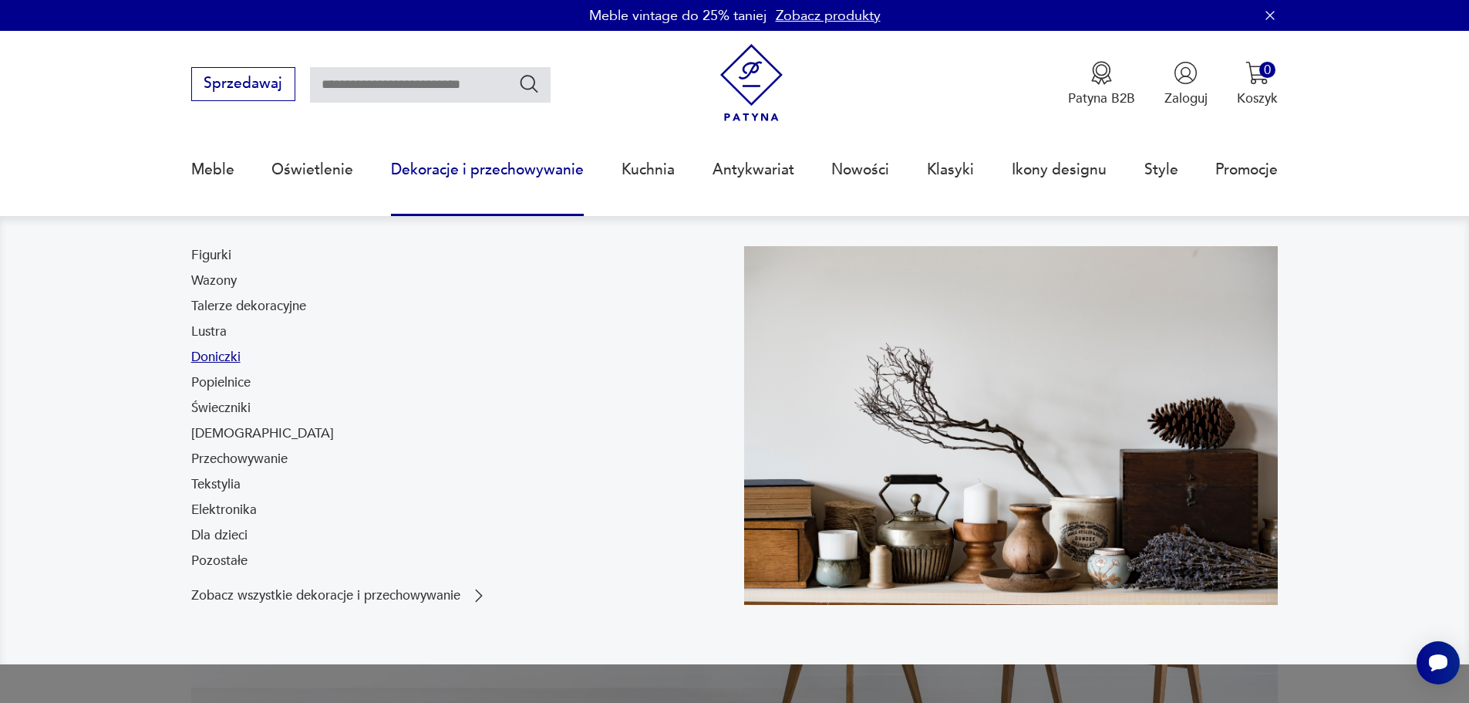
click at [222, 361] on link "Doniczki" at bounding box center [215, 357] width 49 height 19
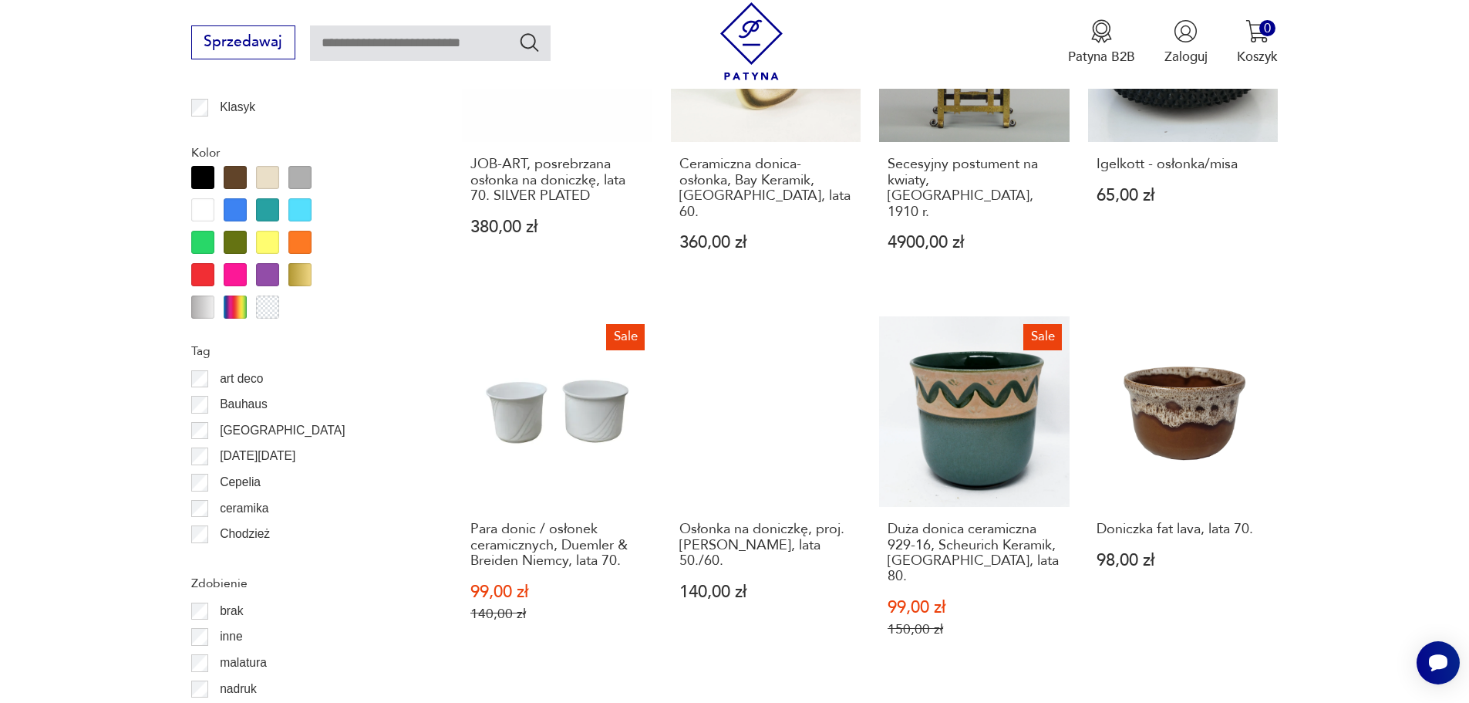
scroll to position [1670, 0]
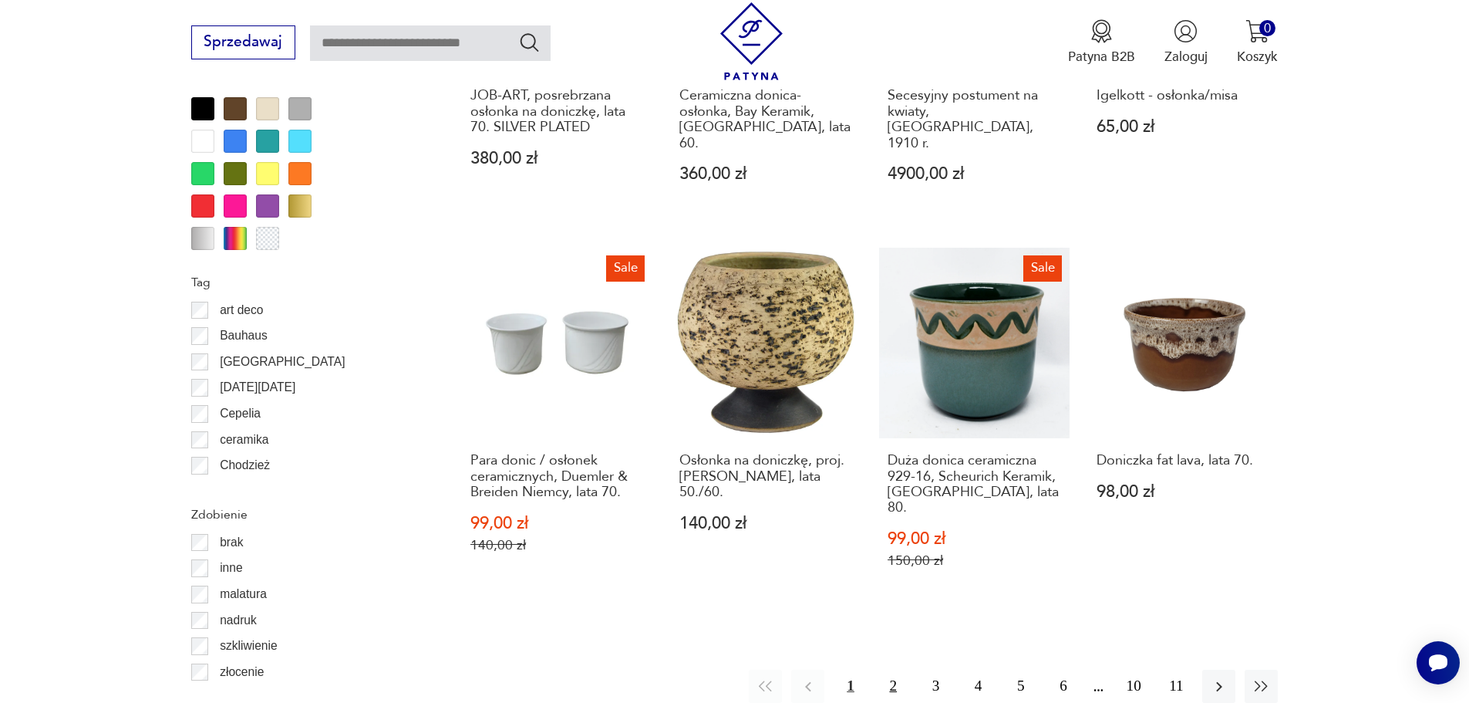
click at [892, 669] on button "2" at bounding box center [893, 685] width 33 height 33
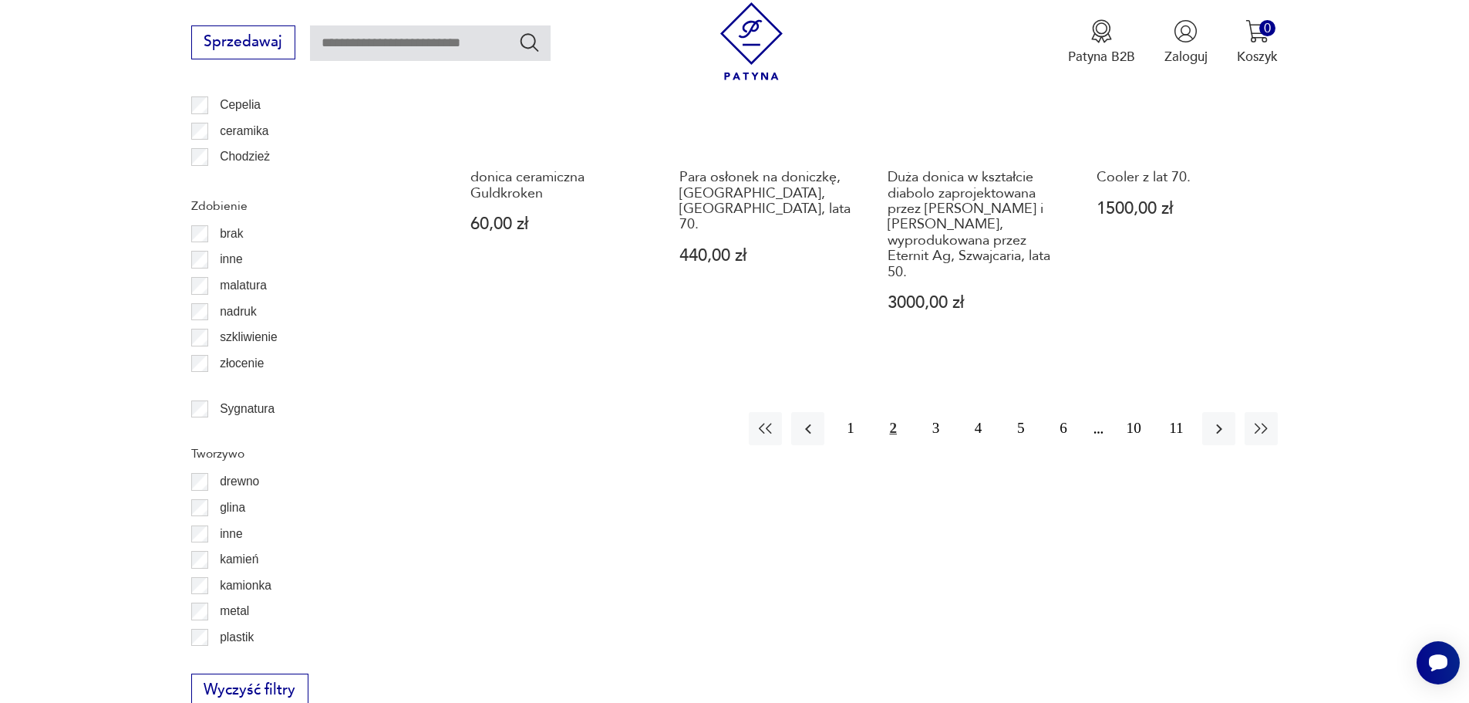
scroll to position [1979, 0]
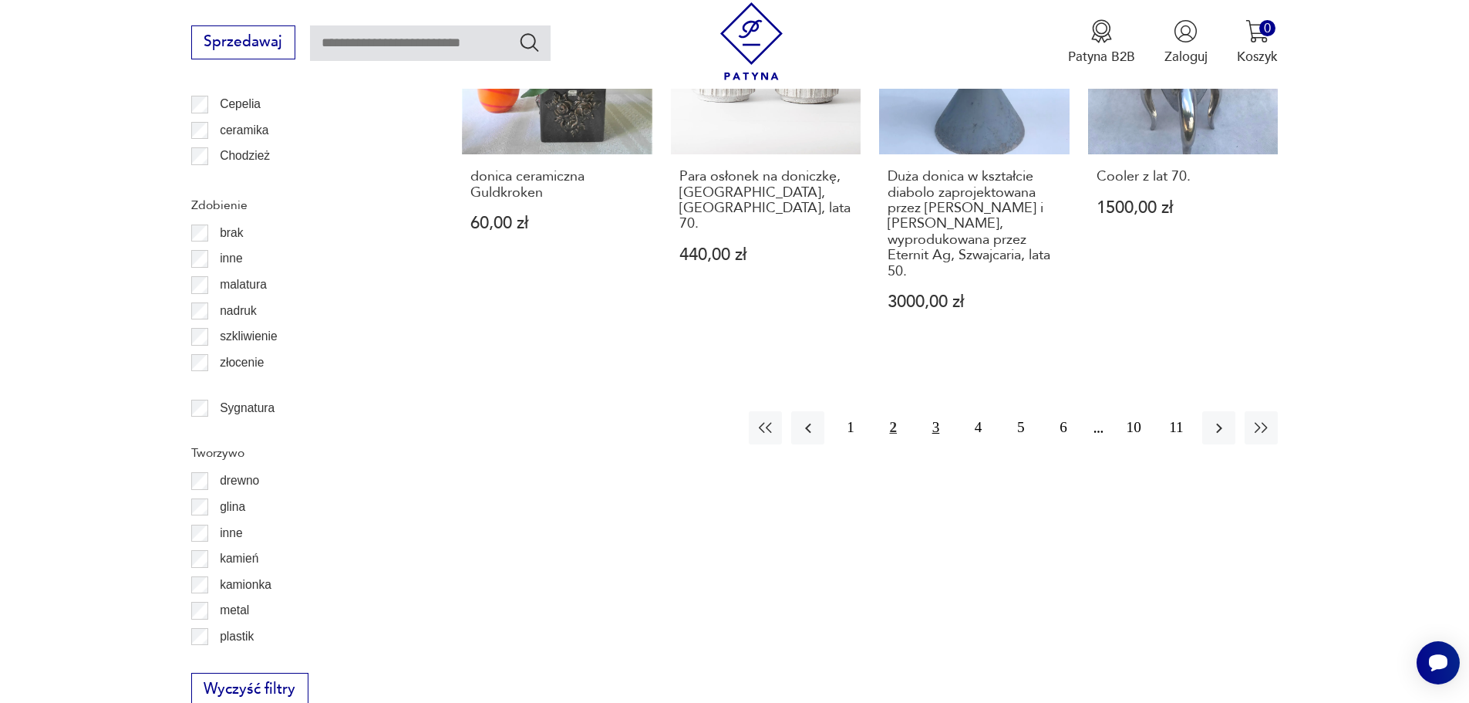
click at [938, 411] on button "3" at bounding box center [935, 427] width 33 height 33
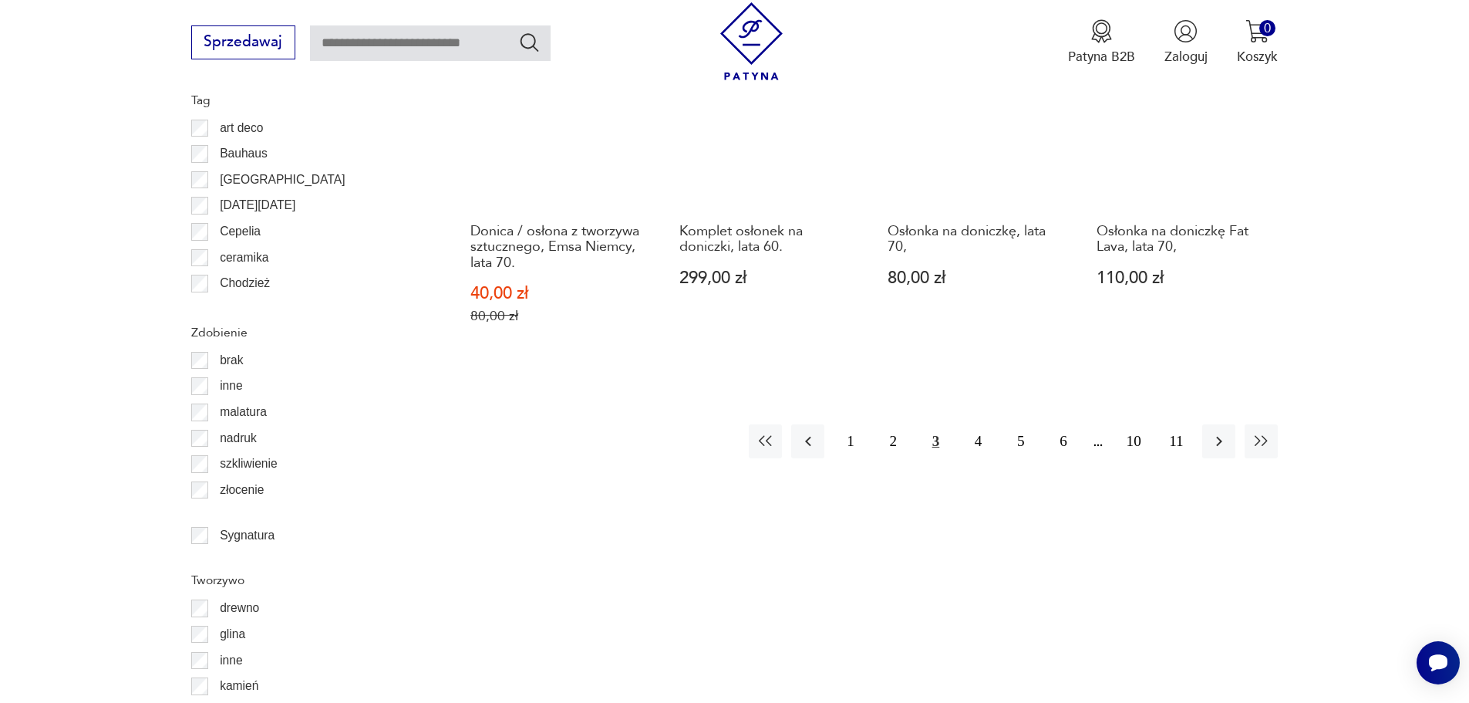
scroll to position [1902, 0]
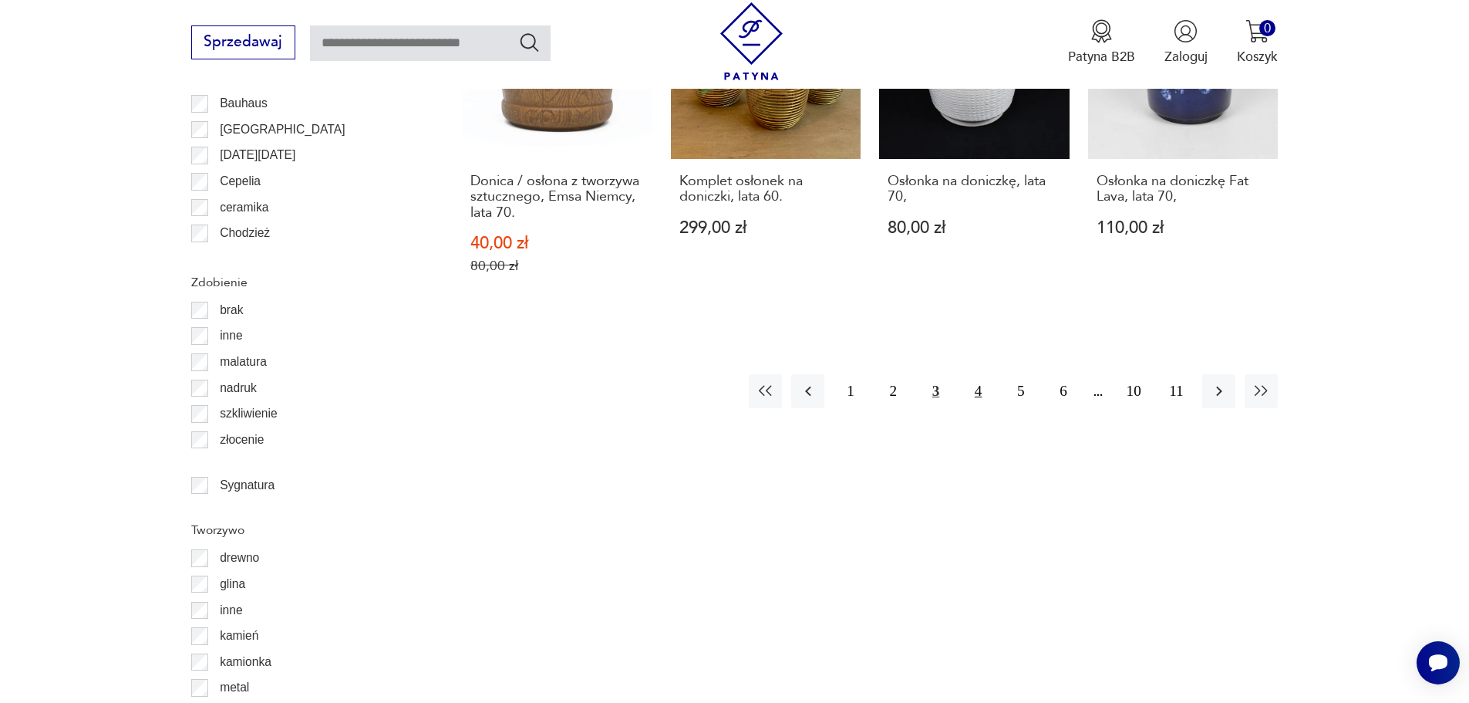
click at [976, 389] on button "4" at bounding box center [978, 390] width 33 height 33
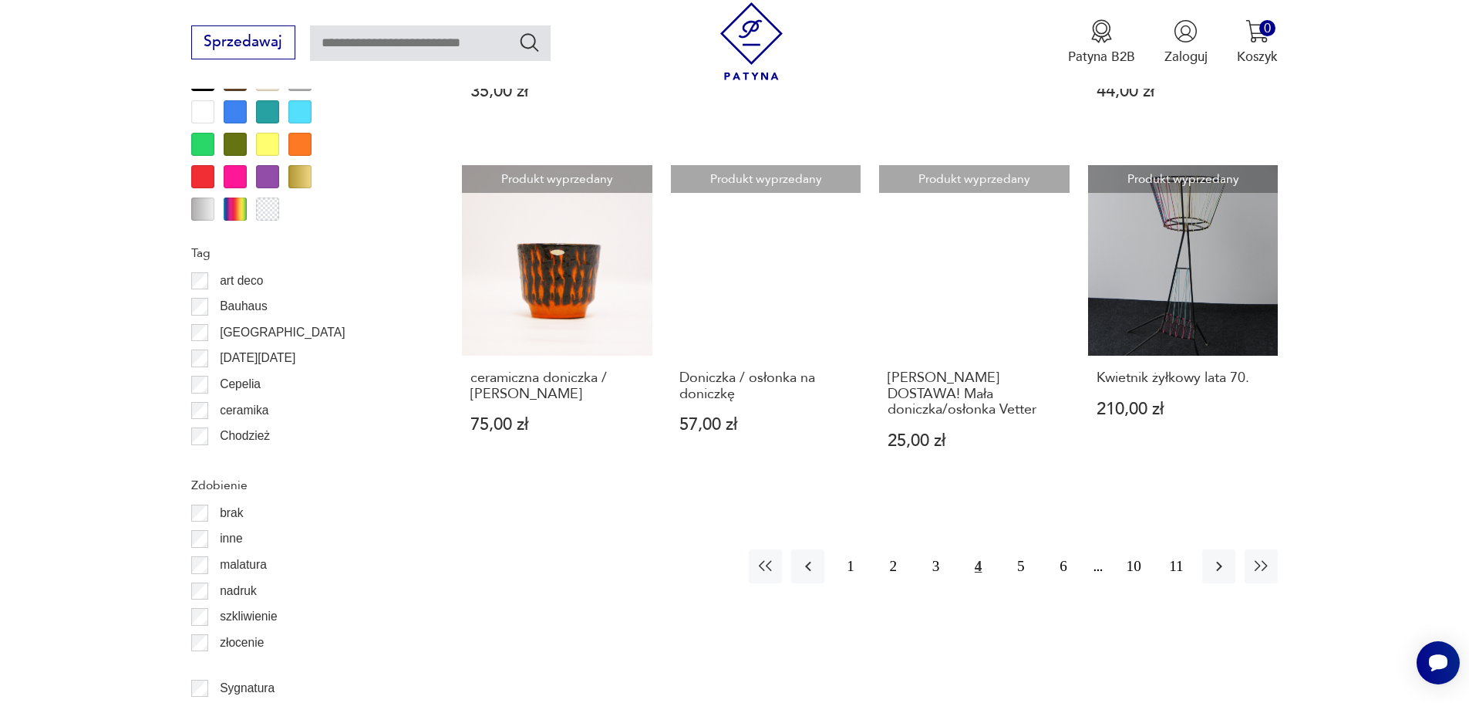
scroll to position [1748, 0]
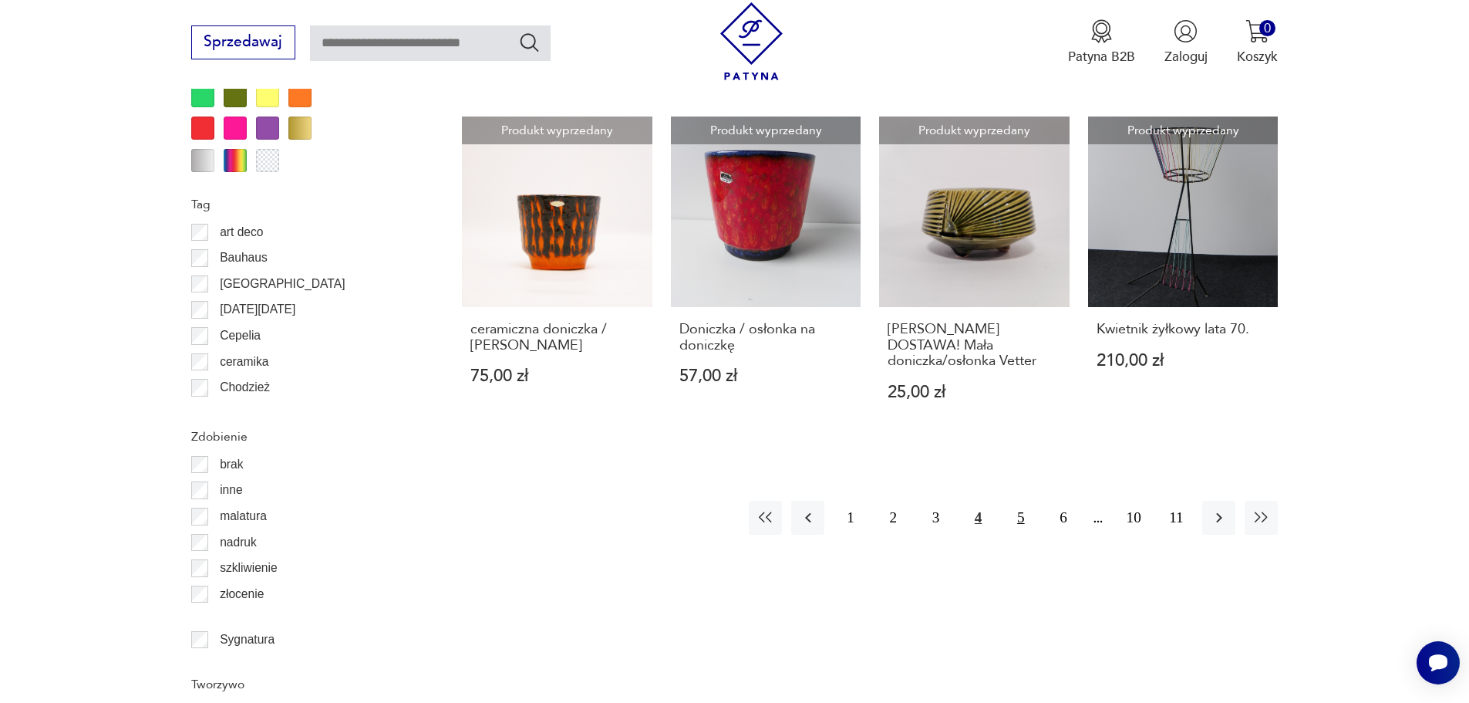
click at [1021, 504] on button "5" at bounding box center [1020, 517] width 33 height 33
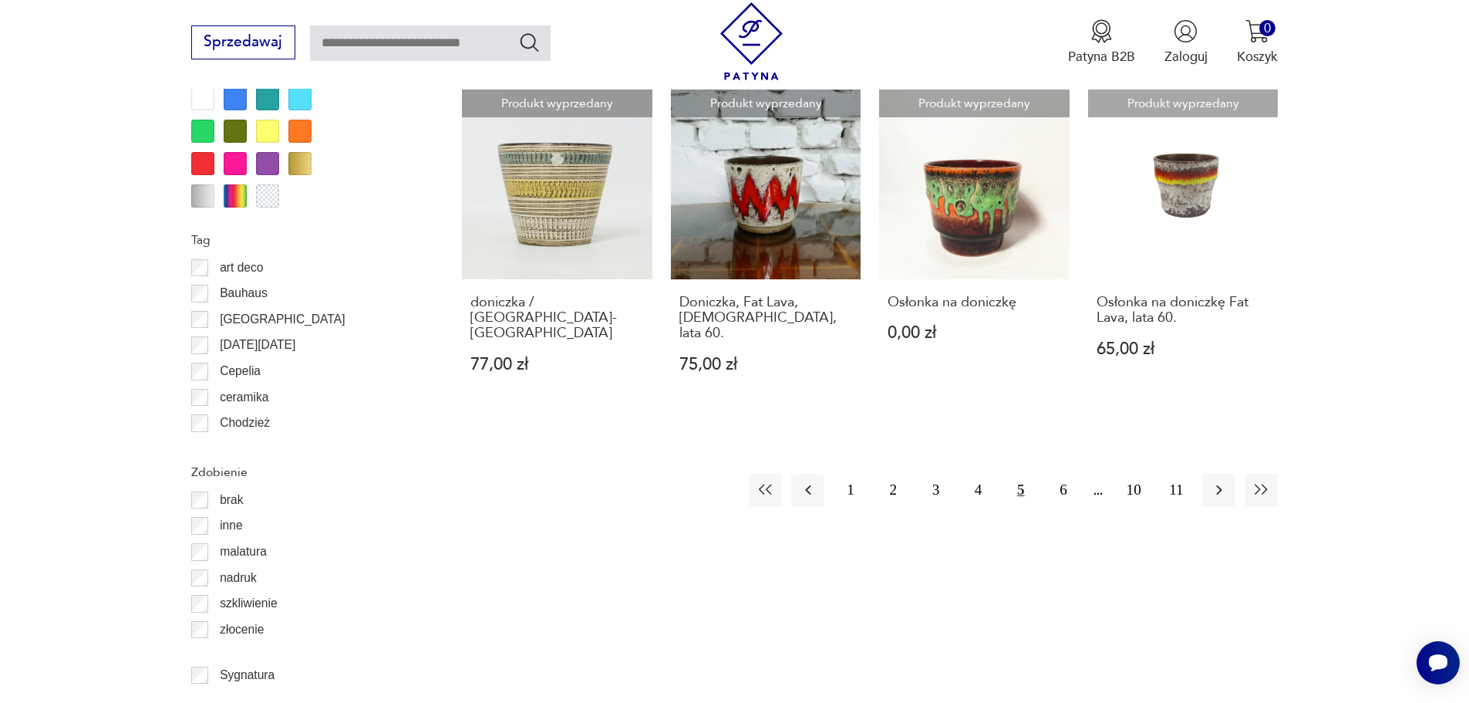
scroll to position [1748, 0]
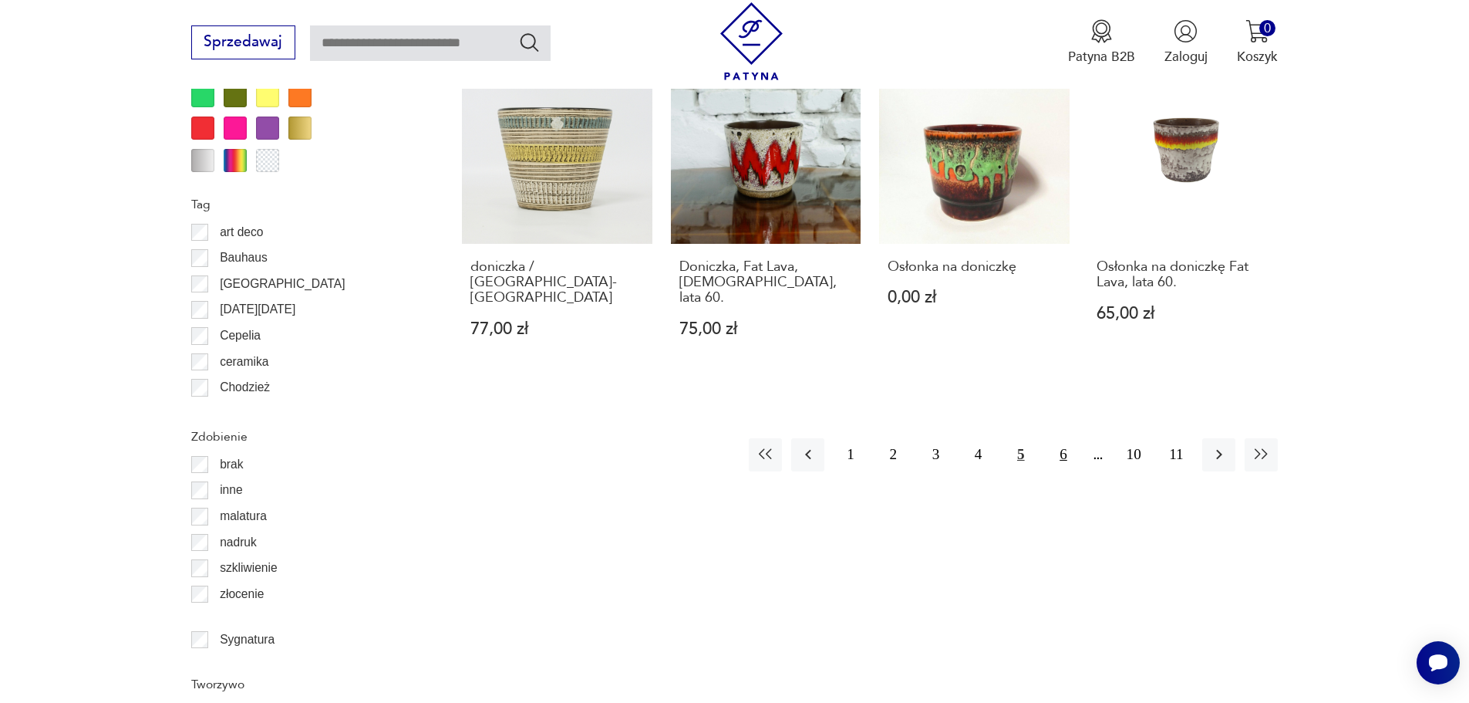
click at [1064, 442] on button "6" at bounding box center [1063, 454] width 33 height 33
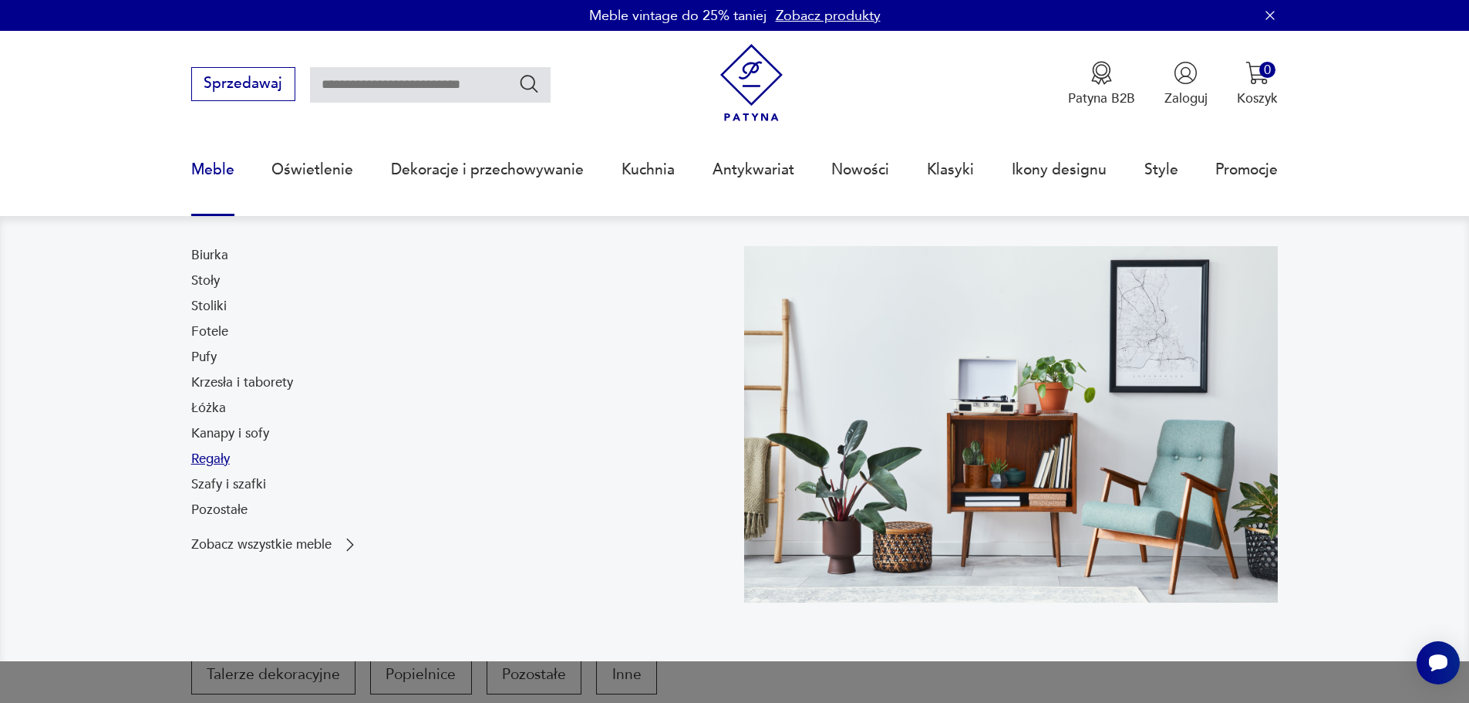
click at [214, 464] on link "Regały" at bounding box center [210, 459] width 39 height 19
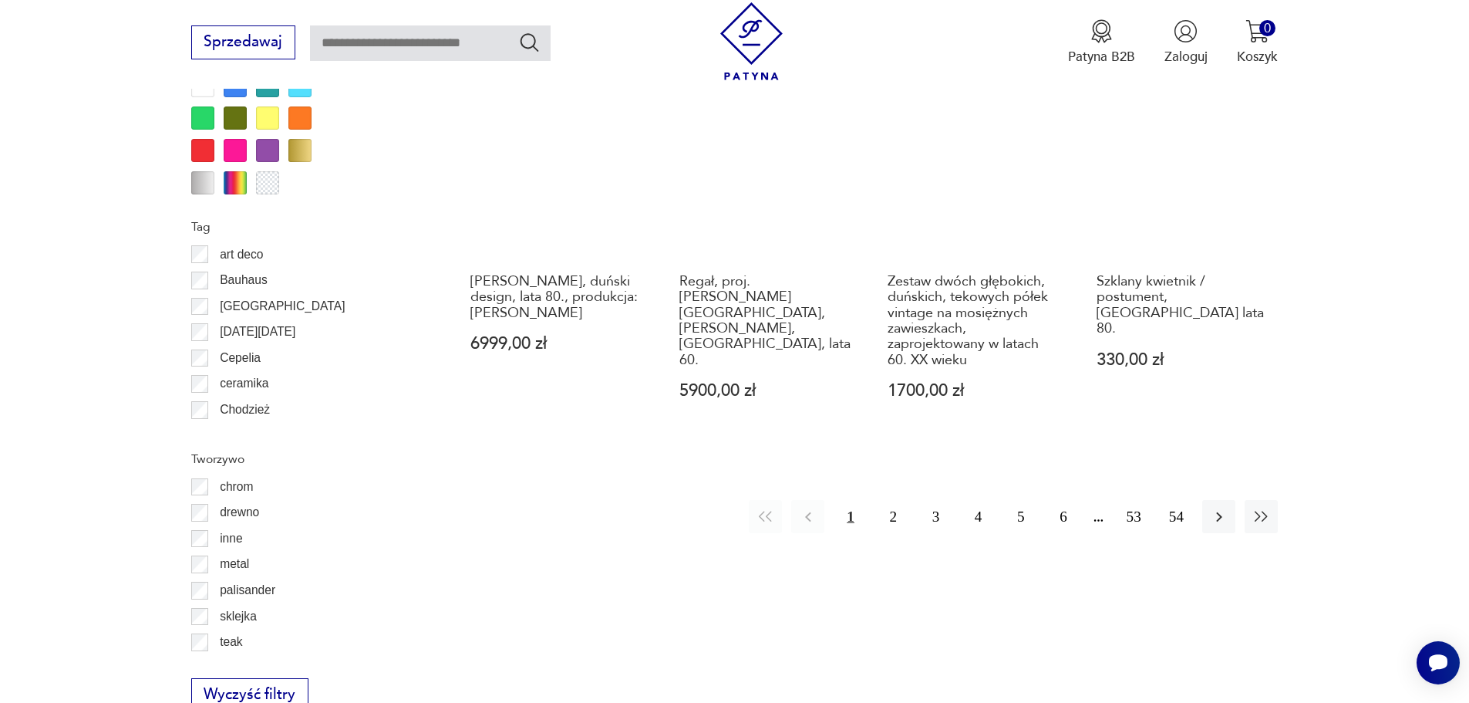
scroll to position [1902, 0]
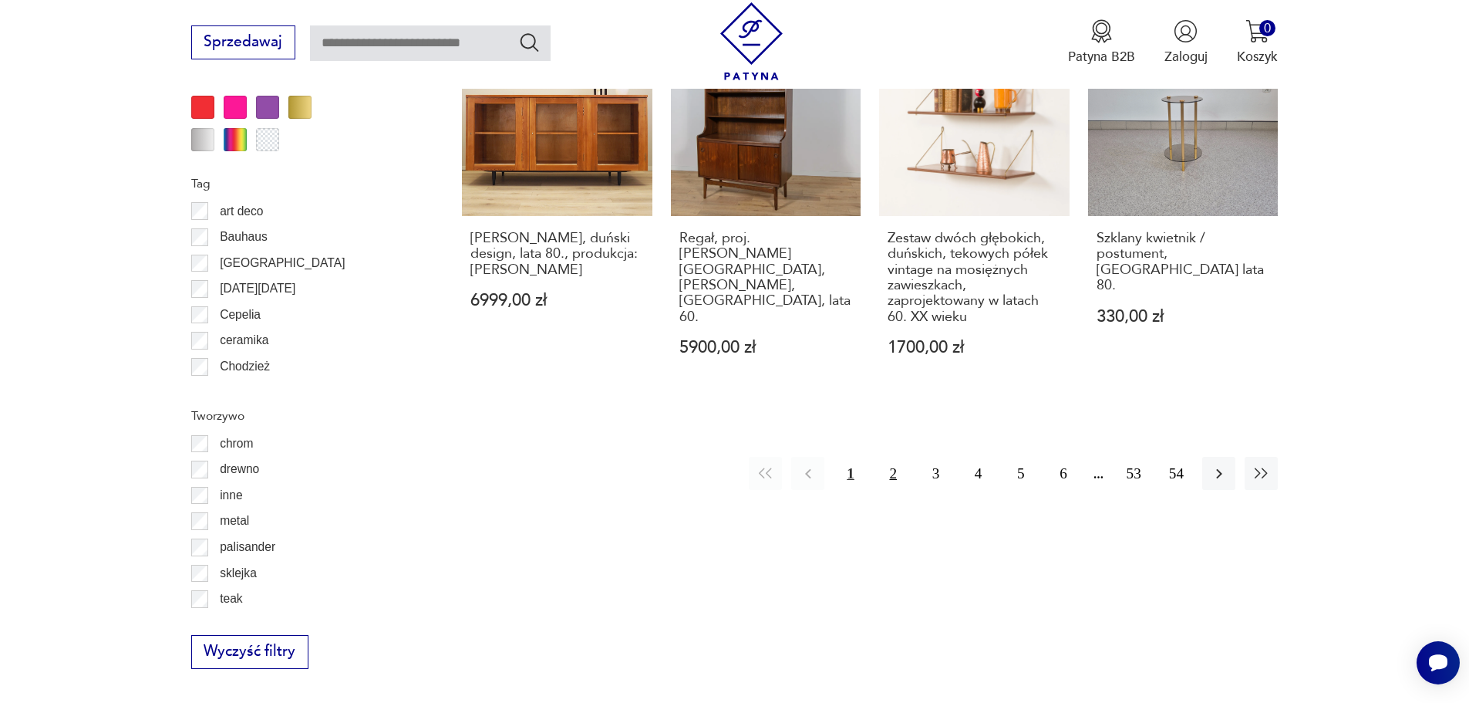
click at [895, 457] on button "2" at bounding box center [893, 473] width 33 height 33
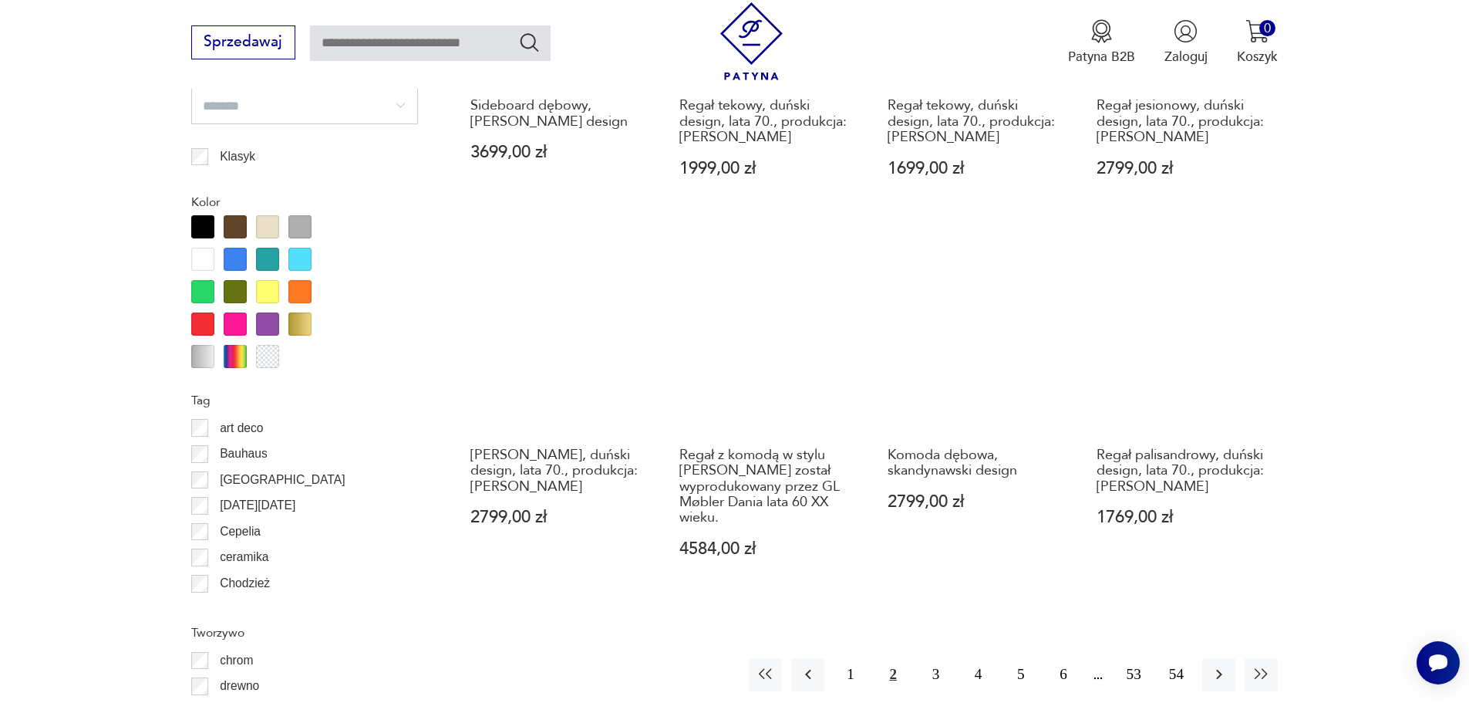
scroll to position [1825, 0]
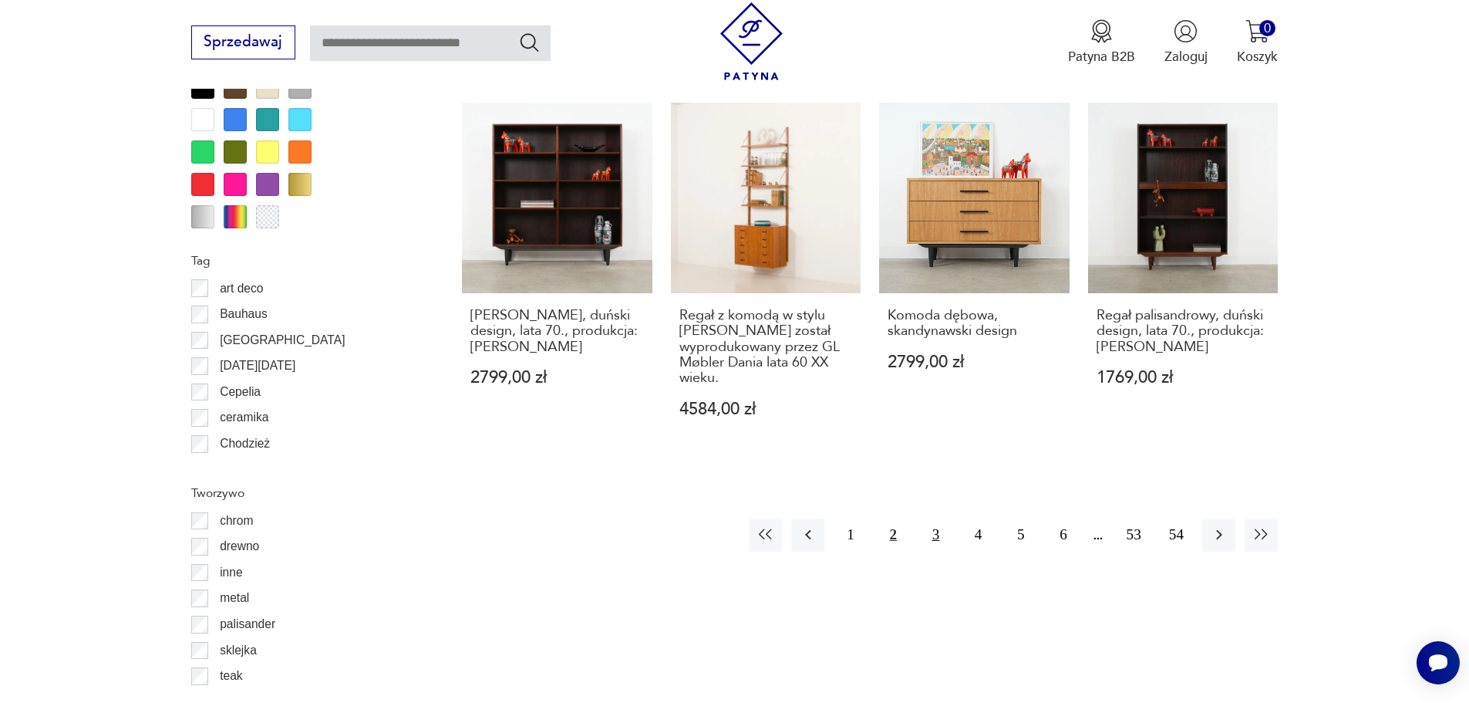
click at [936, 518] on button "3" at bounding box center [935, 534] width 33 height 33
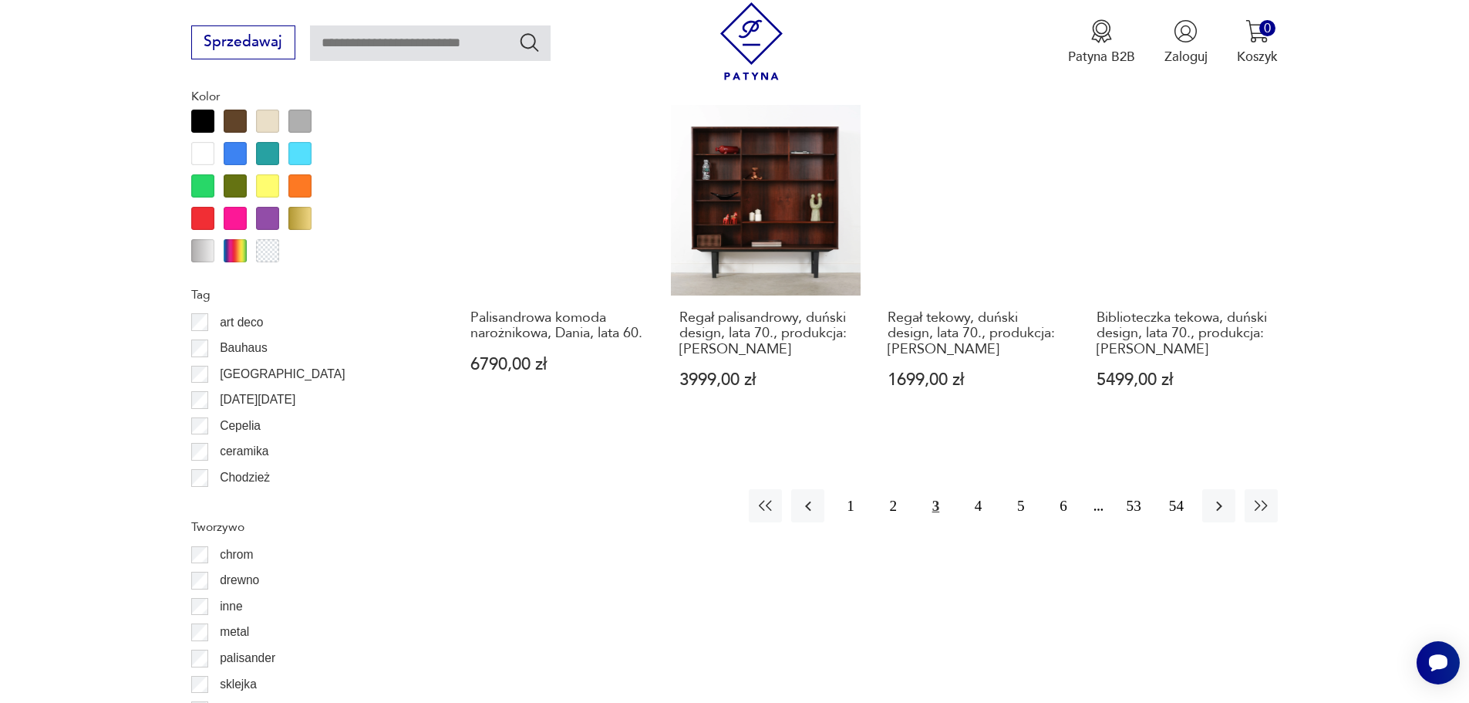
scroll to position [1902, 0]
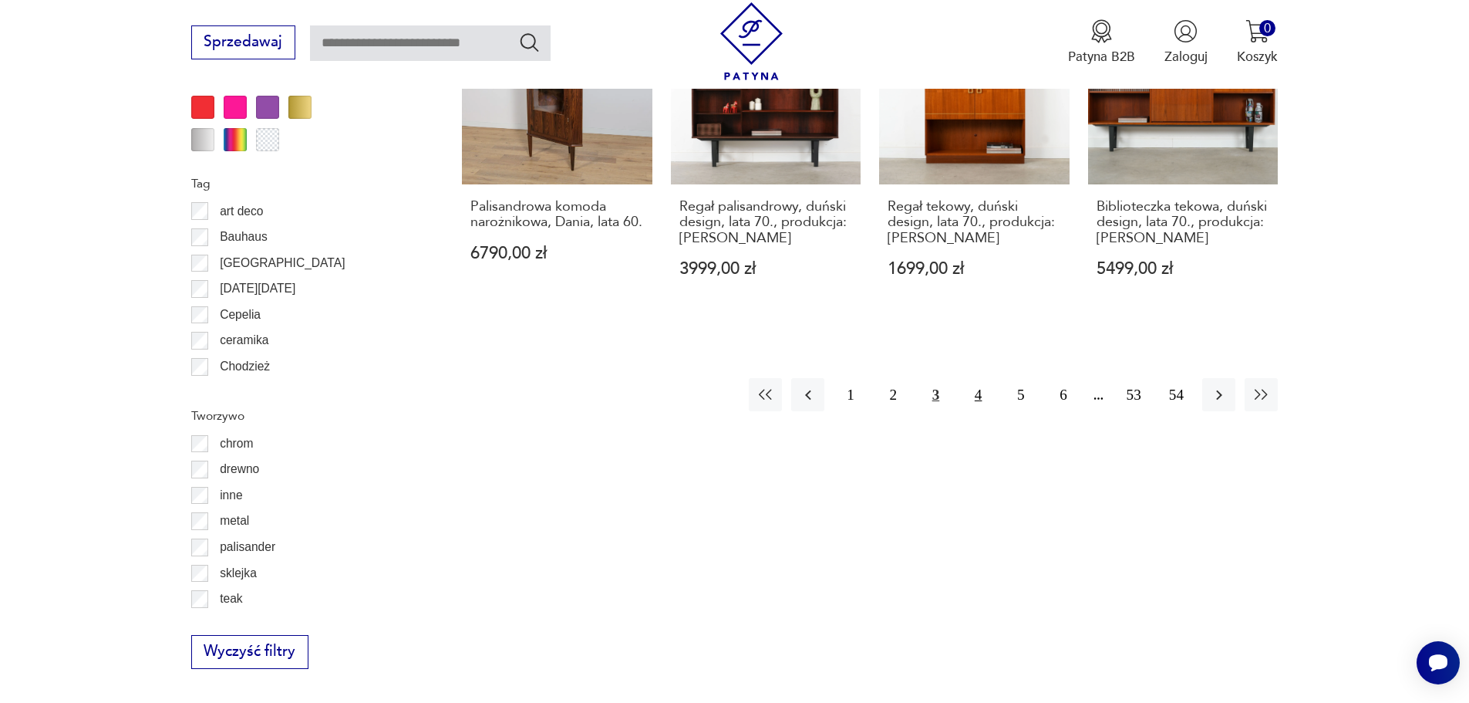
click at [982, 378] on button "4" at bounding box center [978, 394] width 33 height 33
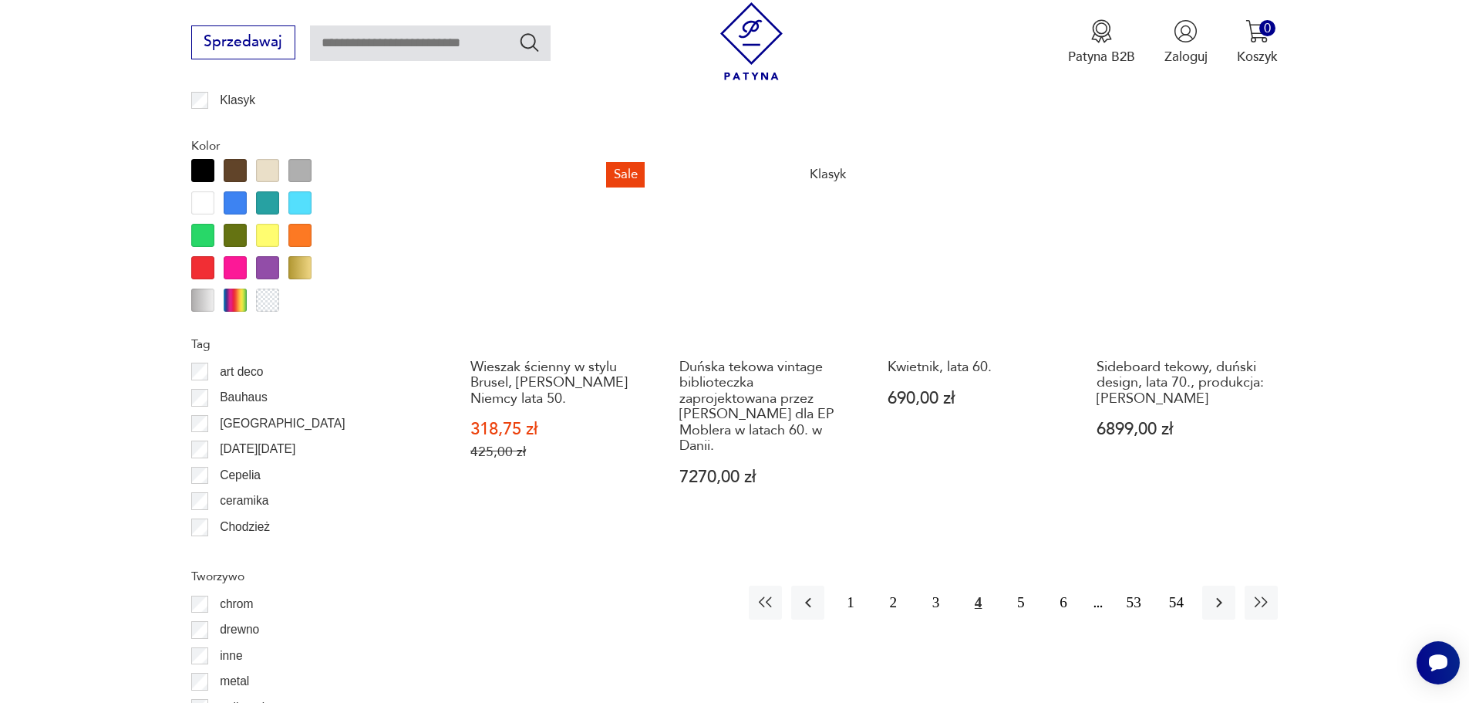
scroll to position [1748, 0]
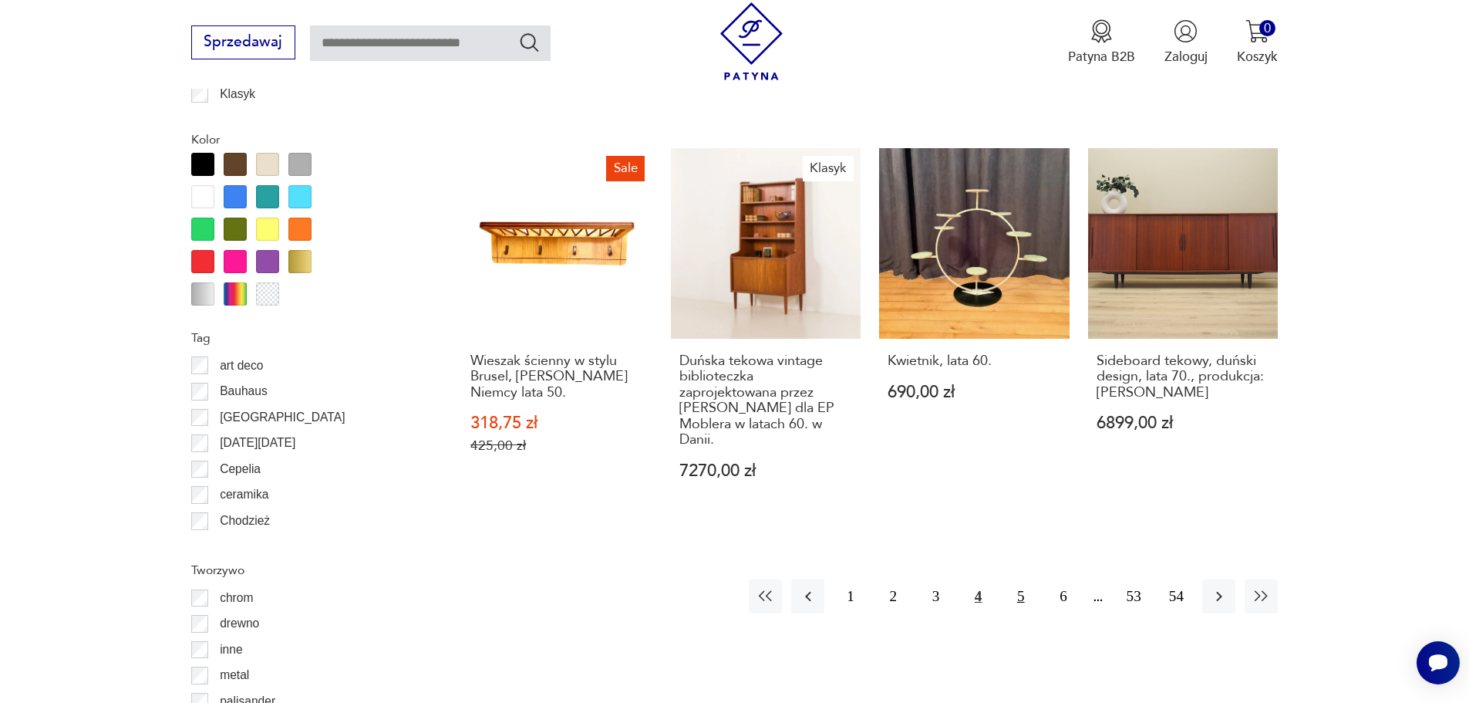
click at [1020, 579] on button "5" at bounding box center [1020, 595] width 33 height 33
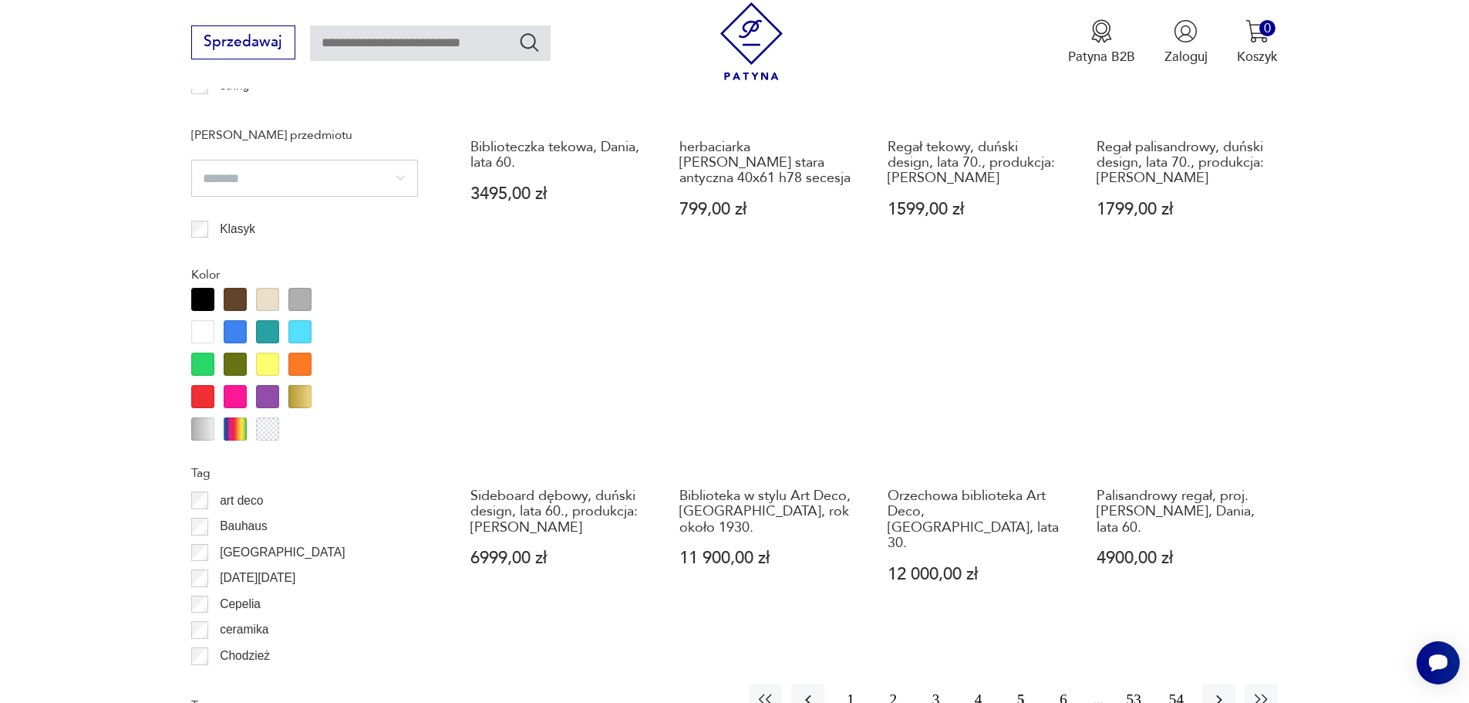
scroll to position [1671, 0]
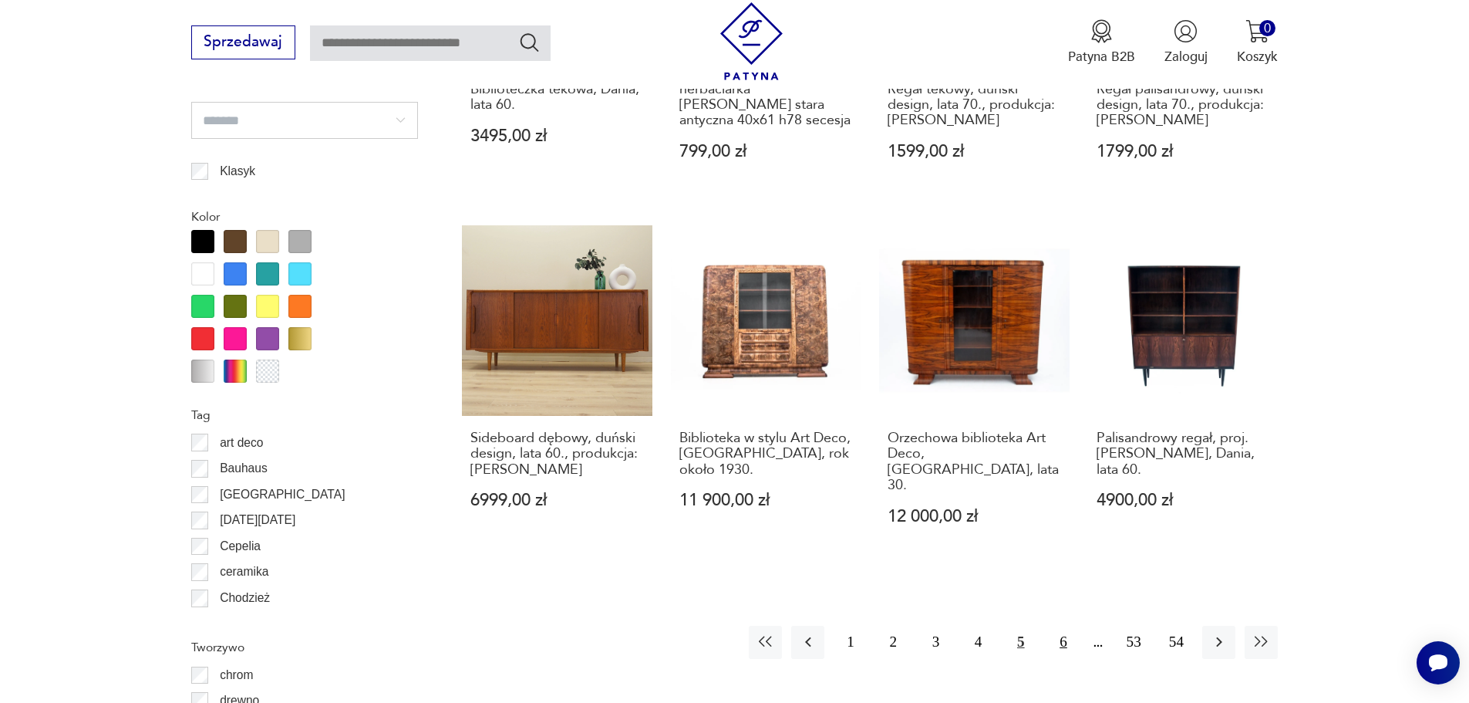
click at [1062, 625] on button "6" at bounding box center [1063, 641] width 33 height 33
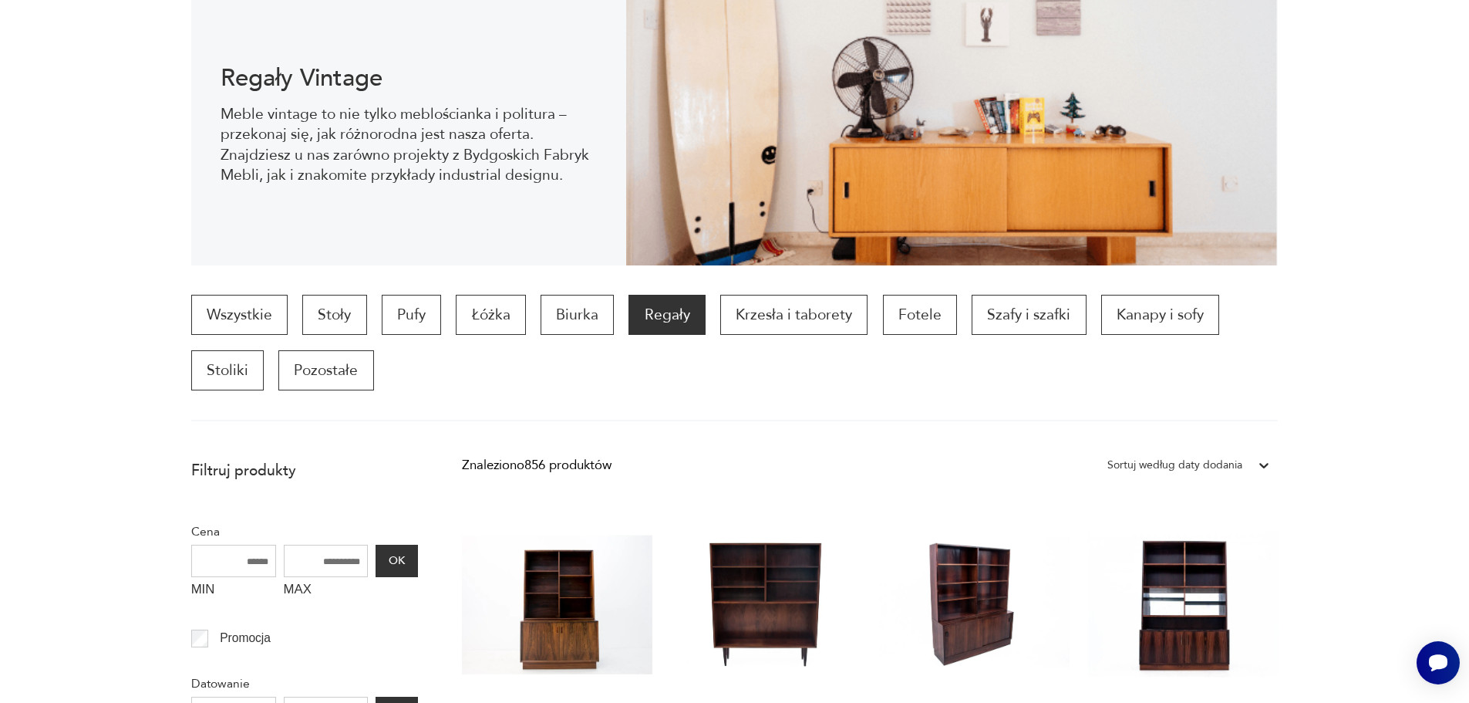
scroll to position [51, 0]
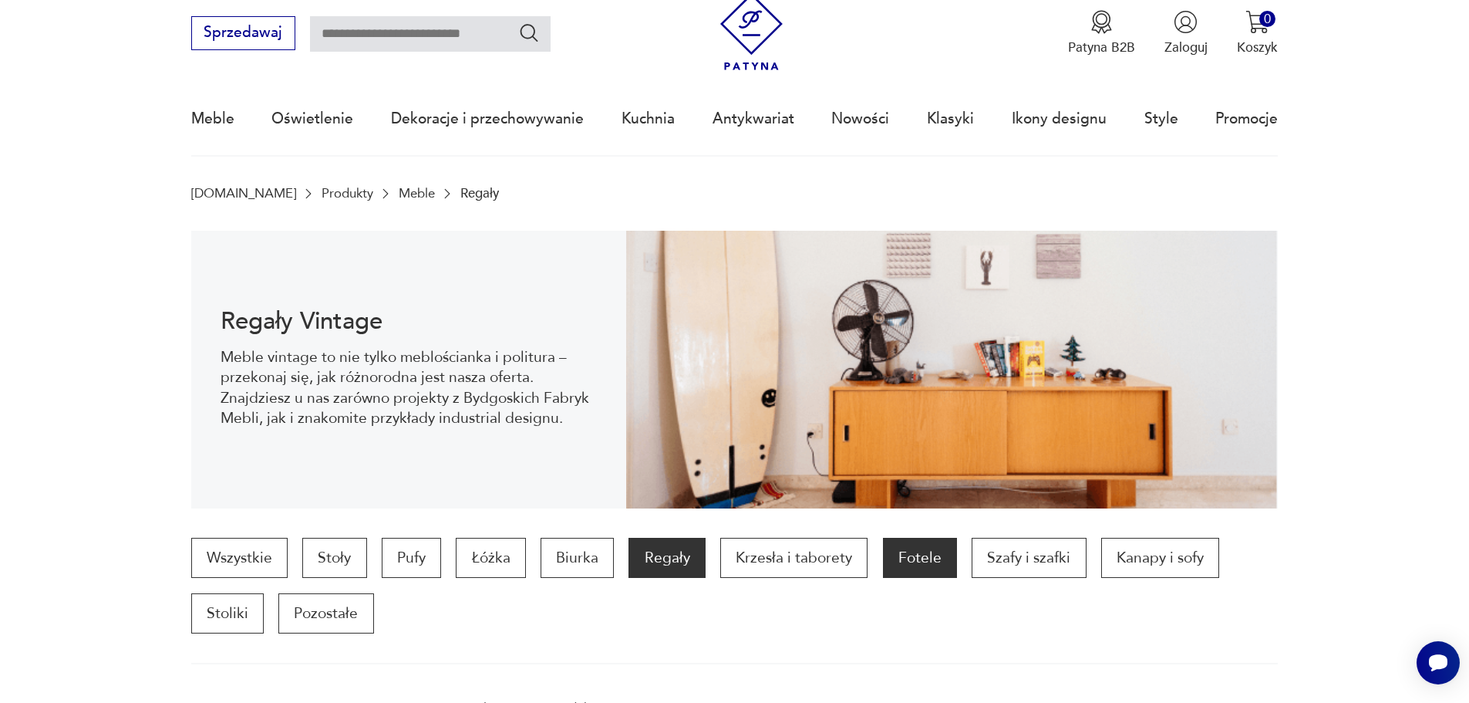
click at [913, 556] on p "Fotele" at bounding box center [920, 558] width 74 height 40
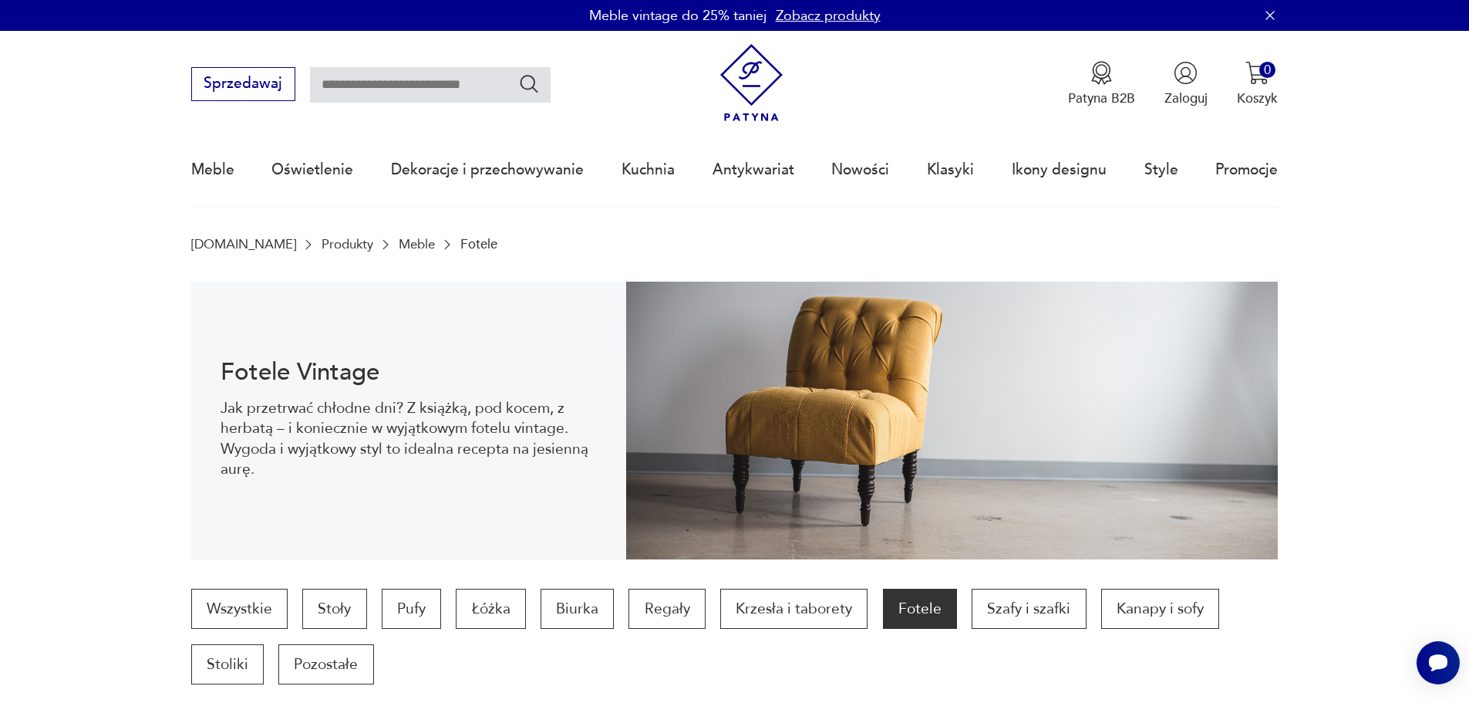
click at [337, 86] on input "text" at bounding box center [430, 84] width 241 height 35
type input "**********"
click at [531, 82] on icon "Szukaj" at bounding box center [529, 83] width 22 height 22
type input "**********"
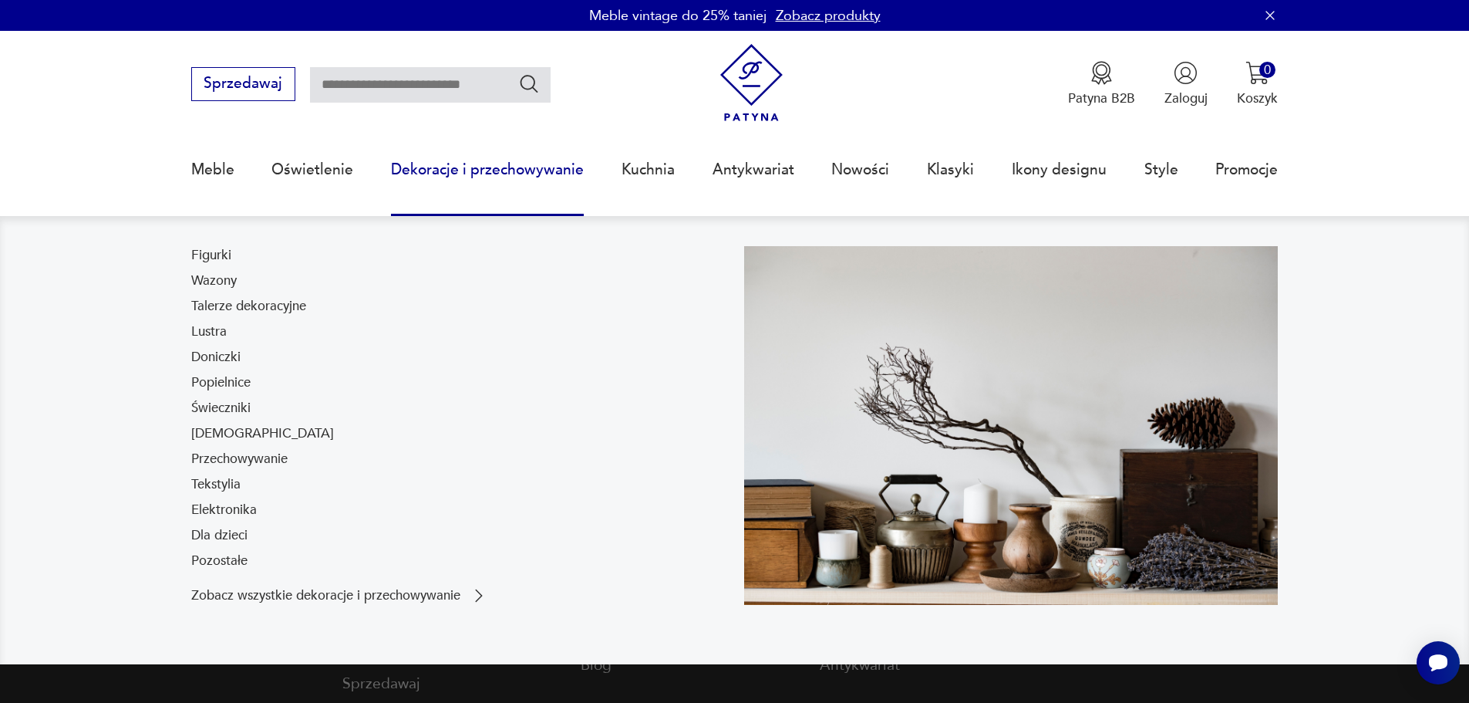
type input "**********"
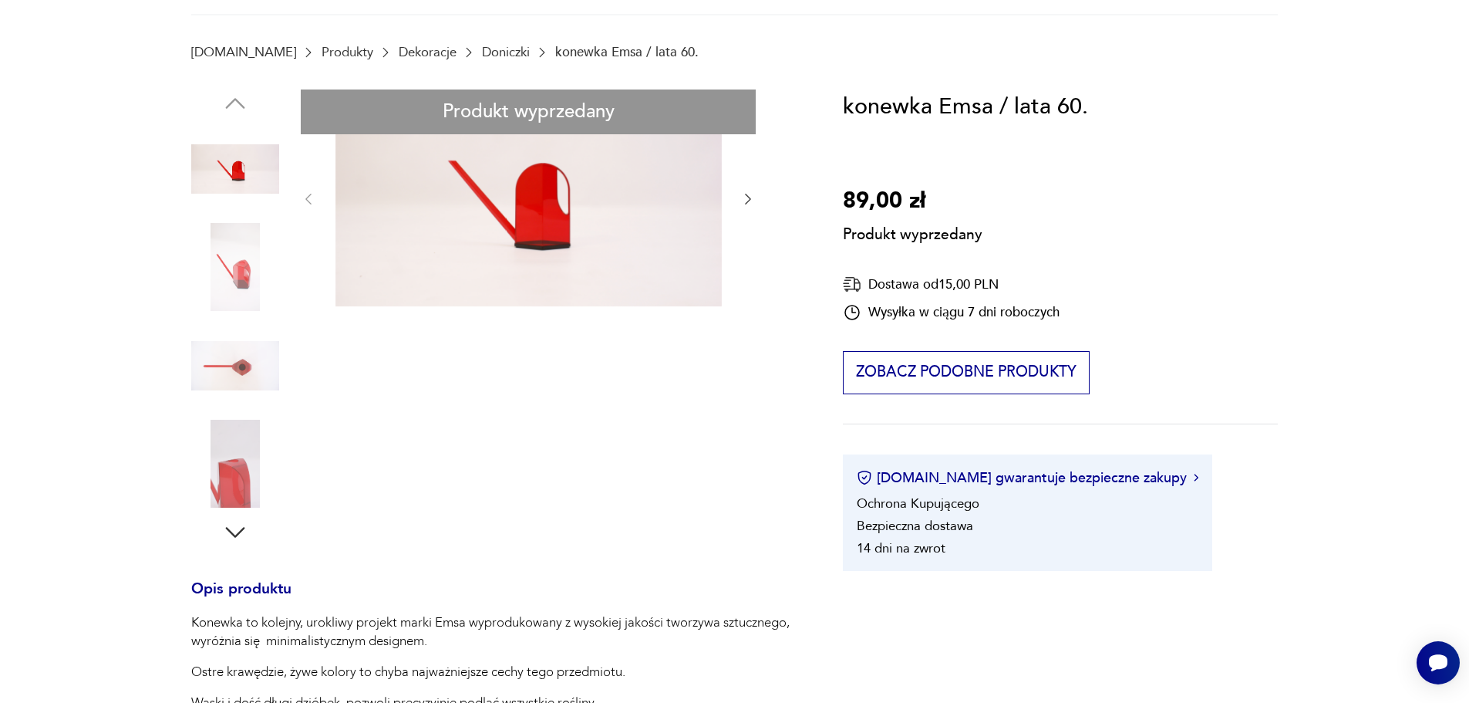
scroll to position [231, 0]
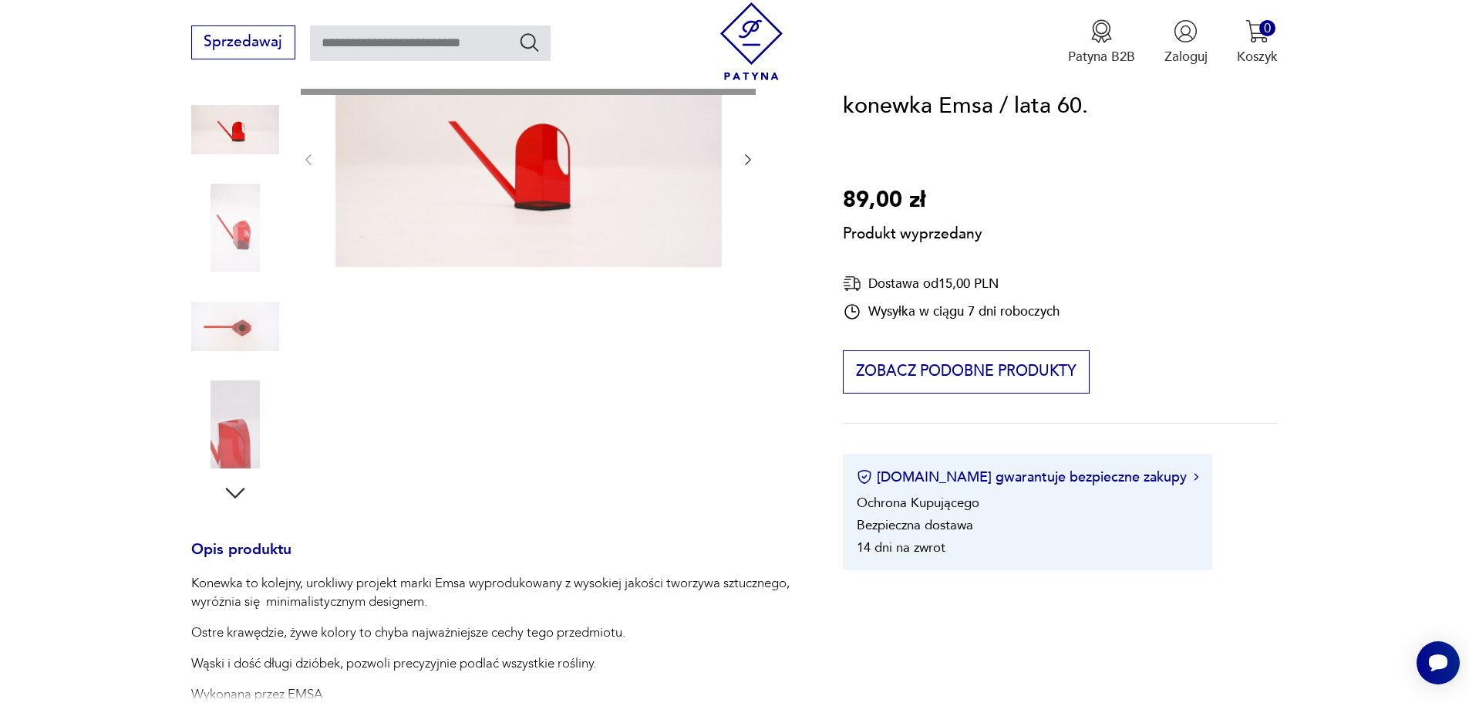
click at [221, 430] on div "Produkt wyprzedany Opis produktu Konewka to kolejny, urokliwy projekt marki Ems…" at bounding box center [495, 599] width 608 height 1098
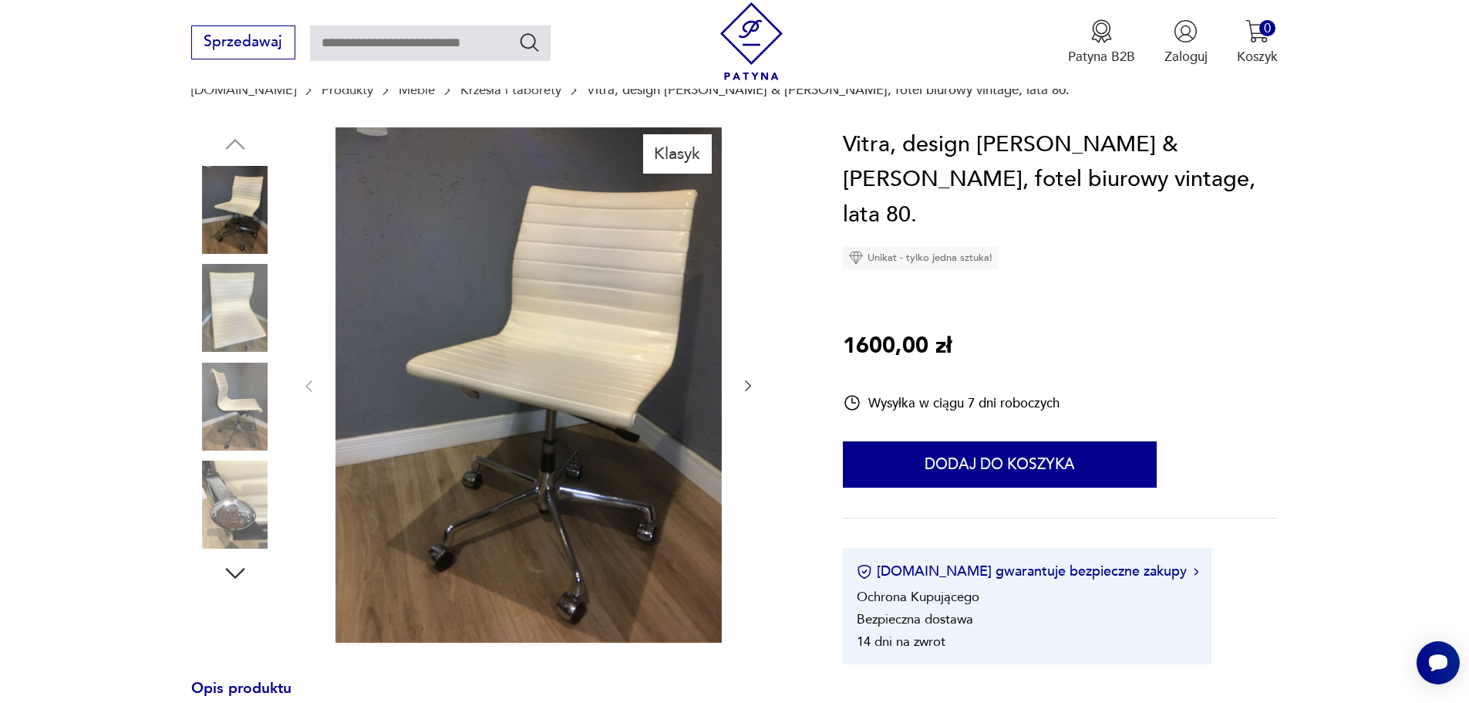
click at [747, 385] on icon "button" at bounding box center [747, 385] width 15 height 15
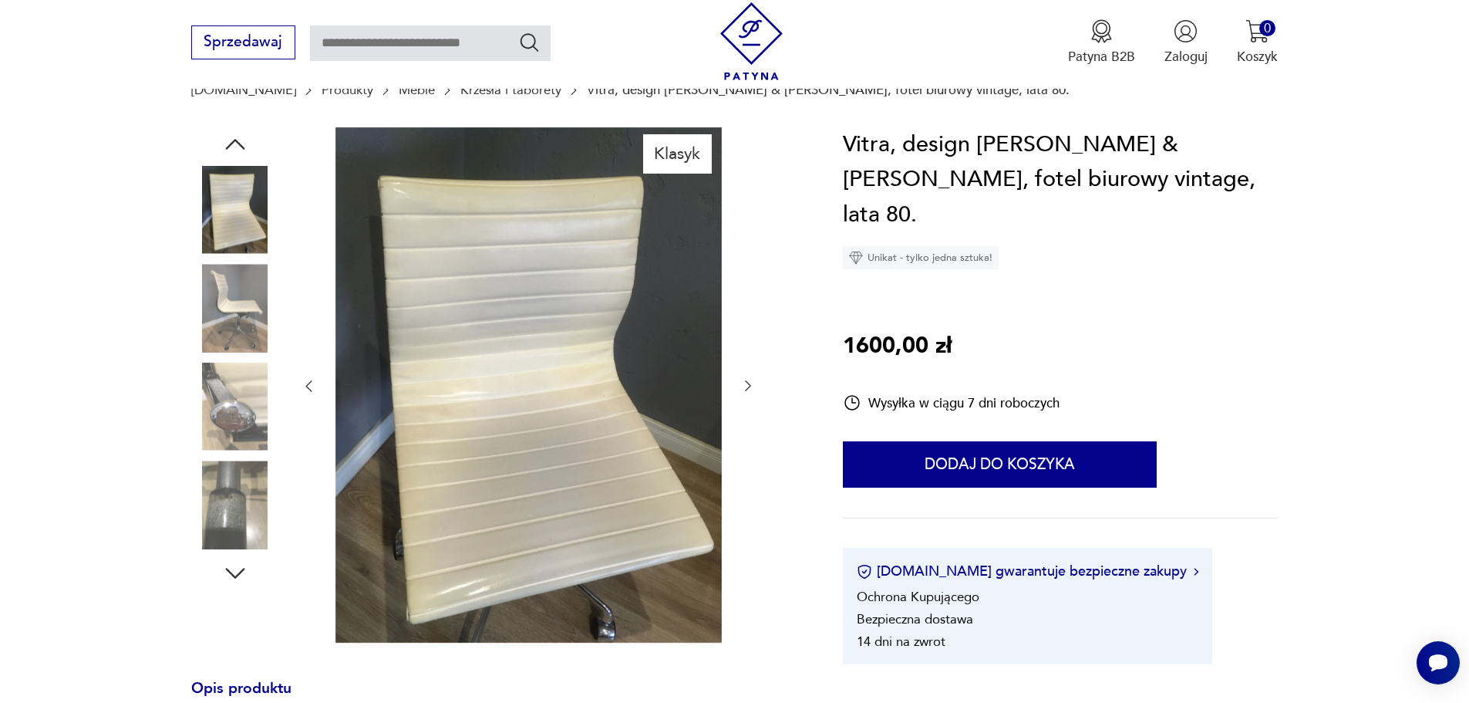
click at [747, 385] on icon "button" at bounding box center [747, 385] width 15 height 15
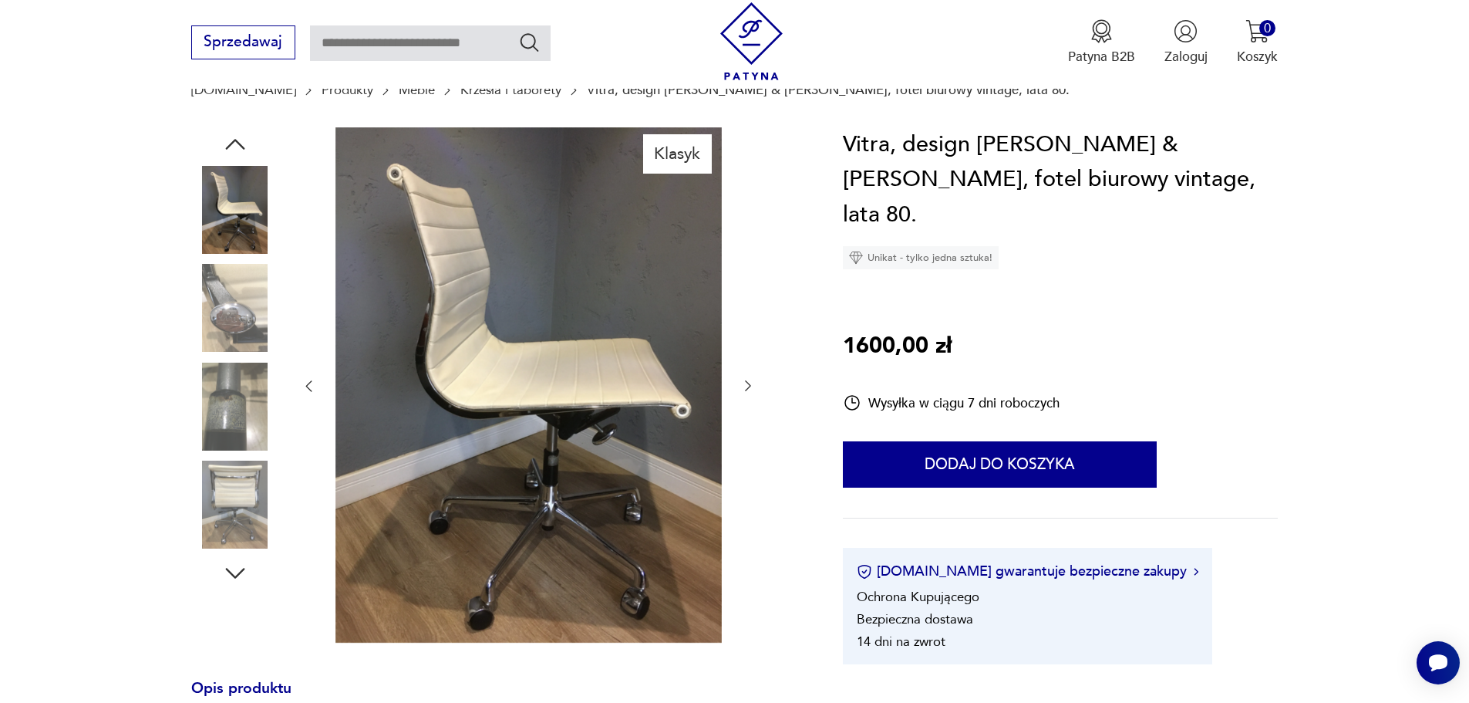
click at [747, 385] on icon "button" at bounding box center [747, 385] width 15 height 15
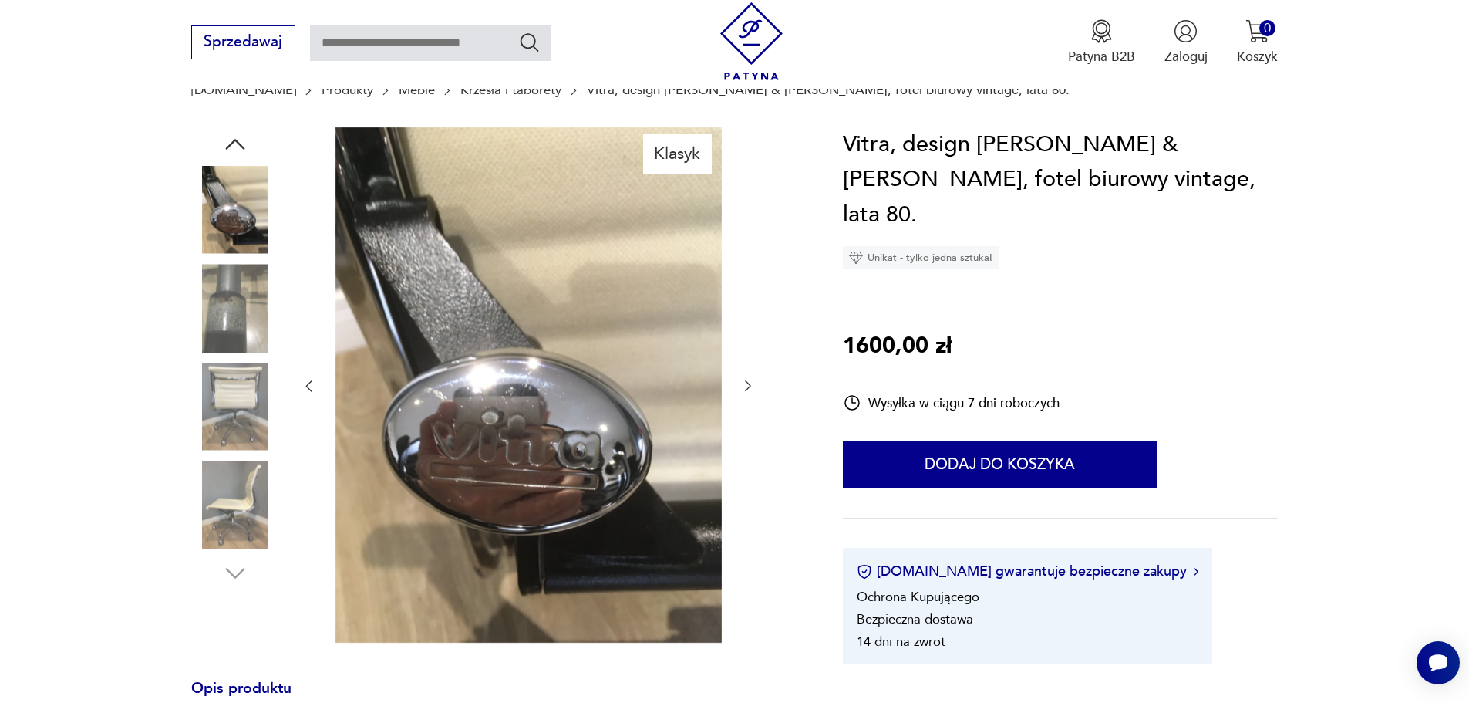
click at [747, 385] on icon "button" at bounding box center [747, 385] width 15 height 15
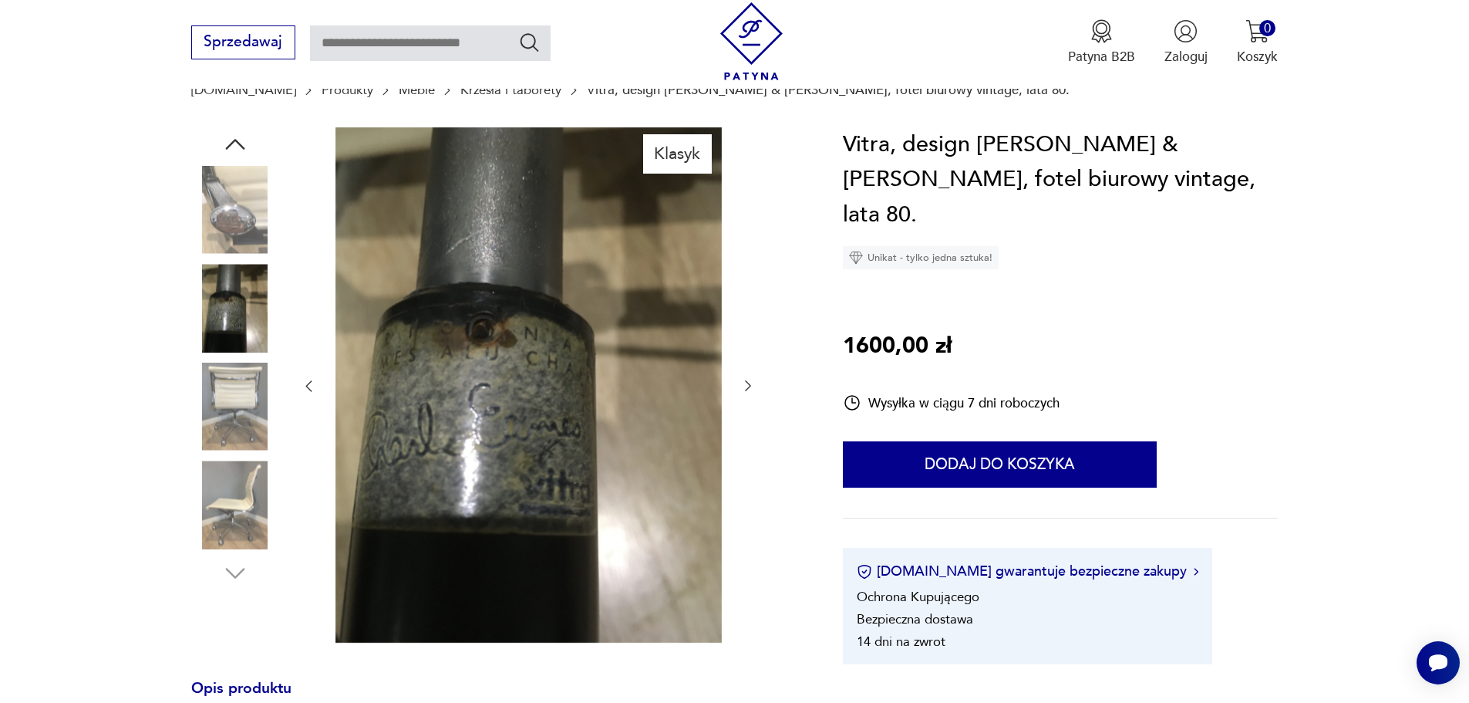
click at [747, 385] on icon "button" at bounding box center [747, 385] width 15 height 15
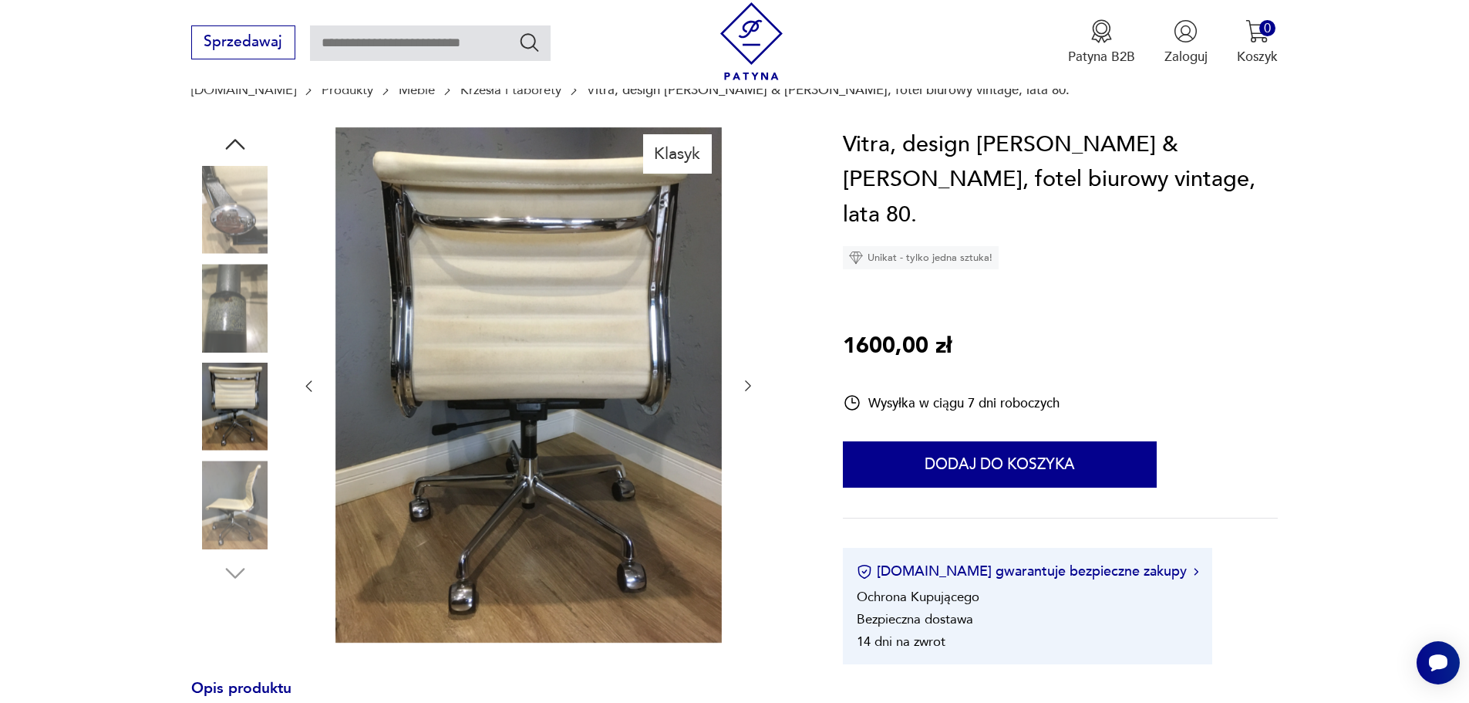
click at [747, 385] on icon "button" at bounding box center [747, 385] width 15 height 15
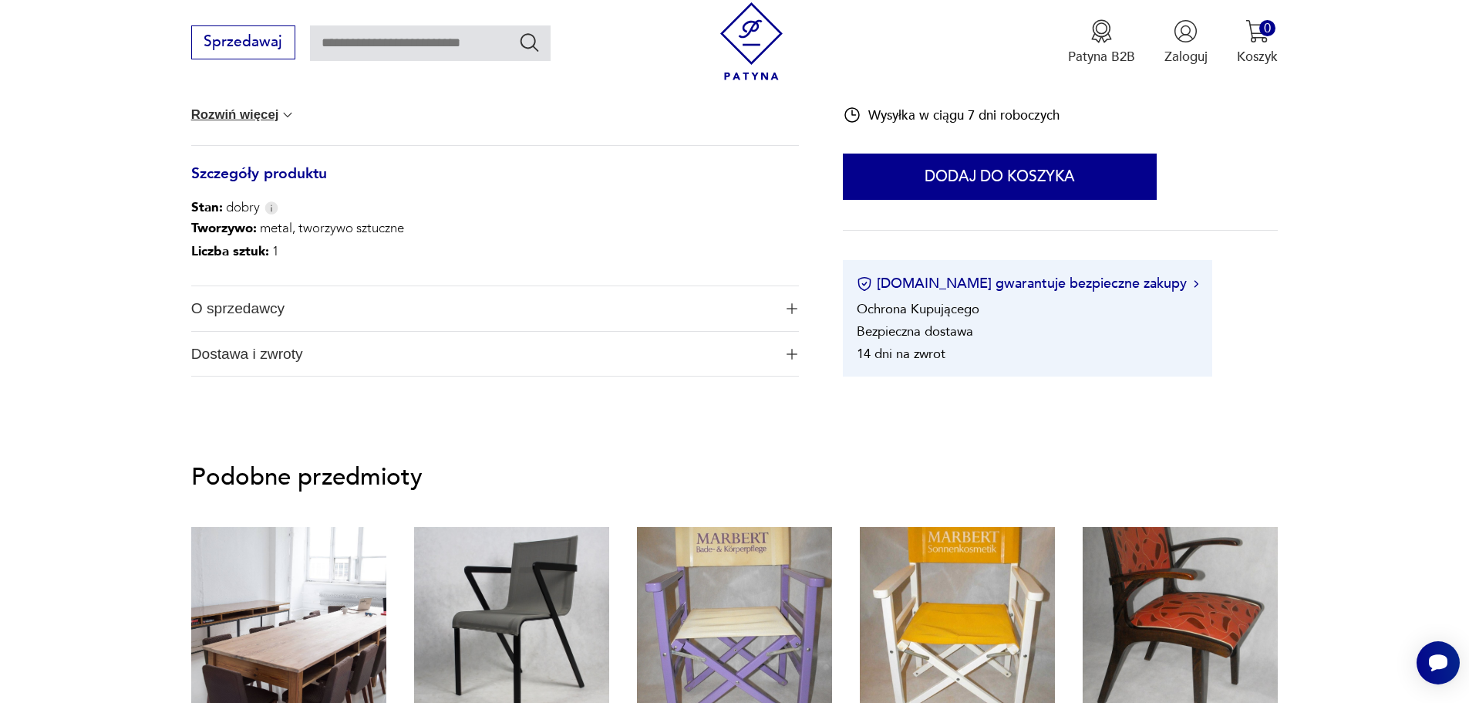
scroll to position [848, 0]
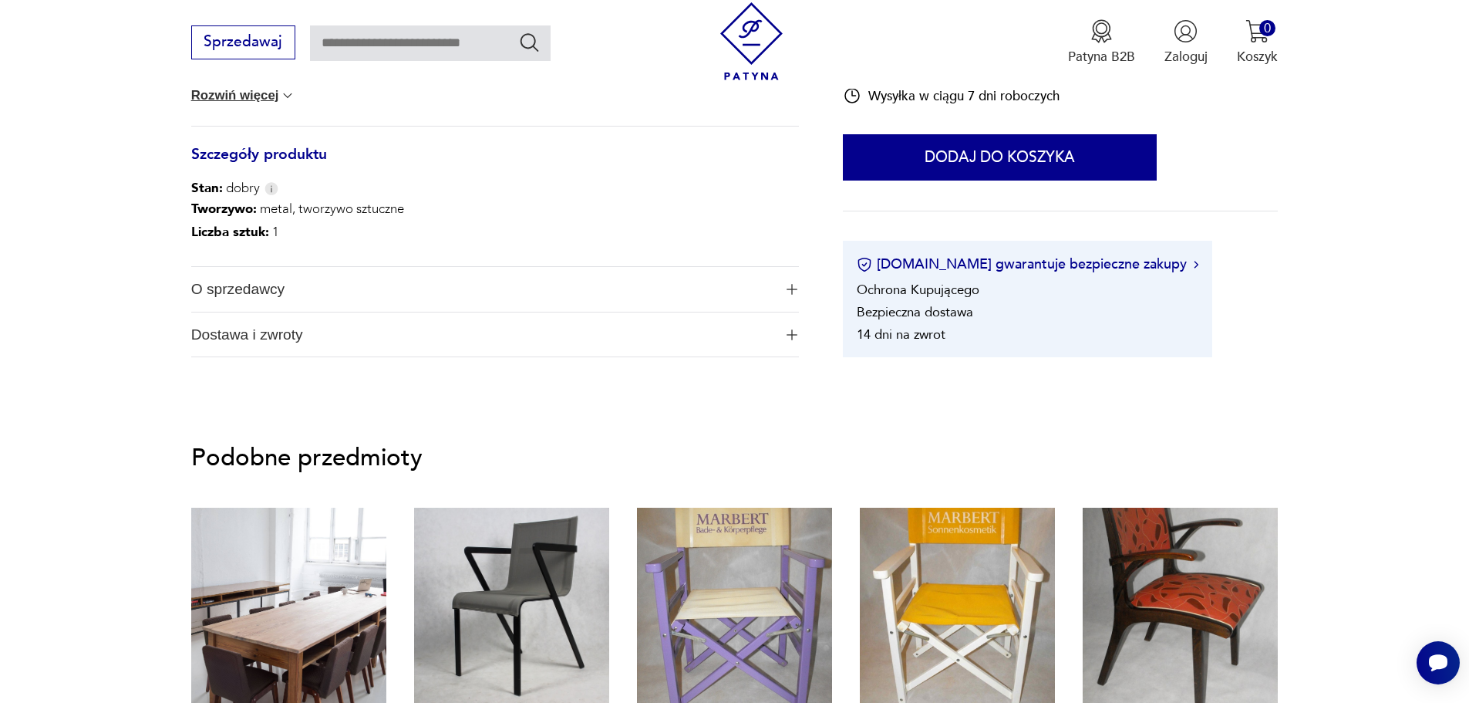
click at [792, 292] on img "button" at bounding box center [792, 289] width 11 height 11
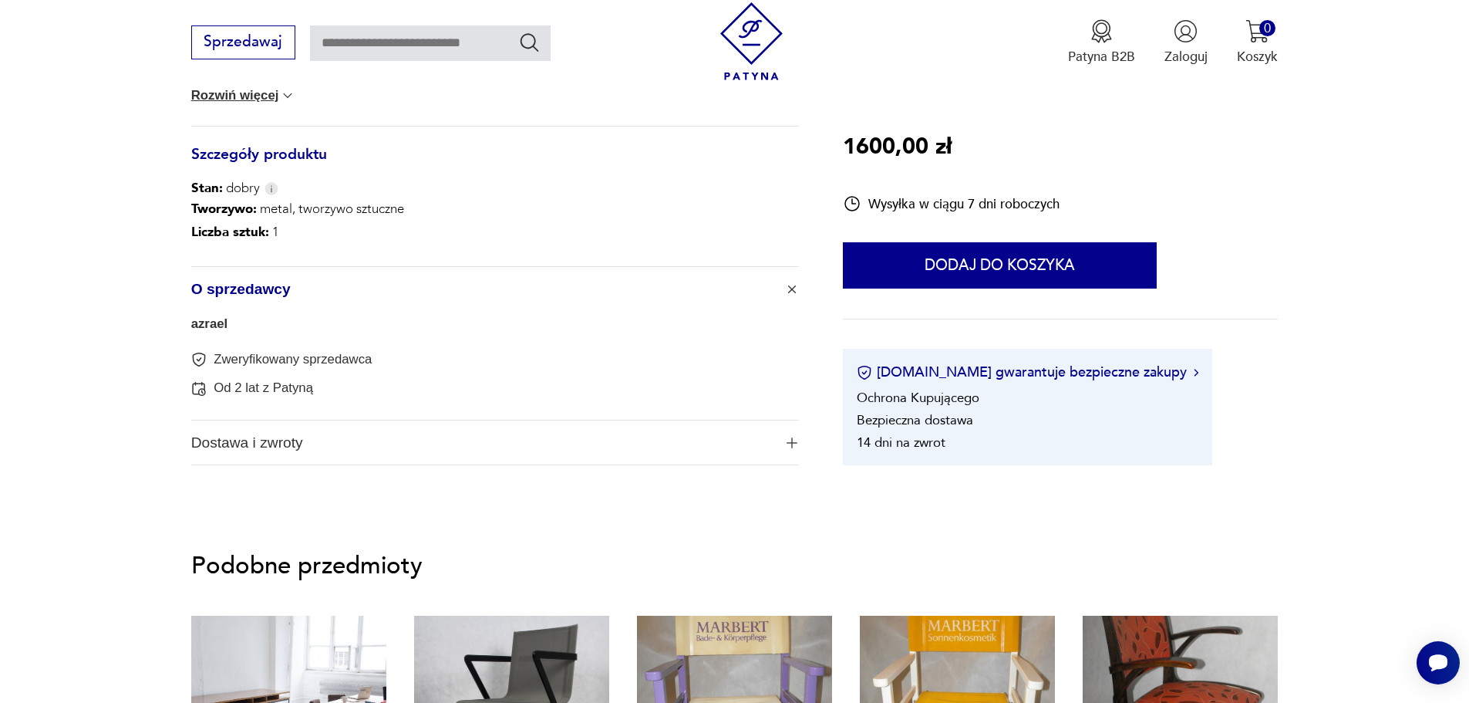
click at [791, 441] on img "button" at bounding box center [792, 442] width 11 height 11
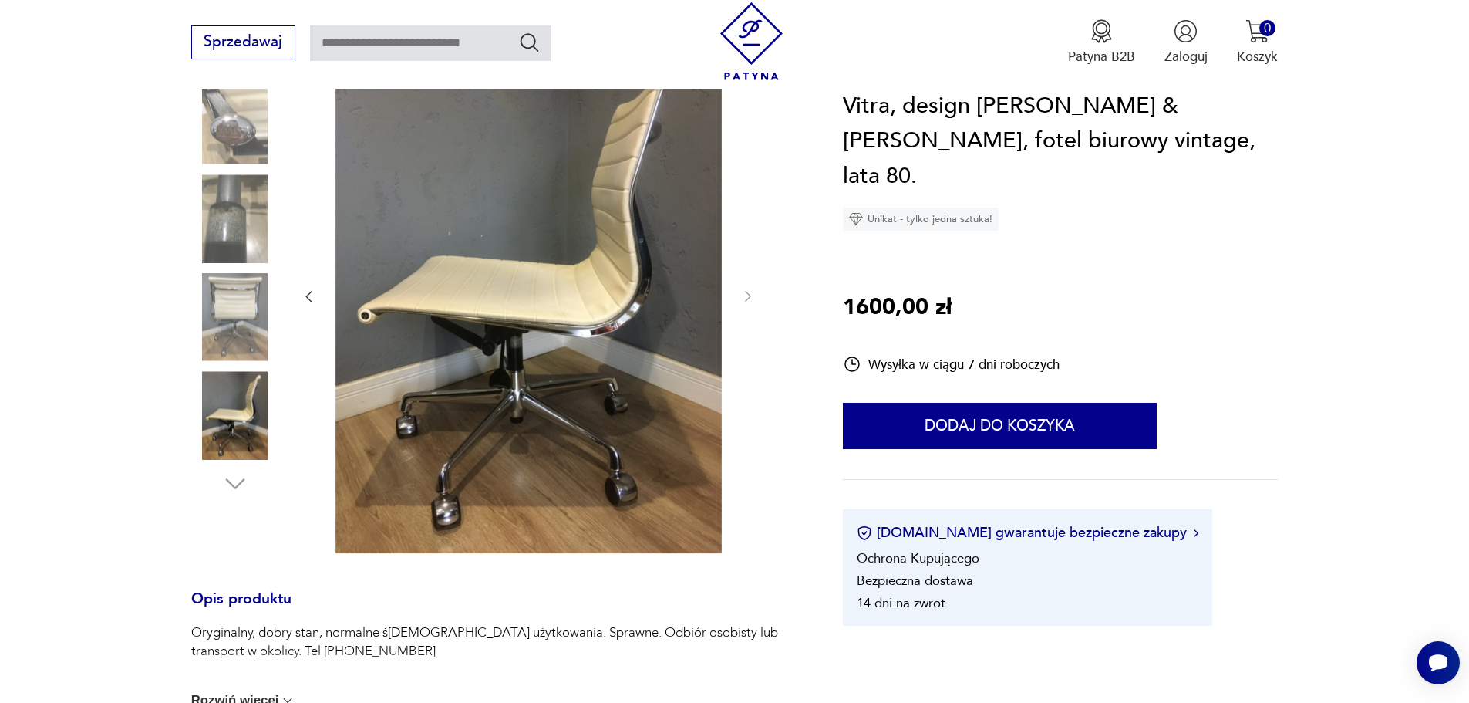
scroll to position [154, 0]
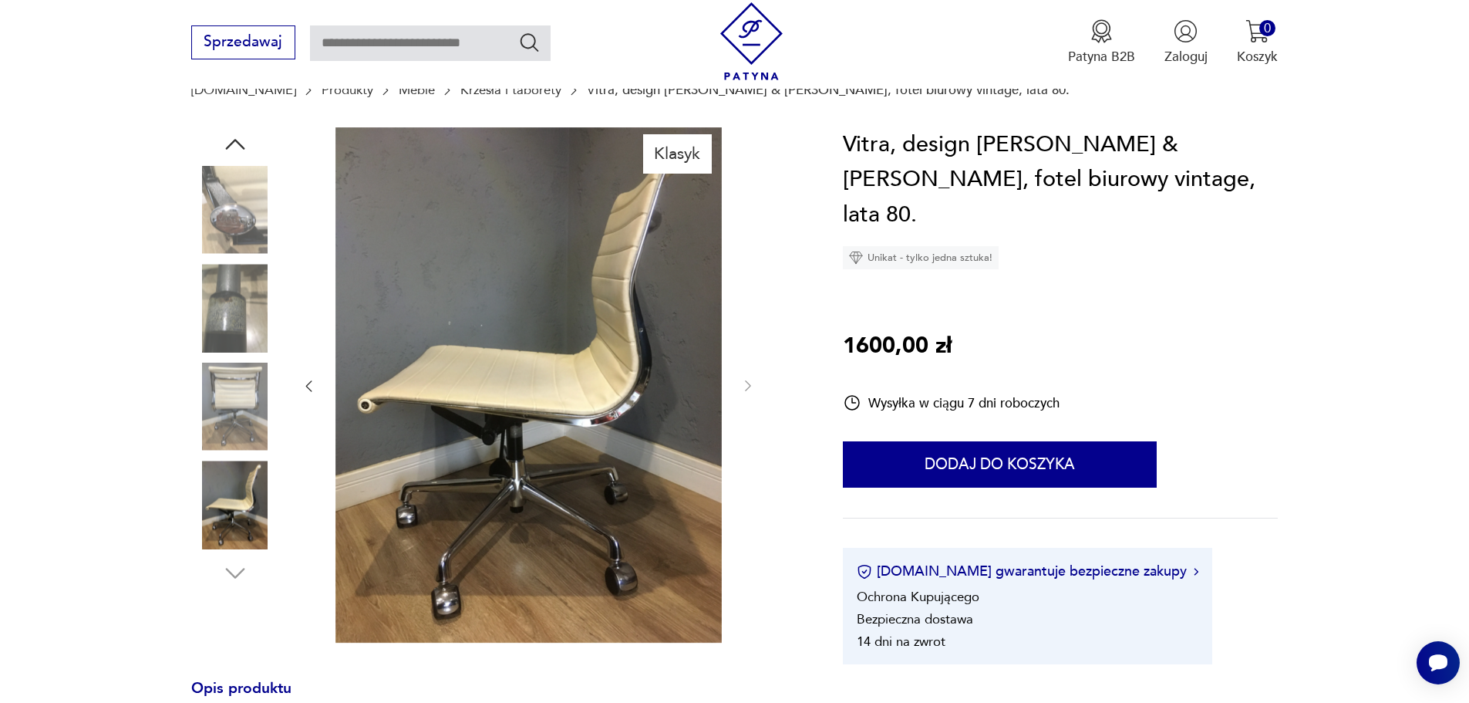
click at [305, 384] on icon "button" at bounding box center [308, 385] width 15 height 15
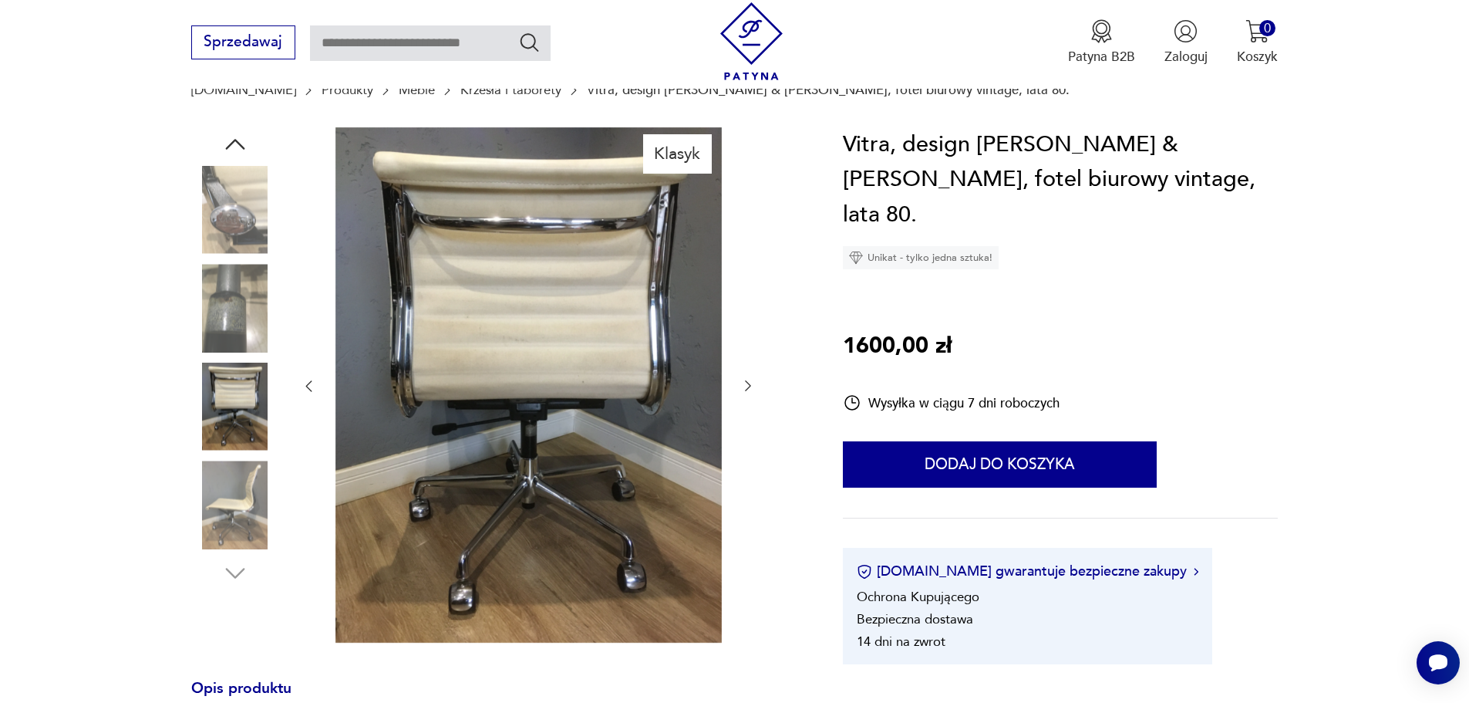
click at [305, 384] on icon "button" at bounding box center [308, 385] width 15 height 15
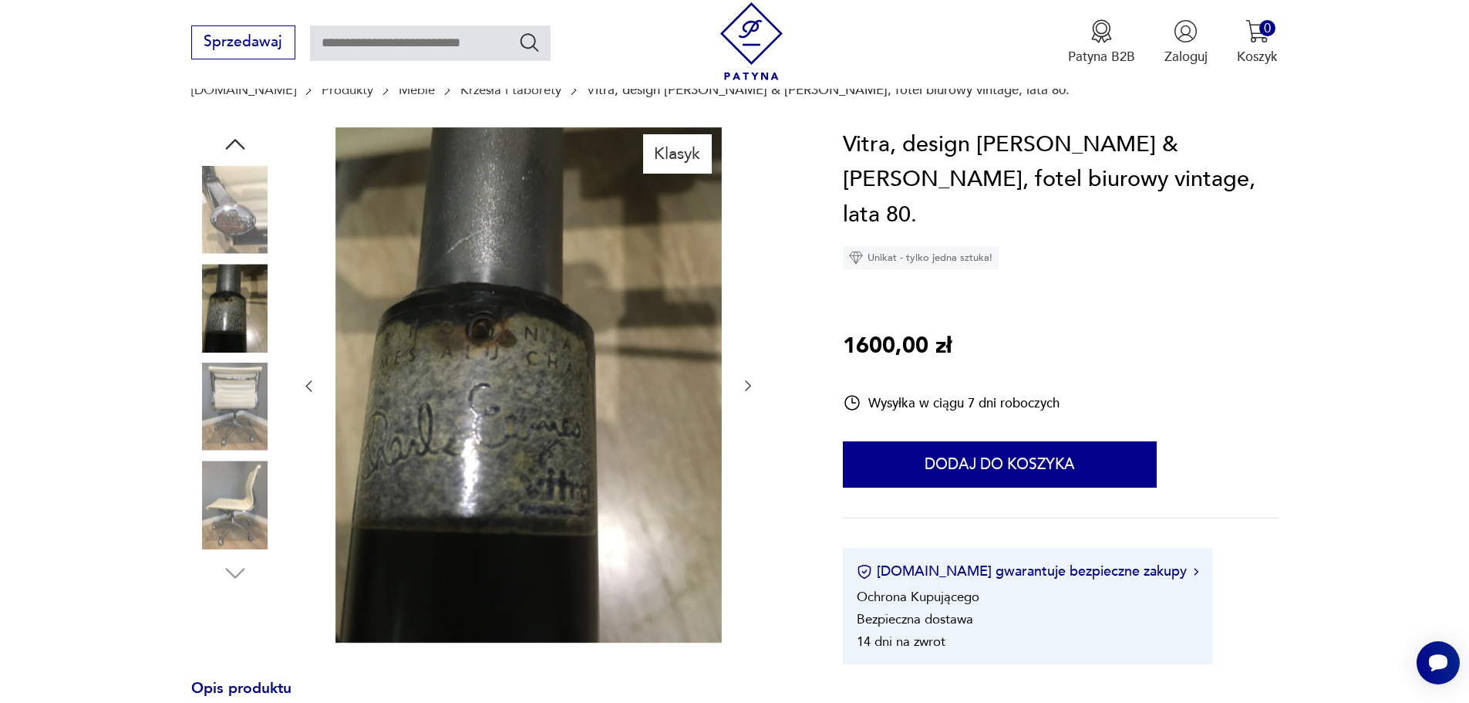
click at [305, 384] on icon "button" at bounding box center [308, 385] width 15 height 15
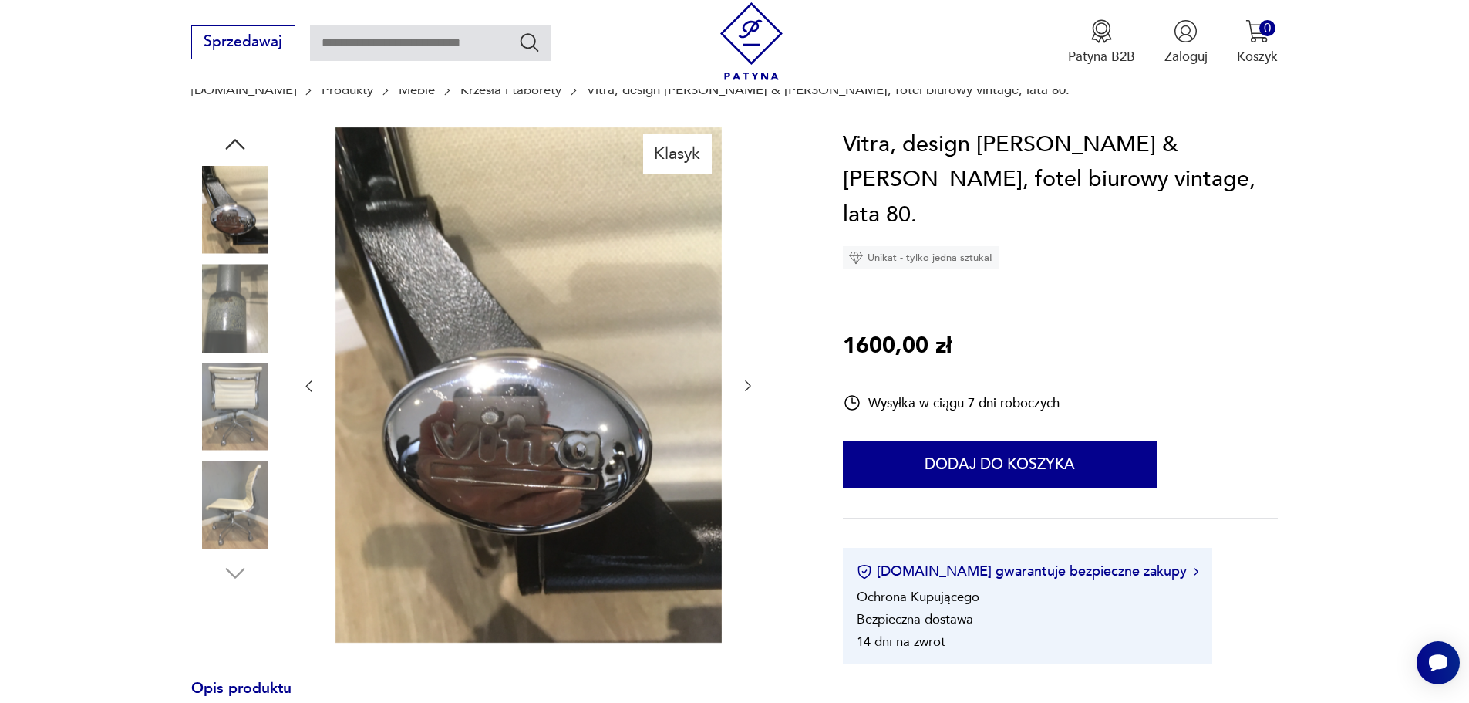
click at [305, 384] on icon "button" at bounding box center [308, 385] width 15 height 15
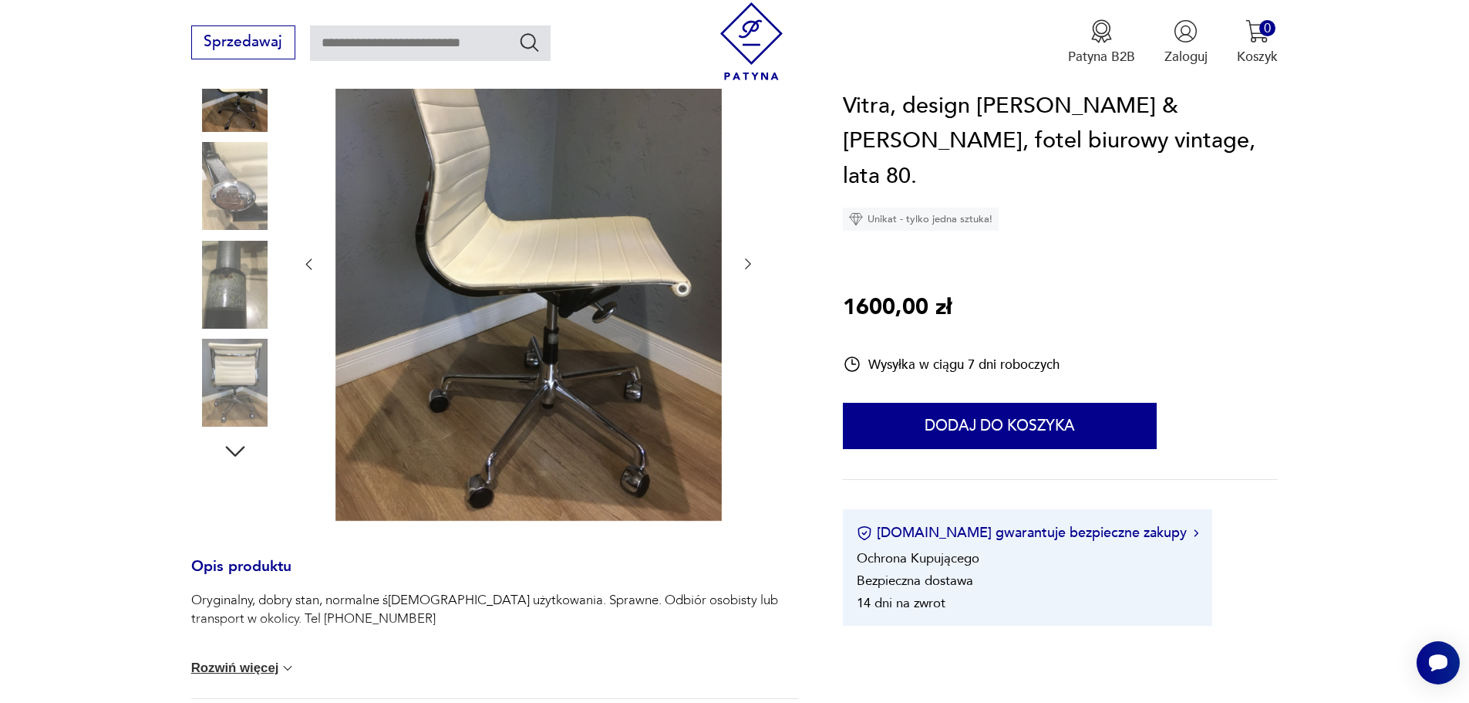
scroll to position [463, 0]
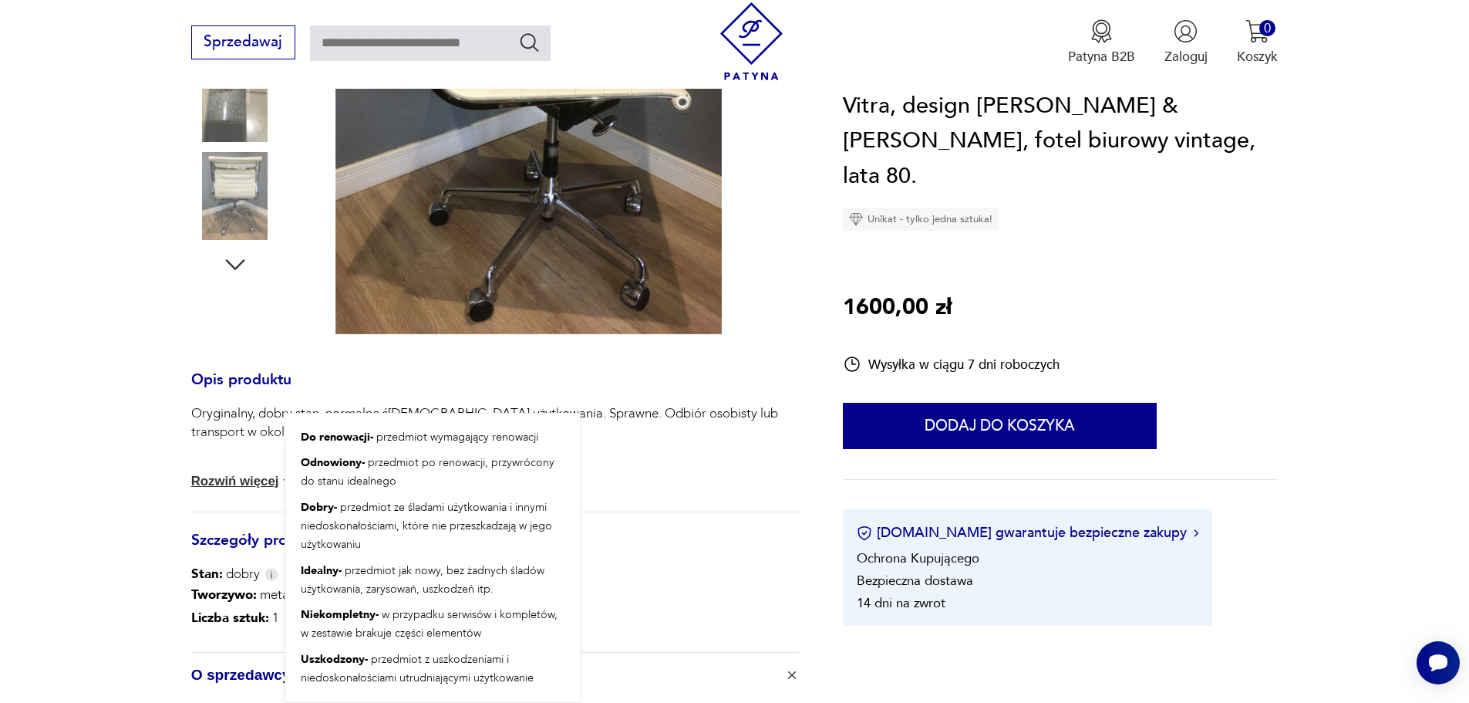
click at [266, 575] on img at bounding box center [272, 574] width 14 height 13
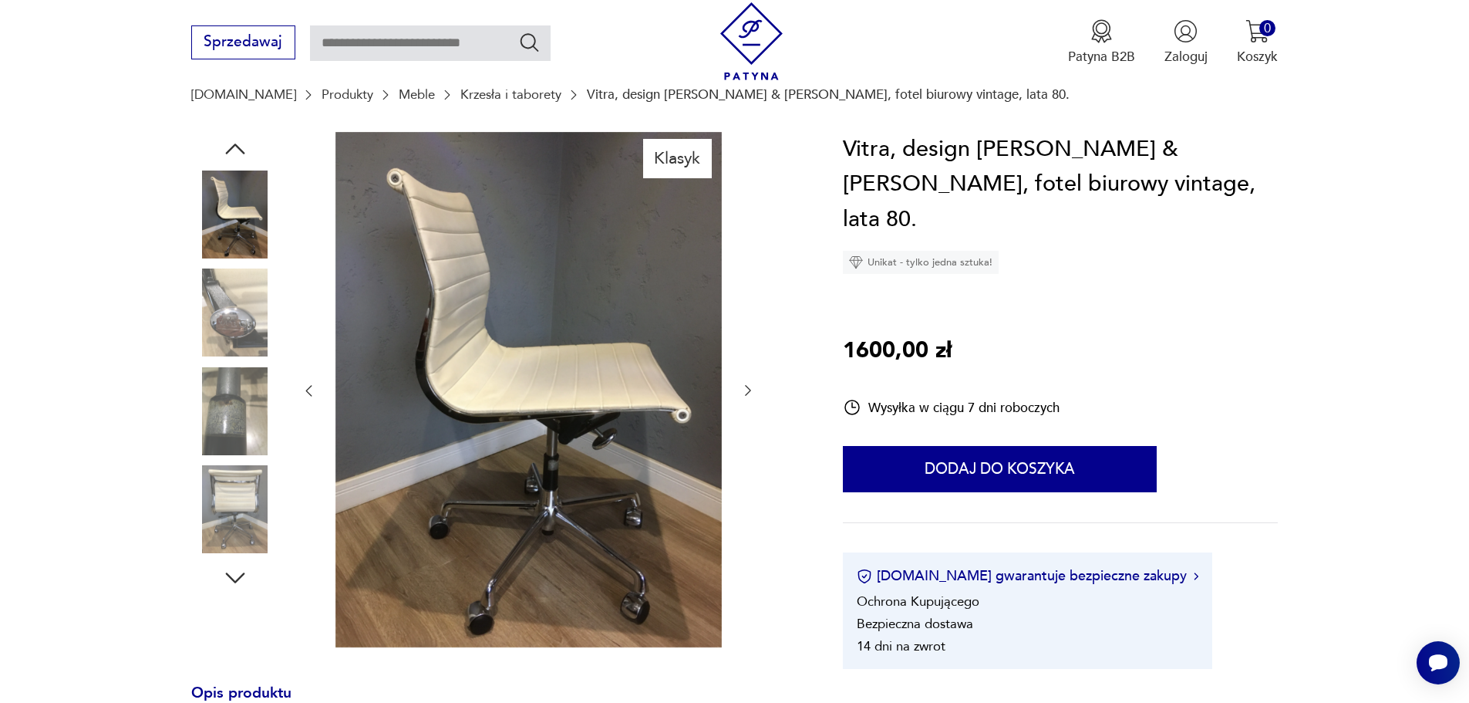
scroll to position [154, 0]
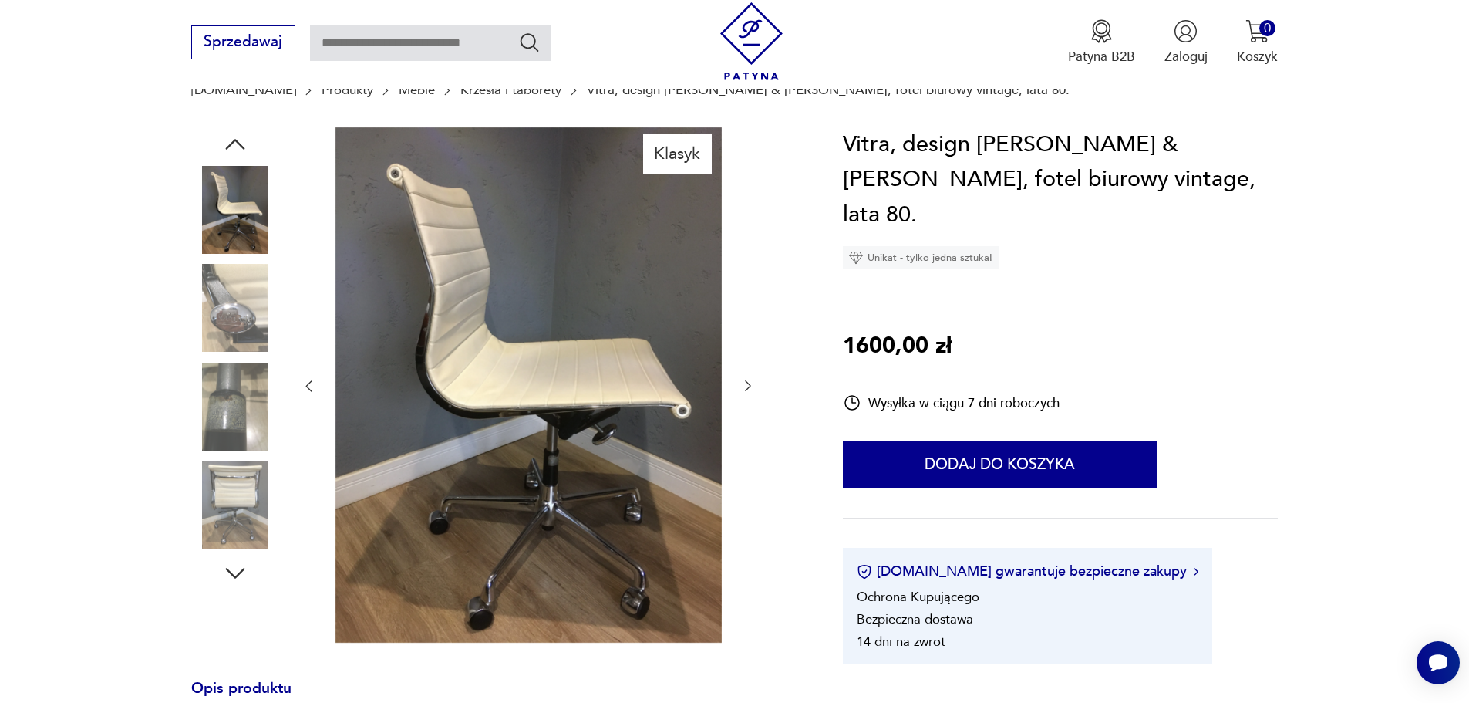
click at [748, 386] on icon "button" at bounding box center [747, 385] width 15 height 15
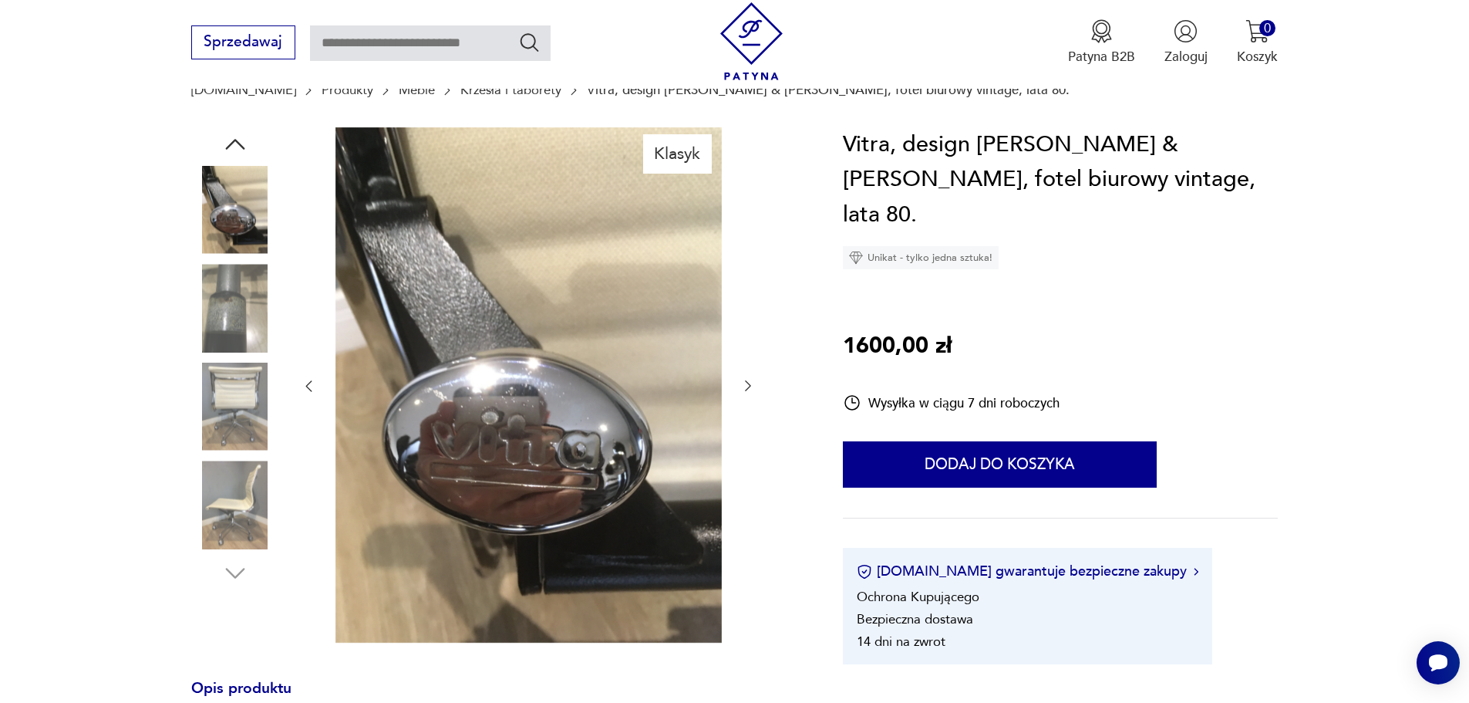
click at [748, 386] on icon "button" at bounding box center [747, 385] width 15 height 15
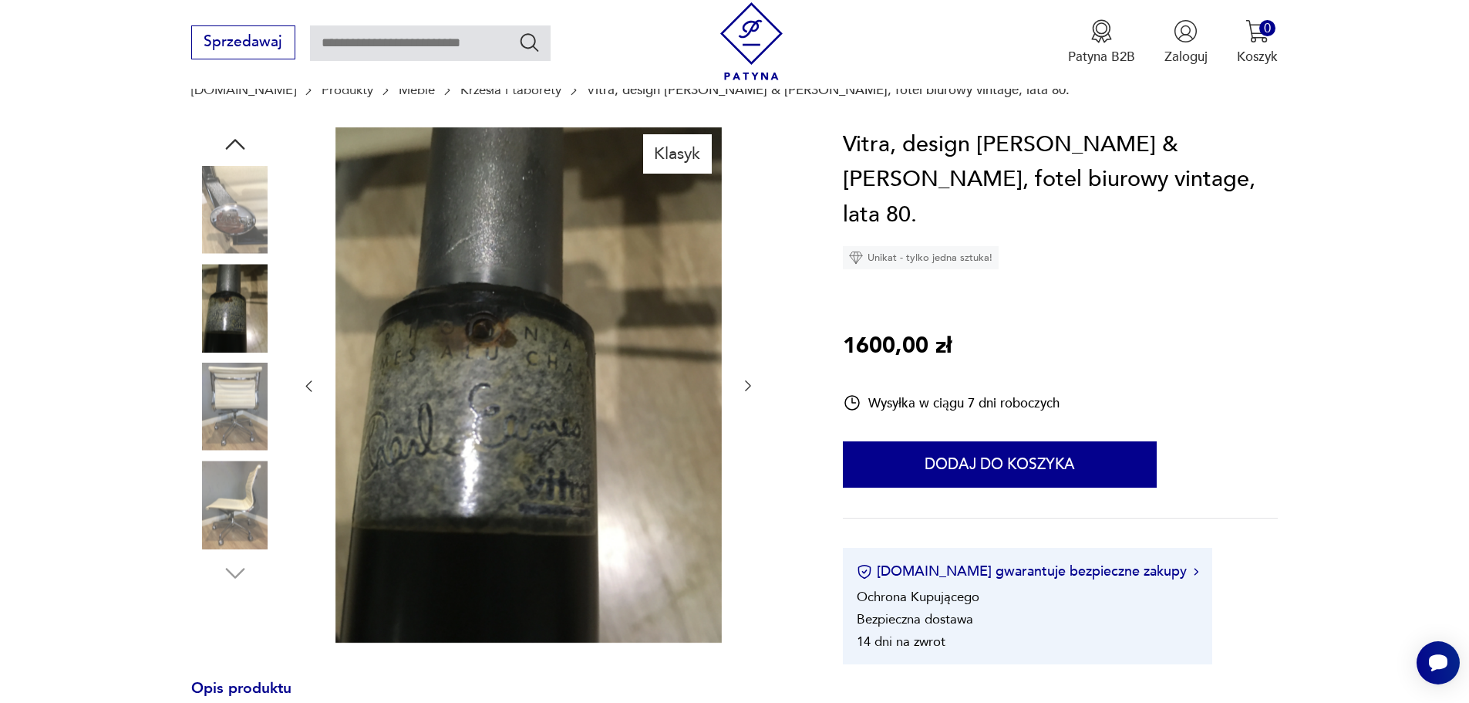
click at [748, 386] on icon "button" at bounding box center [747, 385] width 15 height 15
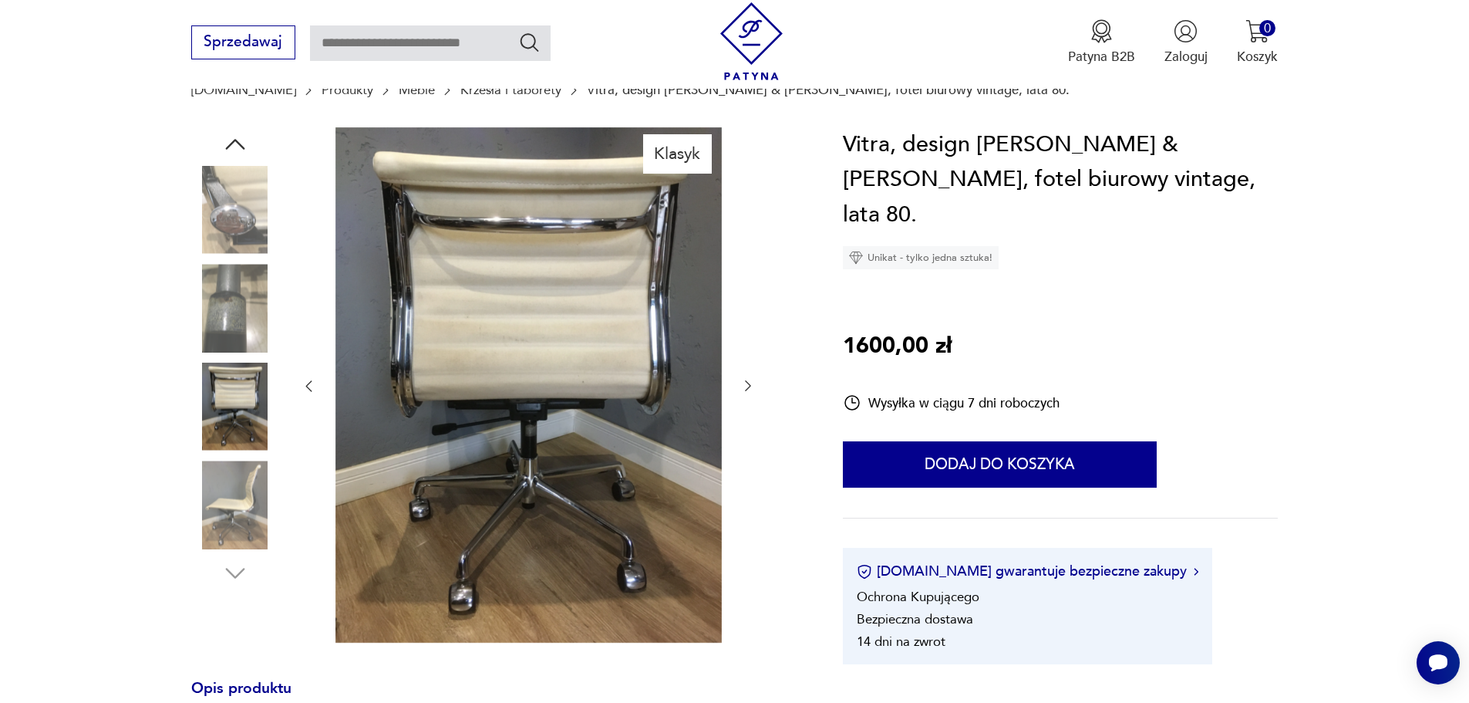
click at [748, 386] on icon "button" at bounding box center [747, 385] width 15 height 15
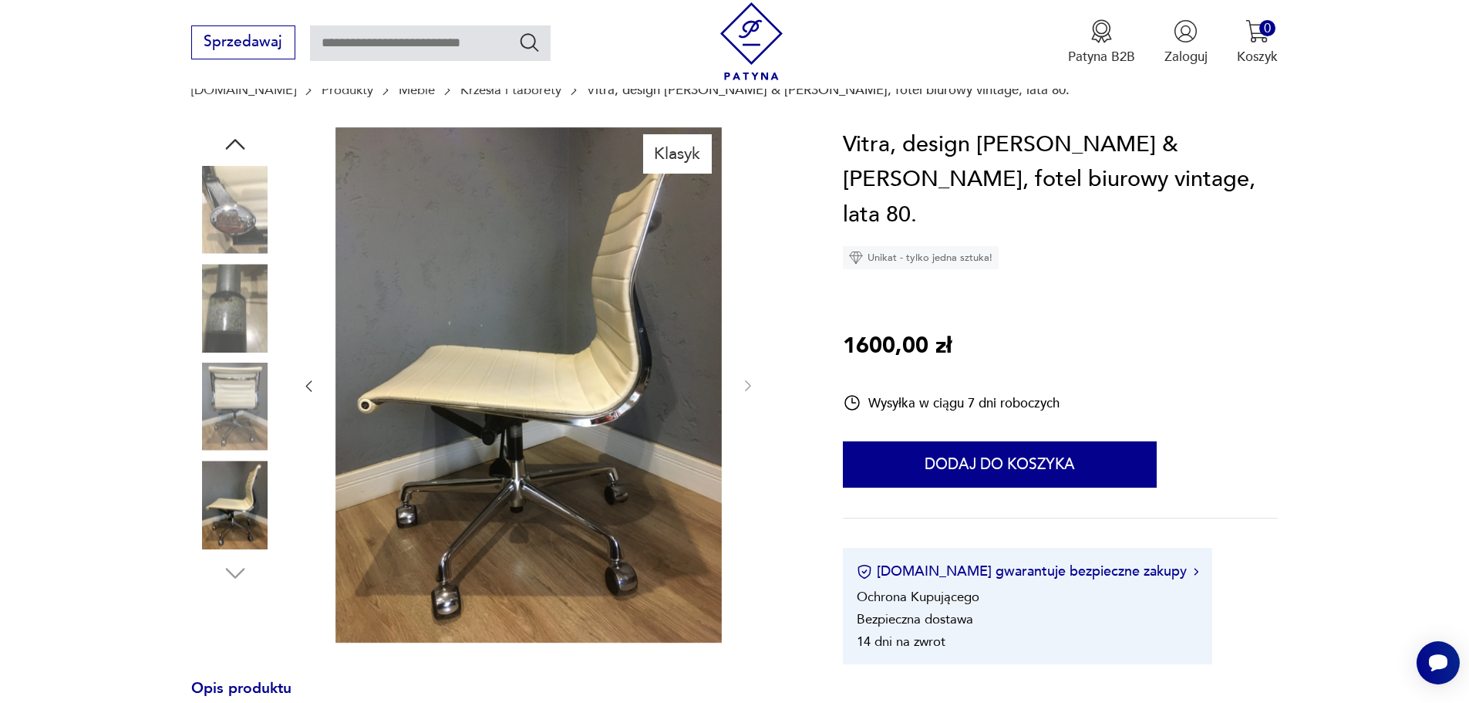
click at [307, 386] on icon "button" at bounding box center [309, 386] width 6 height 11
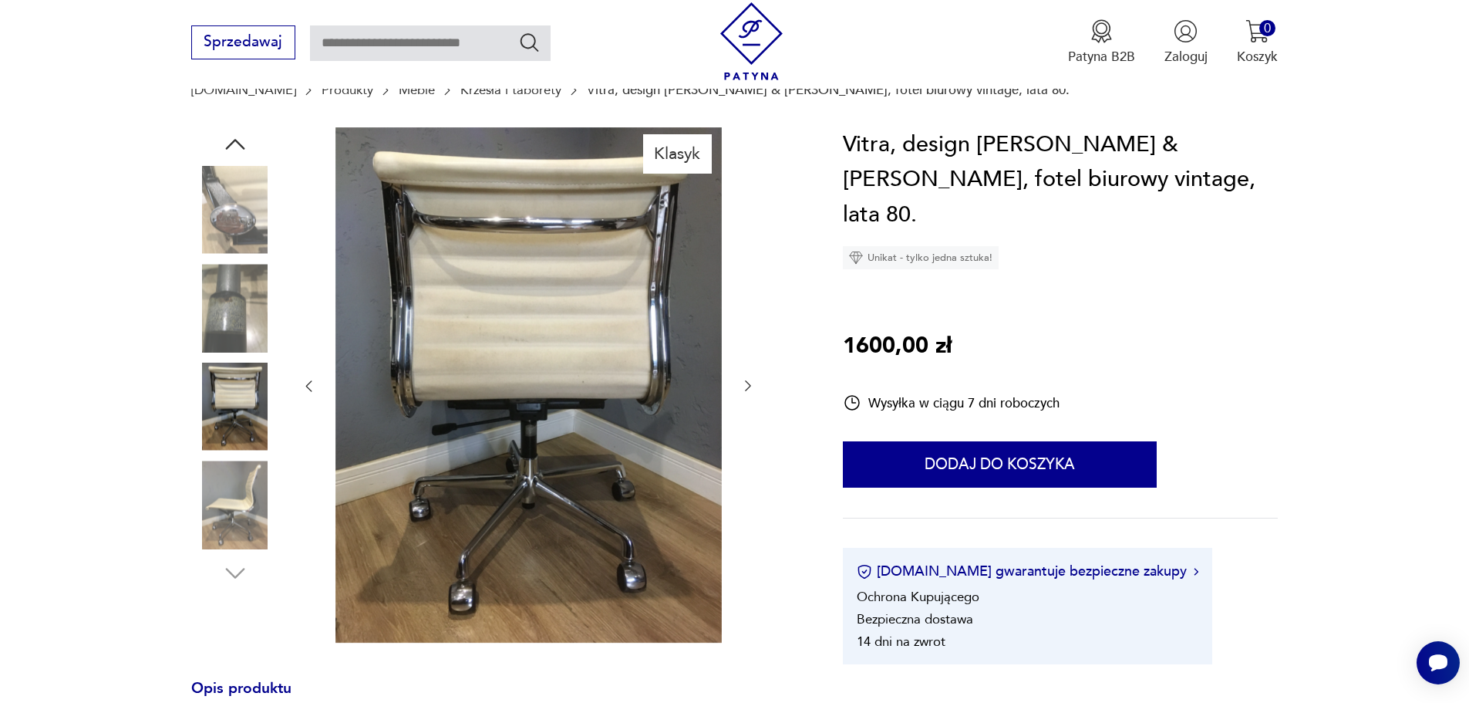
click at [307, 386] on icon "button" at bounding box center [309, 386] width 6 height 11
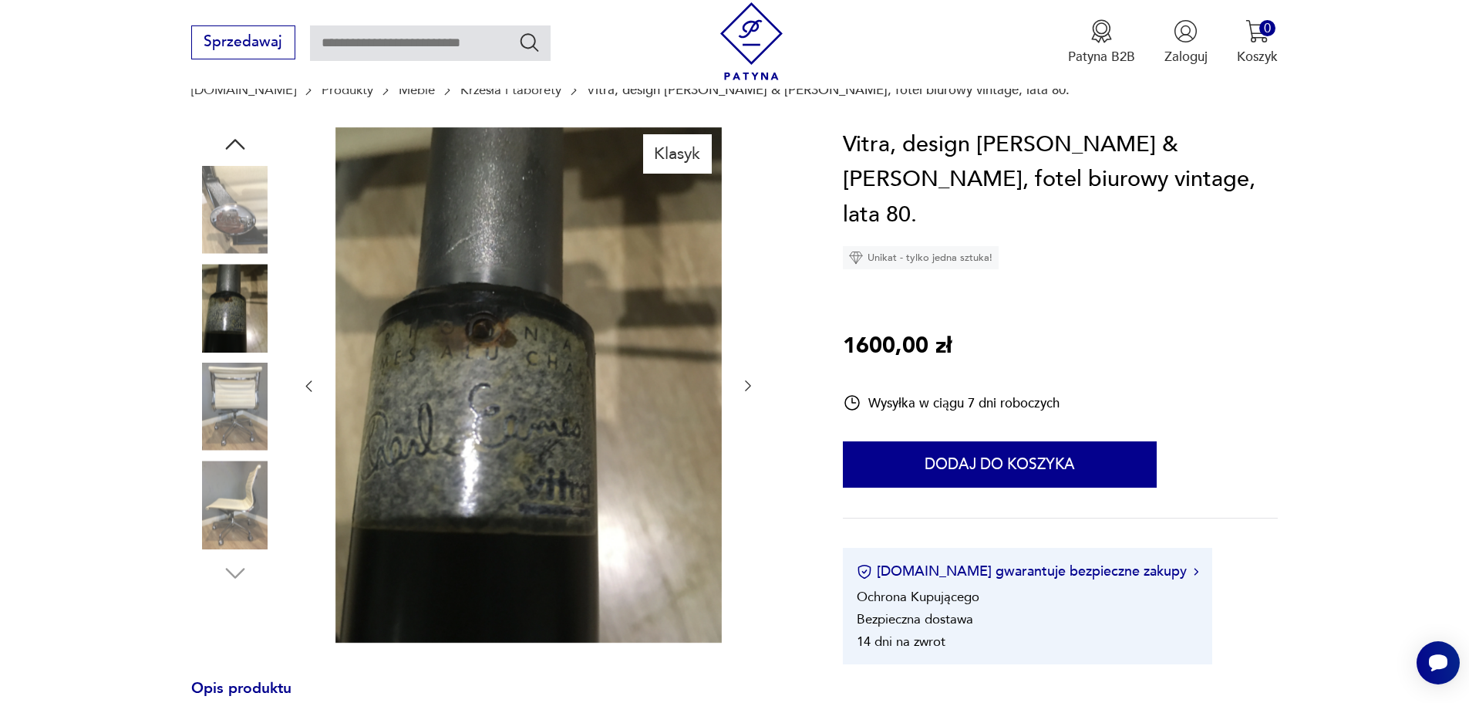
click at [307, 386] on icon "button" at bounding box center [309, 386] width 6 height 11
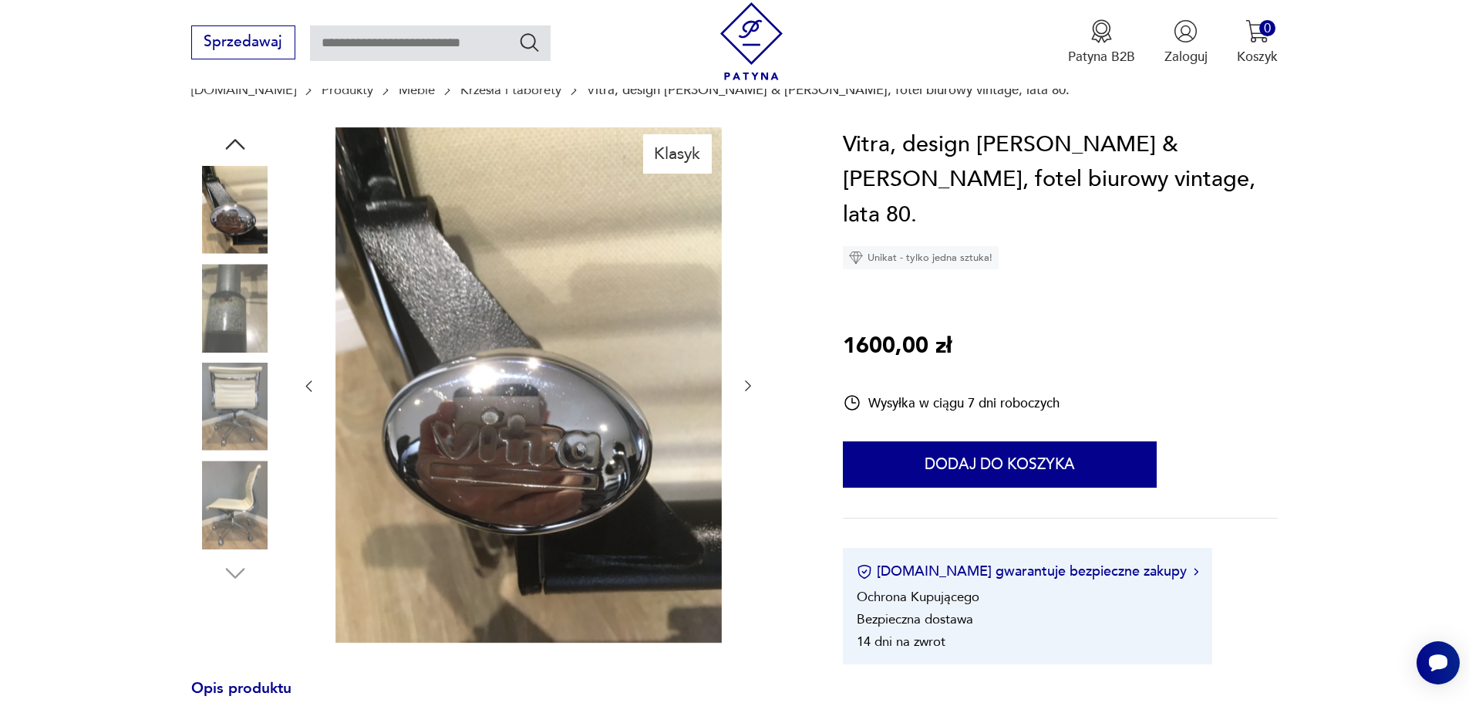
click at [307, 386] on icon "button" at bounding box center [309, 386] width 6 height 11
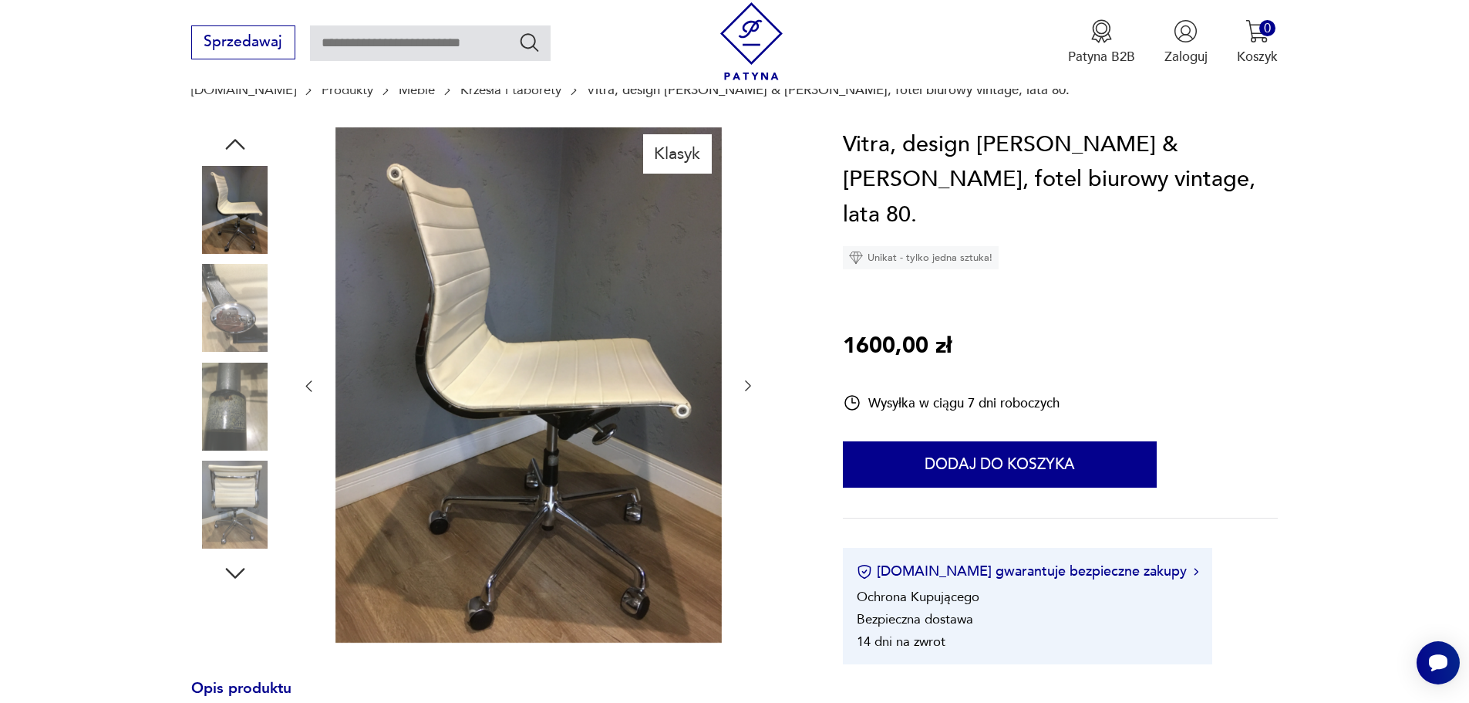
click at [307, 386] on icon "button" at bounding box center [309, 386] width 6 height 11
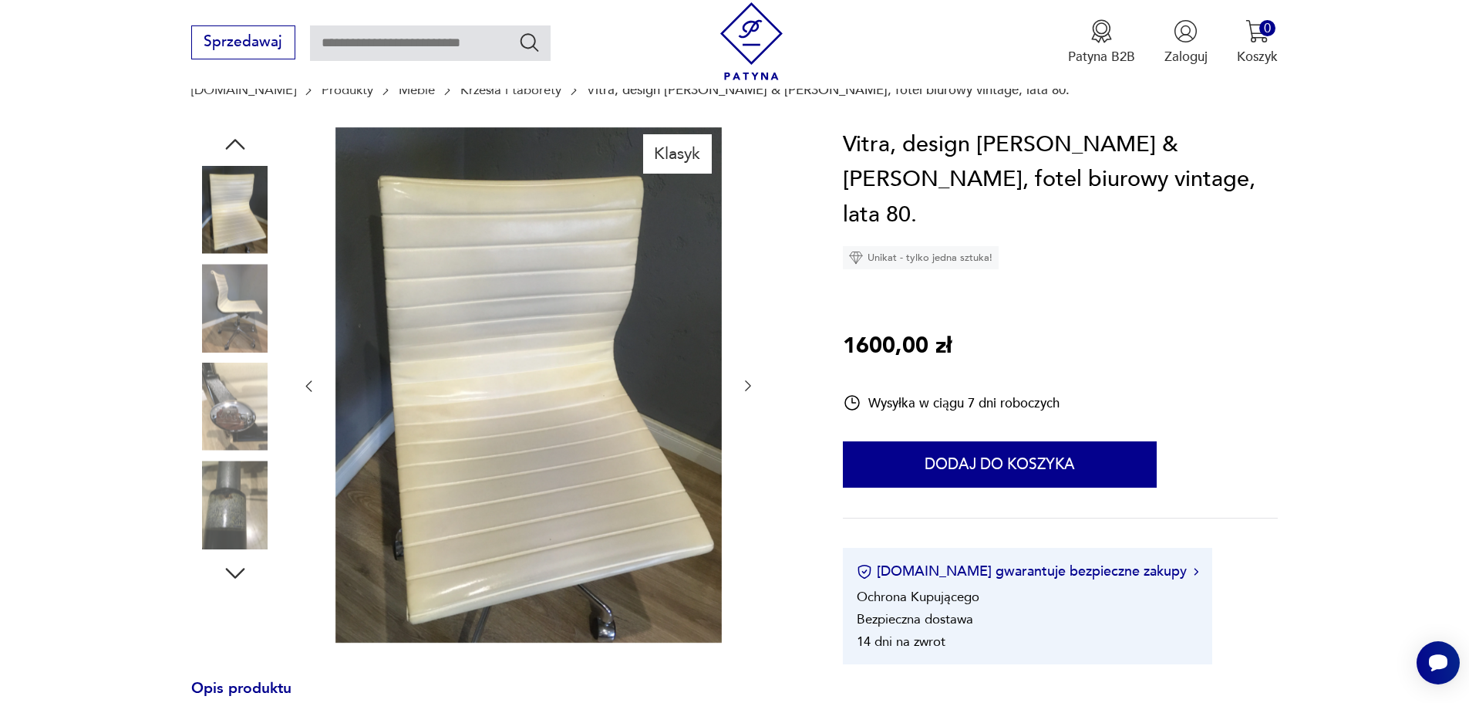
click at [307, 386] on icon "button" at bounding box center [309, 386] width 6 height 11
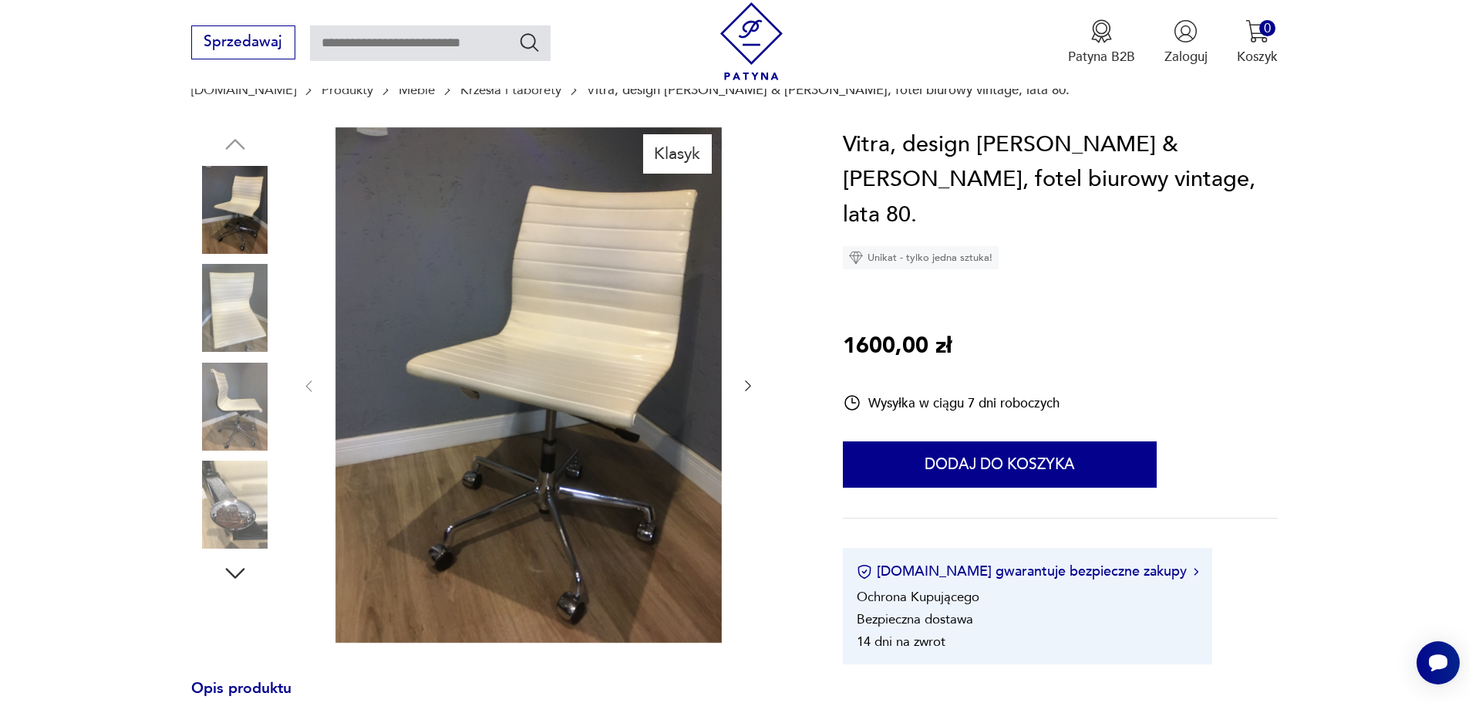
click at [747, 386] on icon "button" at bounding box center [747, 385] width 15 height 15
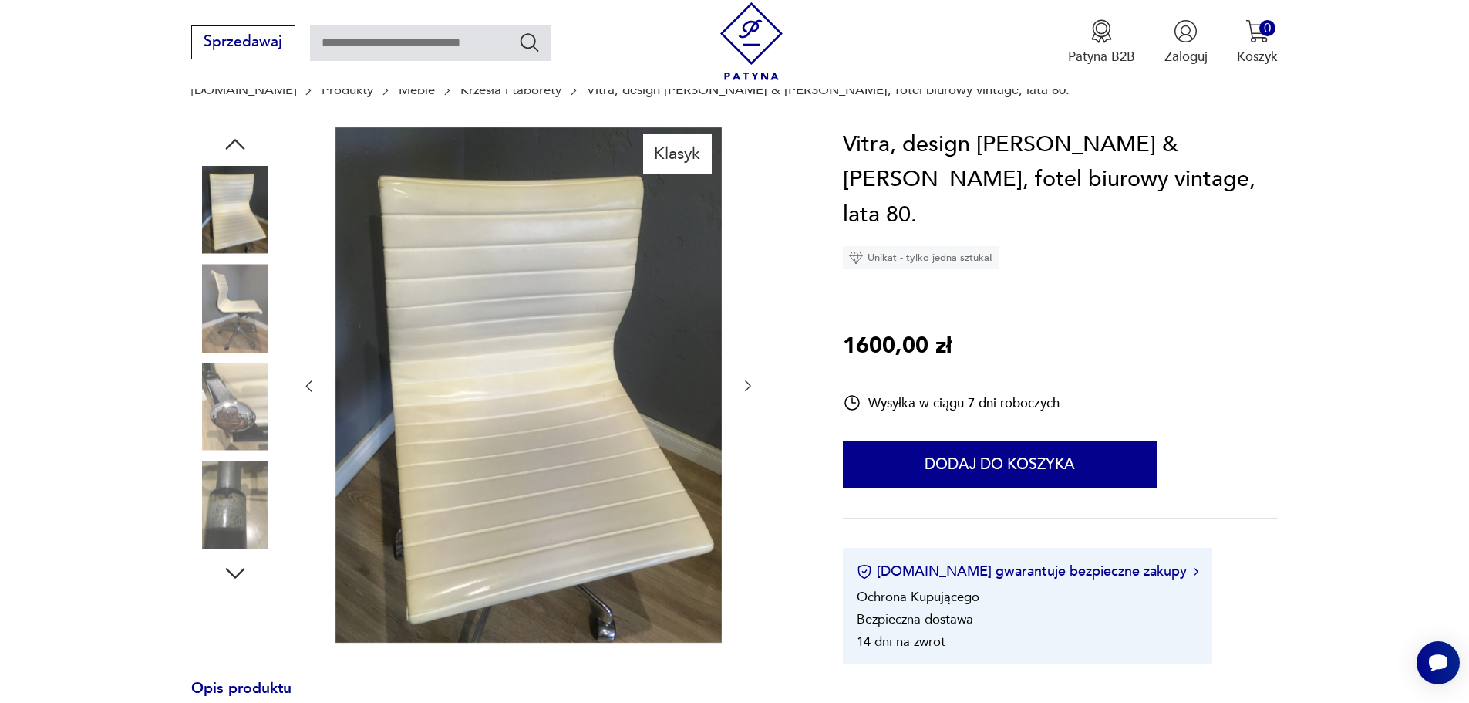
click at [747, 386] on icon "button" at bounding box center [747, 385] width 15 height 15
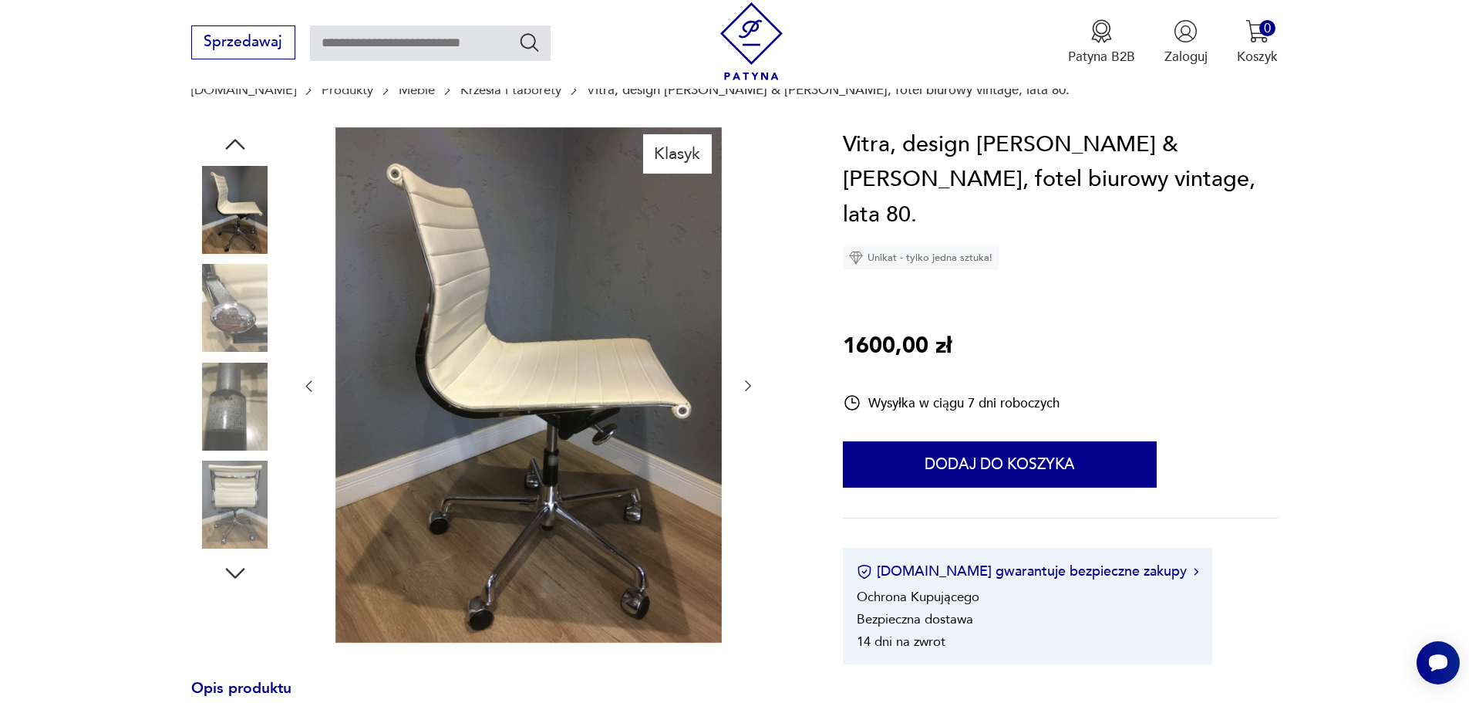
click at [747, 386] on icon "button" at bounding box center [747, 385] width 15 height 15
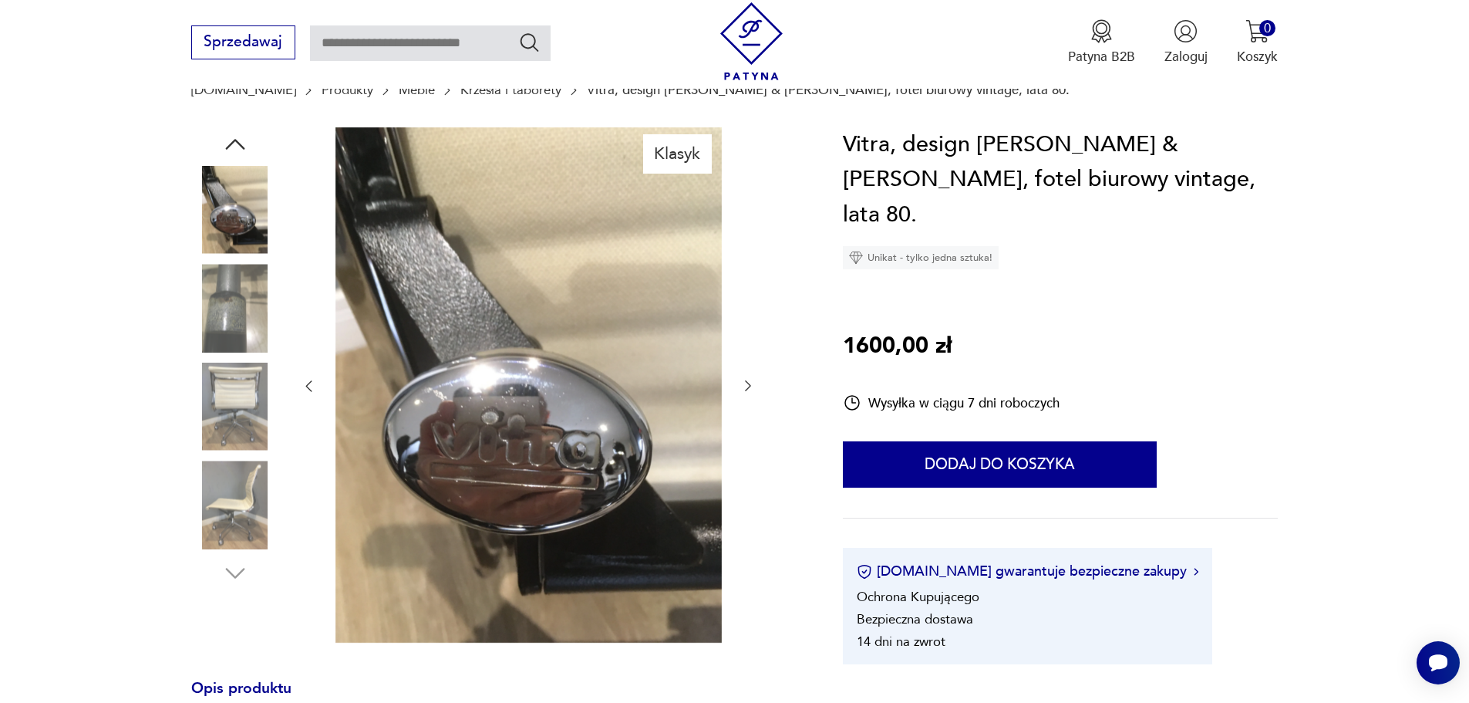
click at [747, 386] on icon "button" at bounding box center [747, 385] width 15 height 15
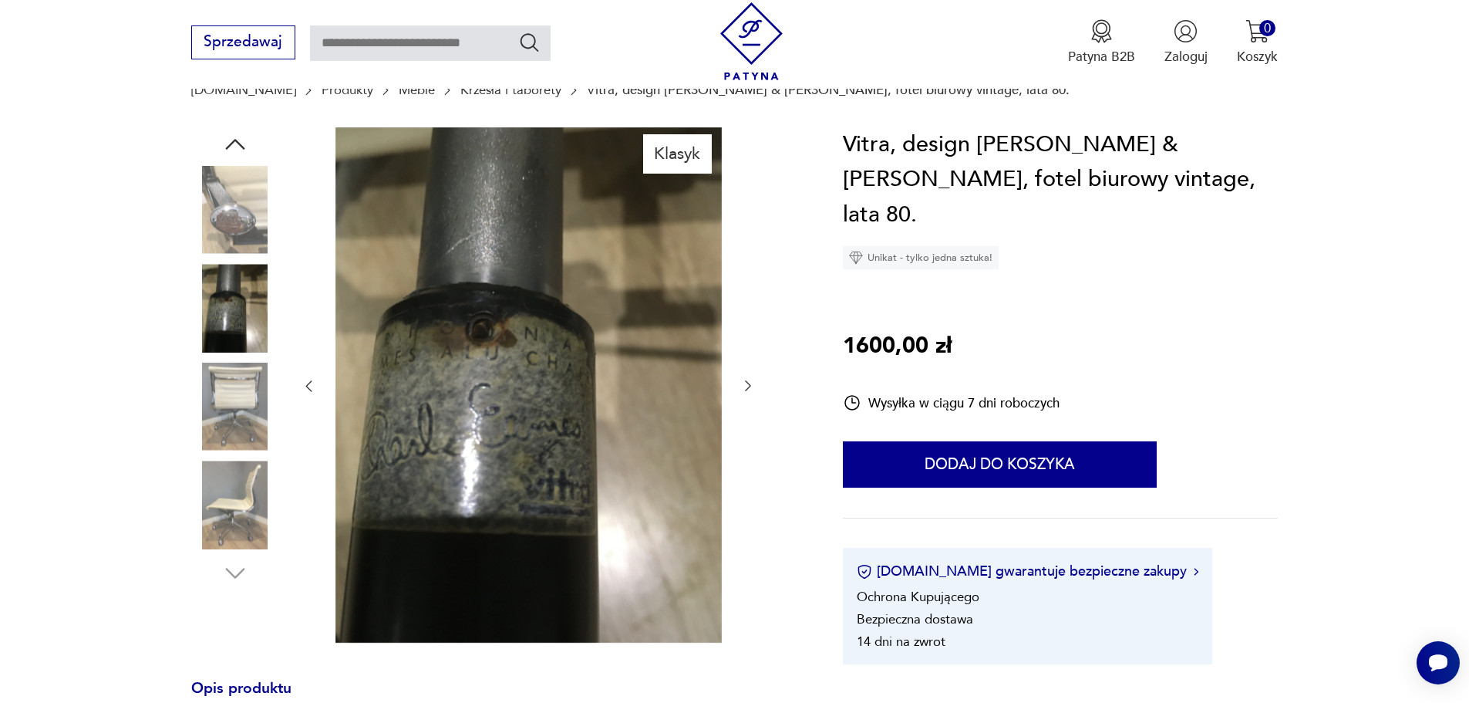
click at [747, 386] on icon "button" at bounding box center [747, 385] width 15 height 15
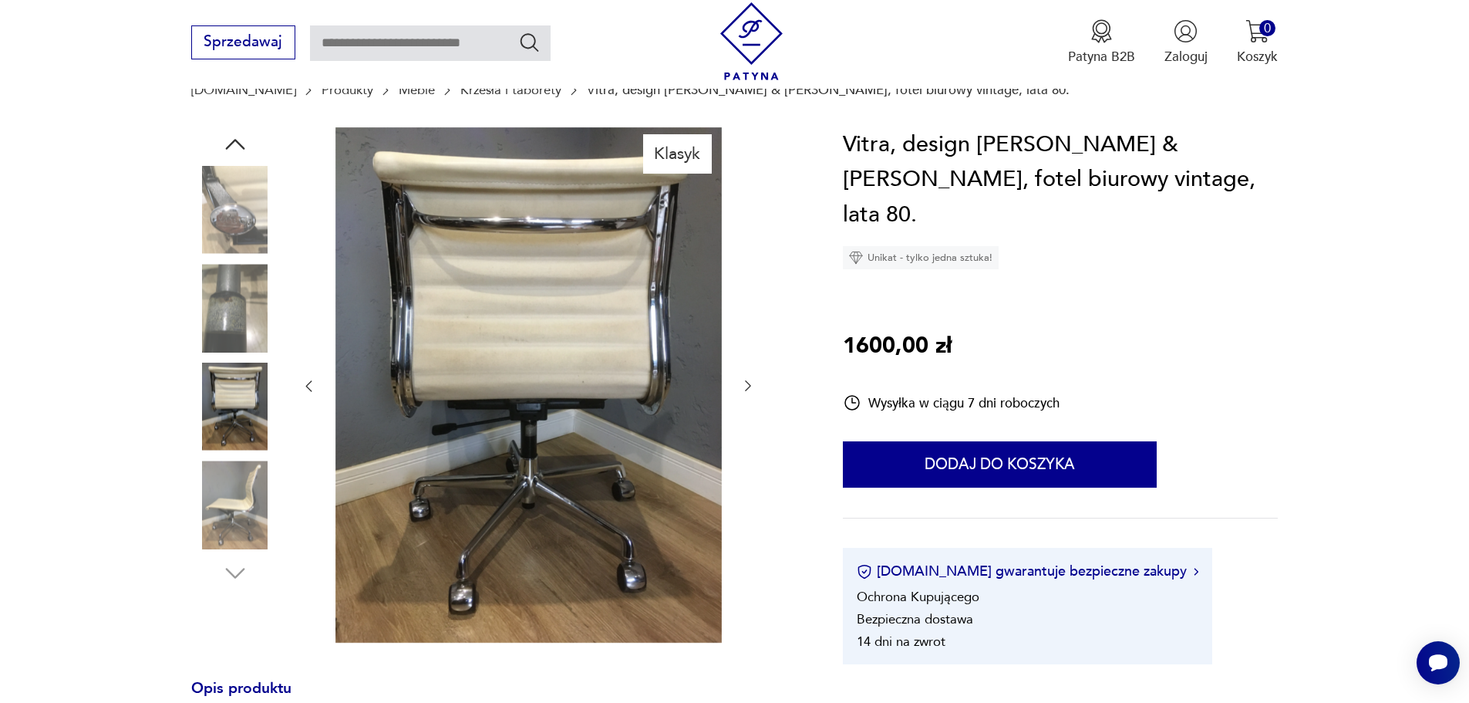
click at [747, 386] on icon "button" at bounding box center [747, 385] width 15 height 15
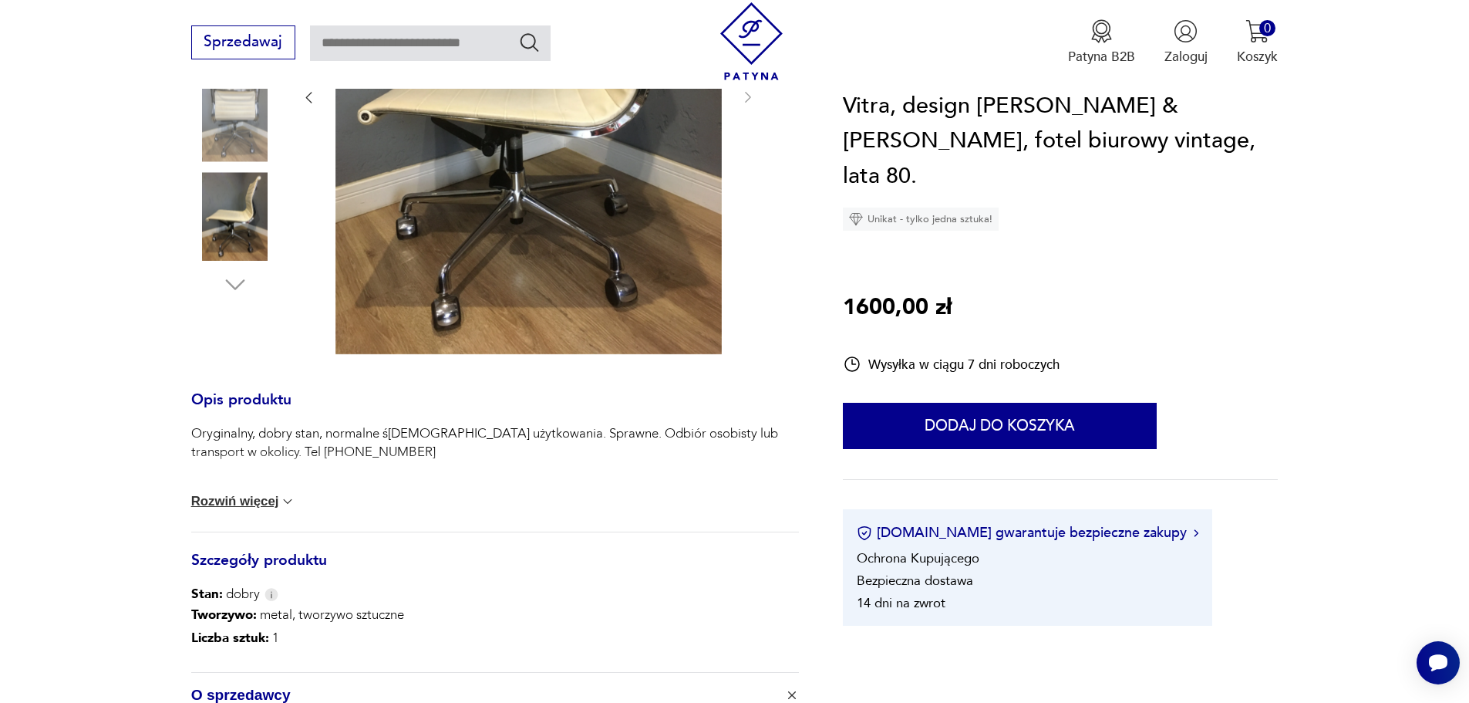
scroll to position [463, 0]
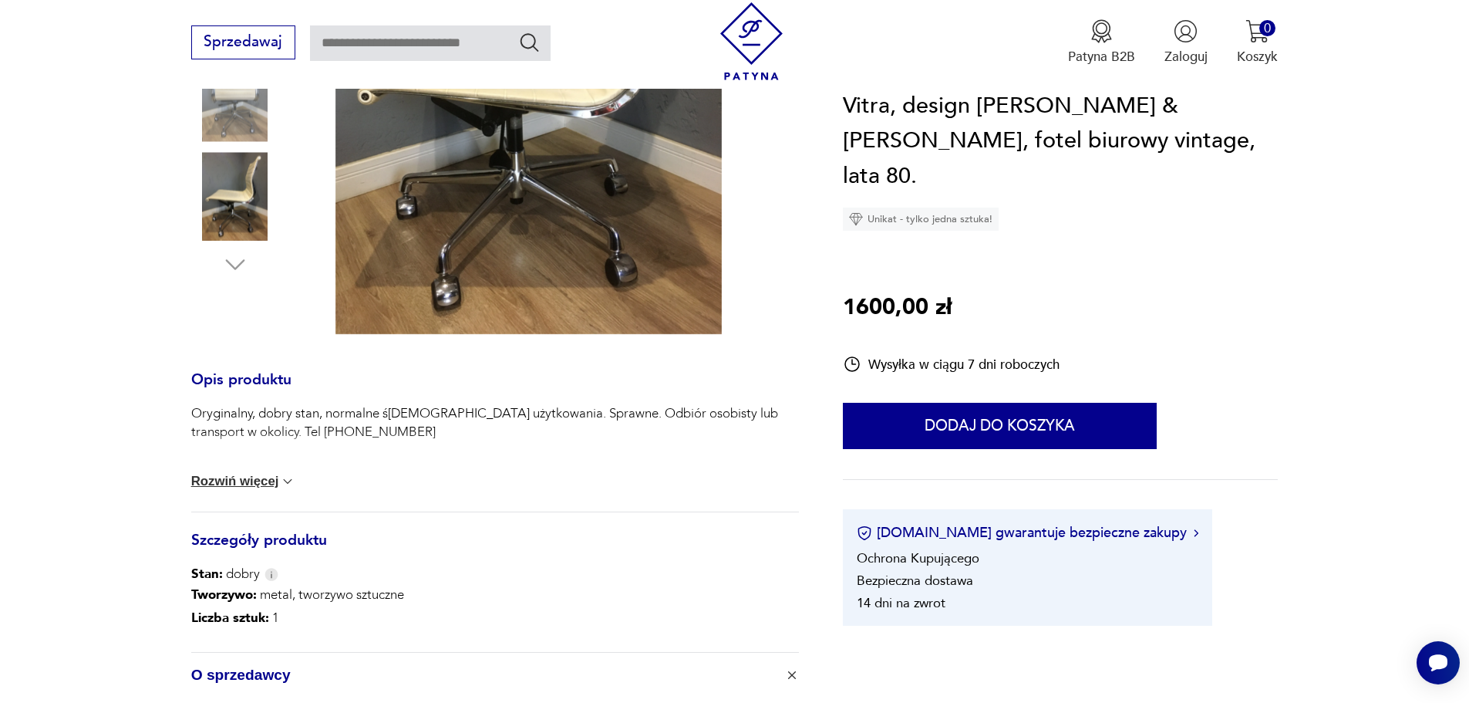
click at [244, 482] on button "Rozwiń więcej" at bounding box center [243, 481] width 105 height 15
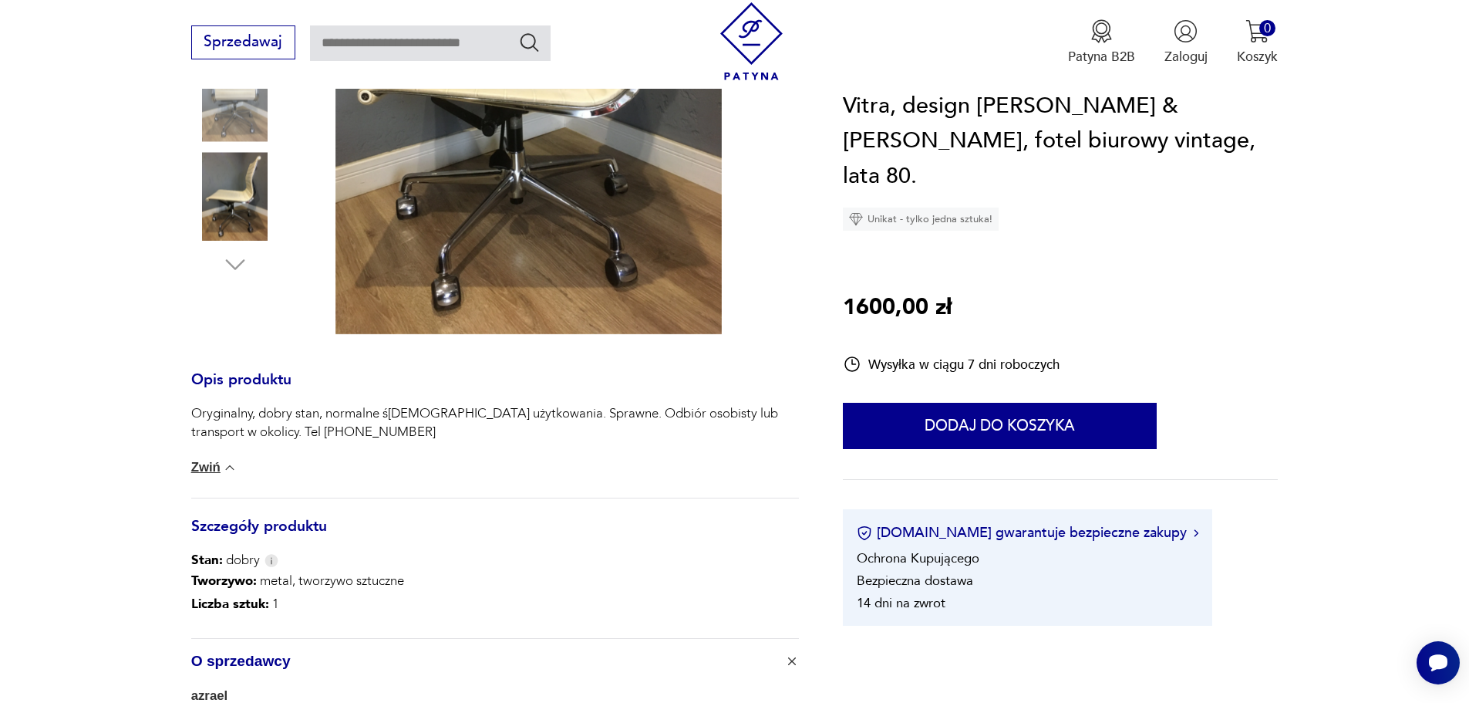
click at [212, 469] on button "Zwiń" at bounding box center [214, 467] width 46 height 15
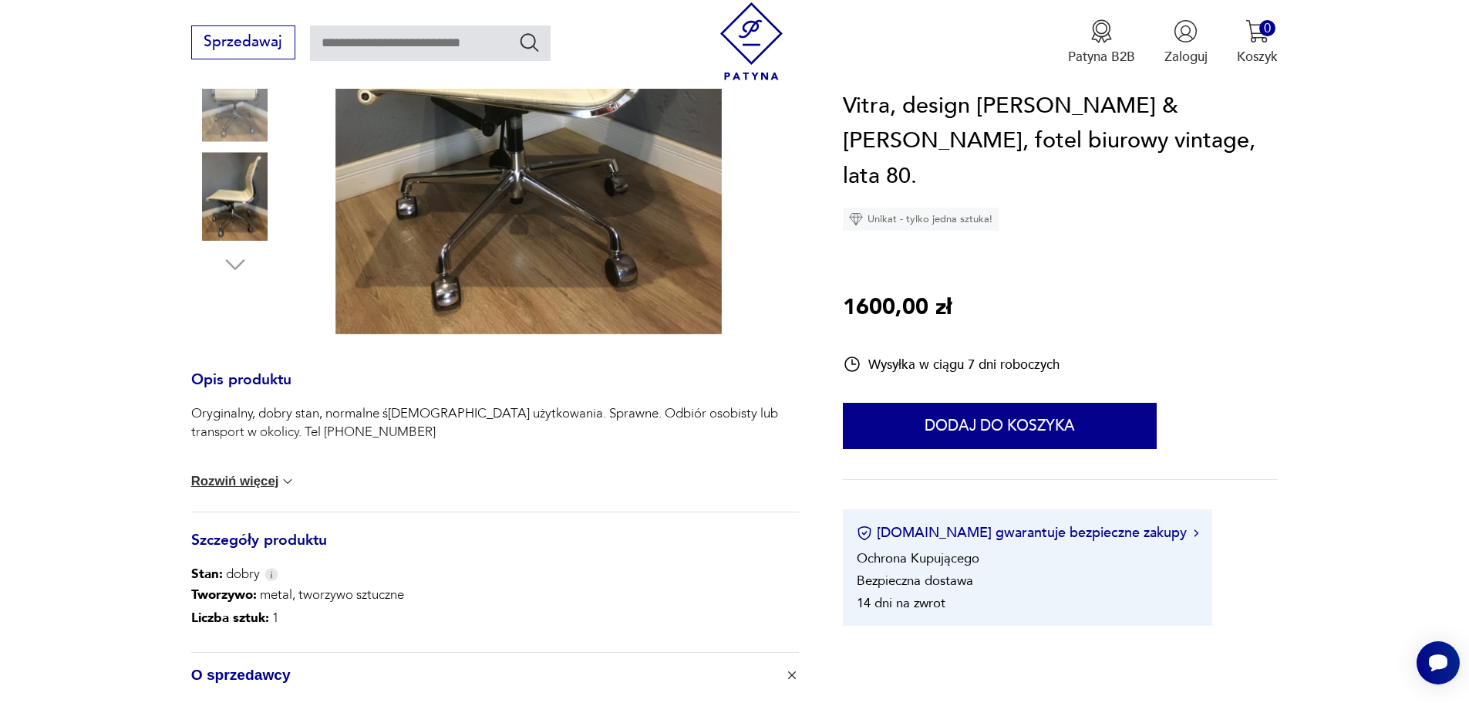
click at [228, 481] on button "Rozwiń więcej" at bounding box center [243, 481] width 105 height 15
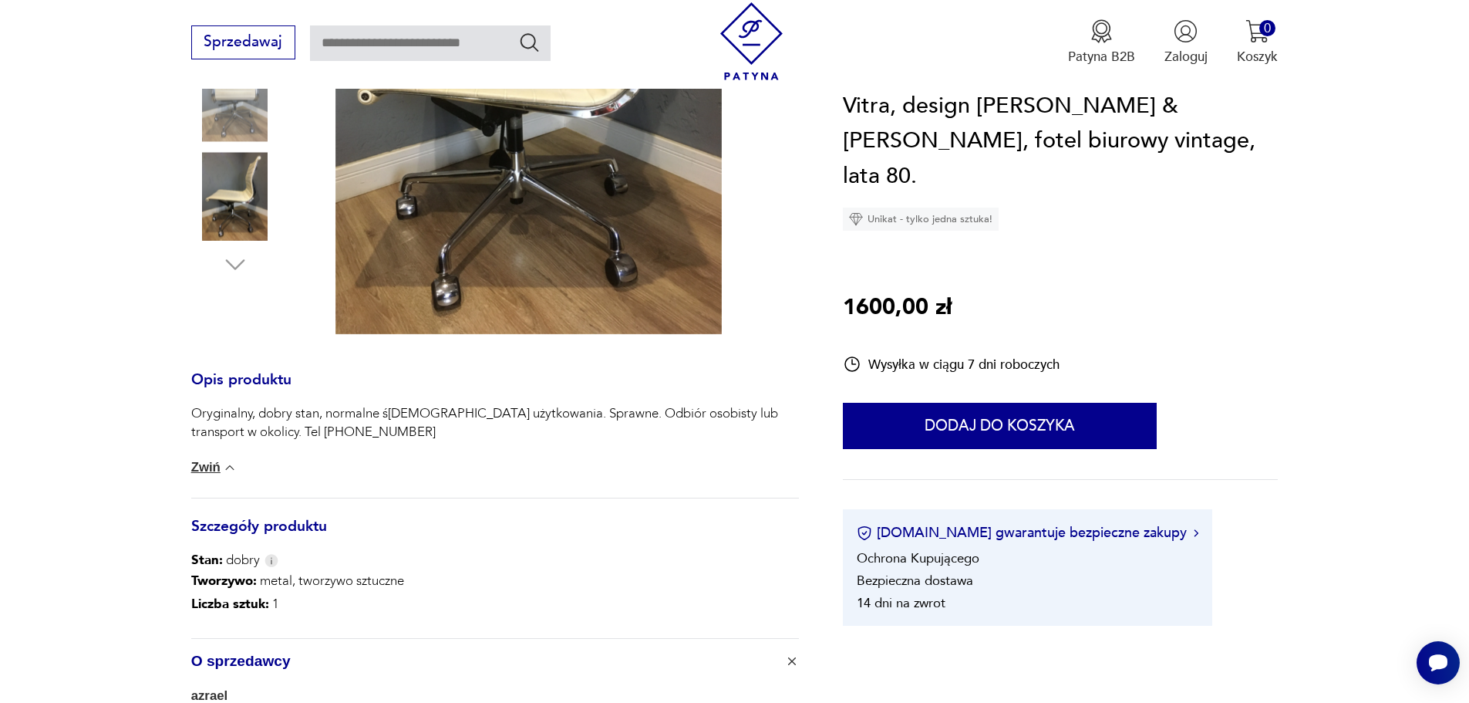
click at [202, 471] on button "Zwiń" at bounding box center [214, 467] width 46 height 15
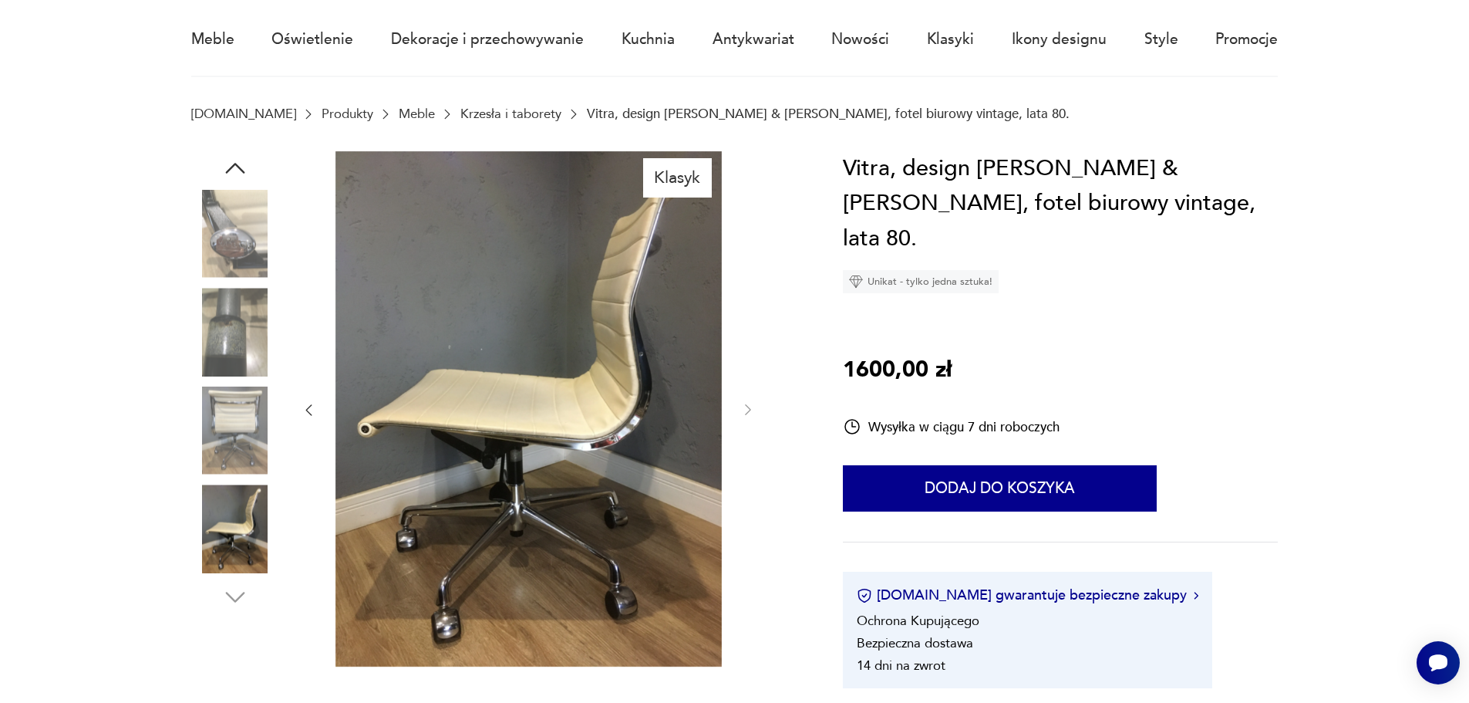
scroll to position [154, 0]
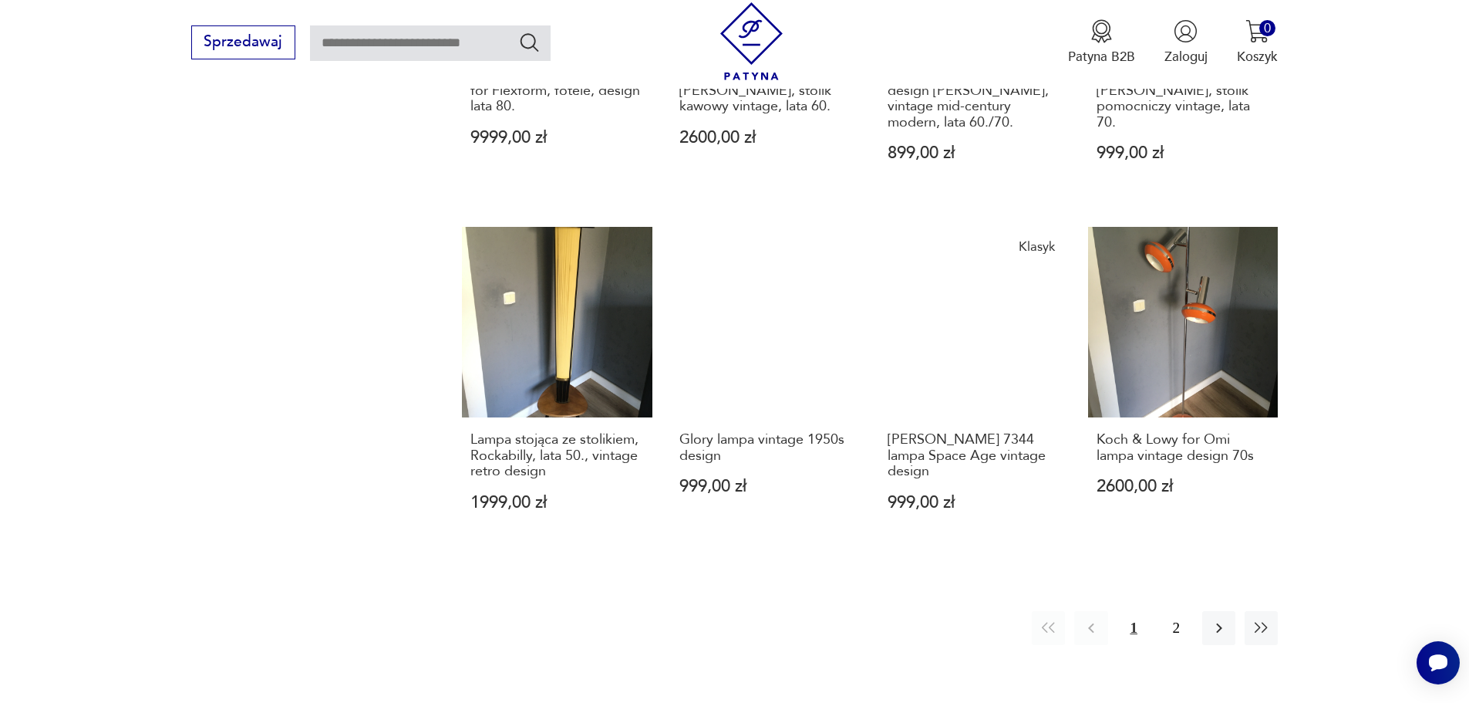
scroll to position [1570, 0]
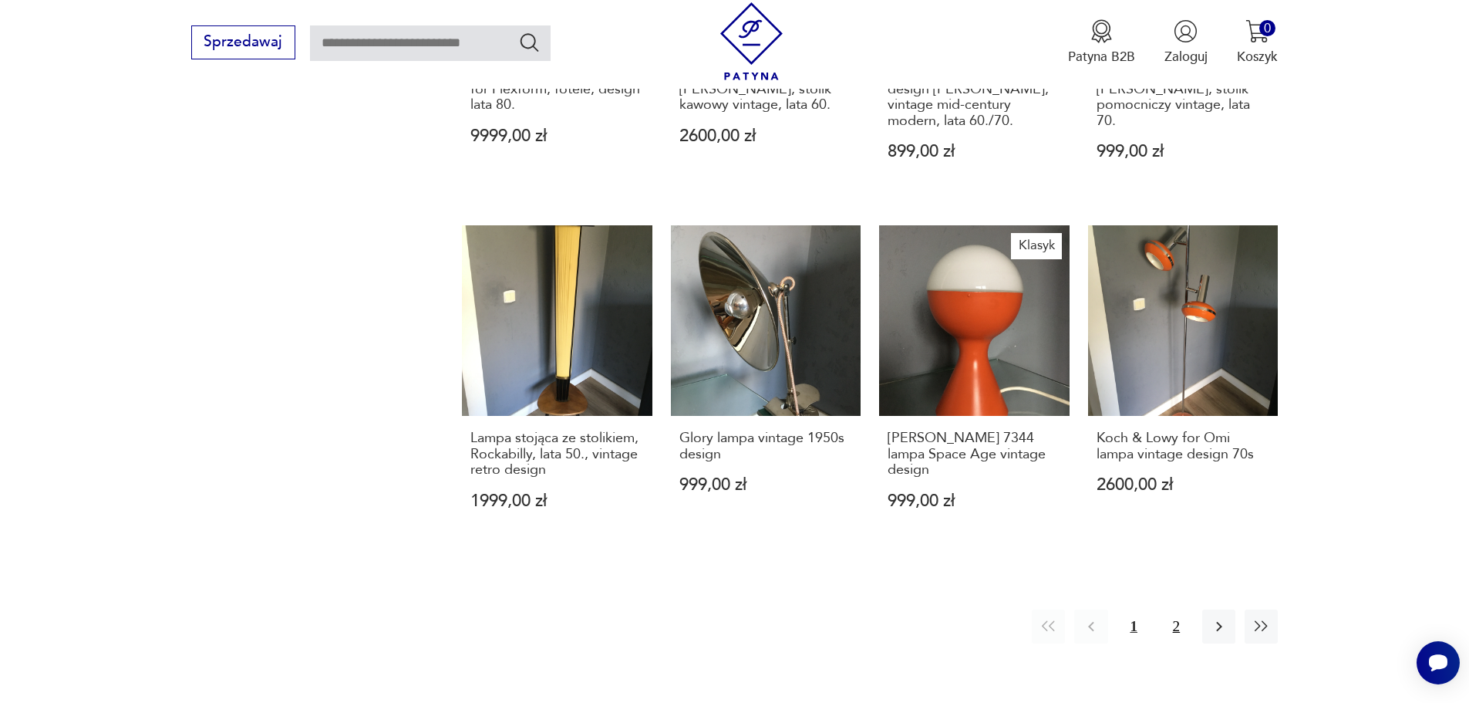
click at [1178, 609] on button "2" at bounding box center [1176, 625] width 33 height 33
